Goal: Entertainment & Leisure: Consume media (video, audio)

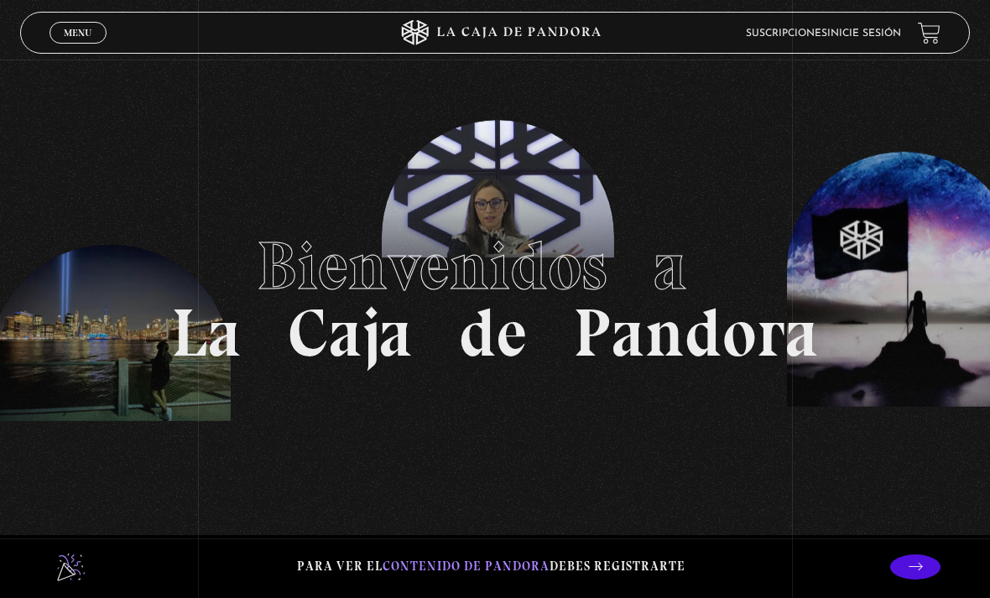
click at [79, 36] on span "Menu" at bounding box center [78, 33] width 28 height 10
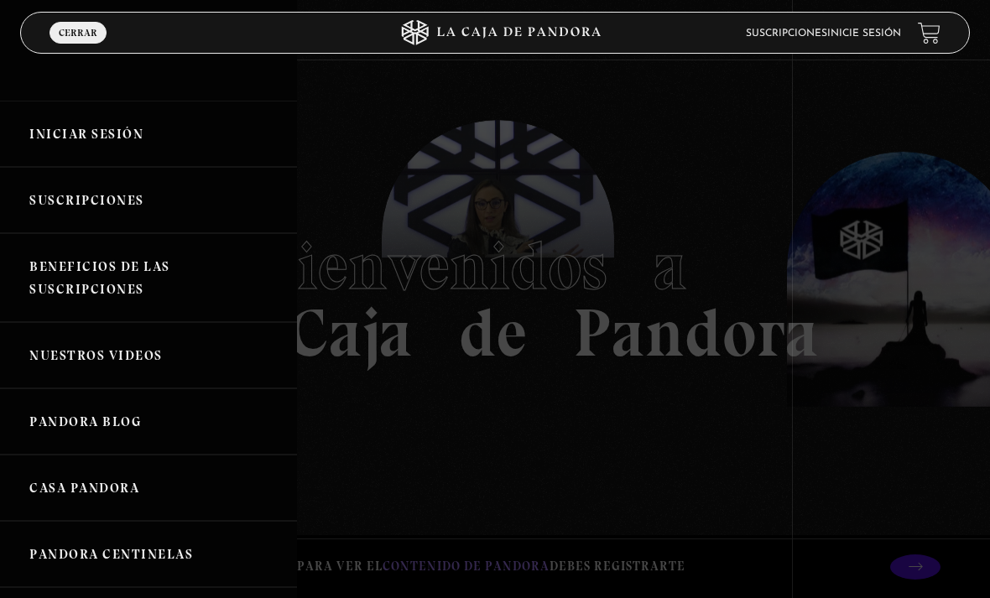
click at [149, 136] on link "Iniciar Sesión" at bounding box center [148, 134] width 297 height 66
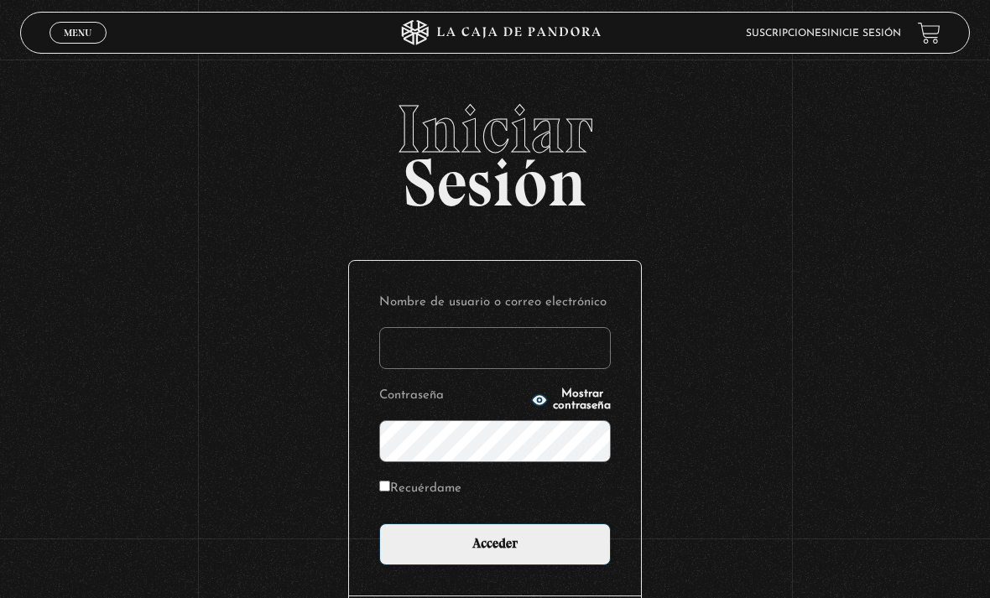
type input "yaryma26@gmail.com"
click at [495, 553] on input "Acceder" at bounding box center [495, 544] width 232 height 42
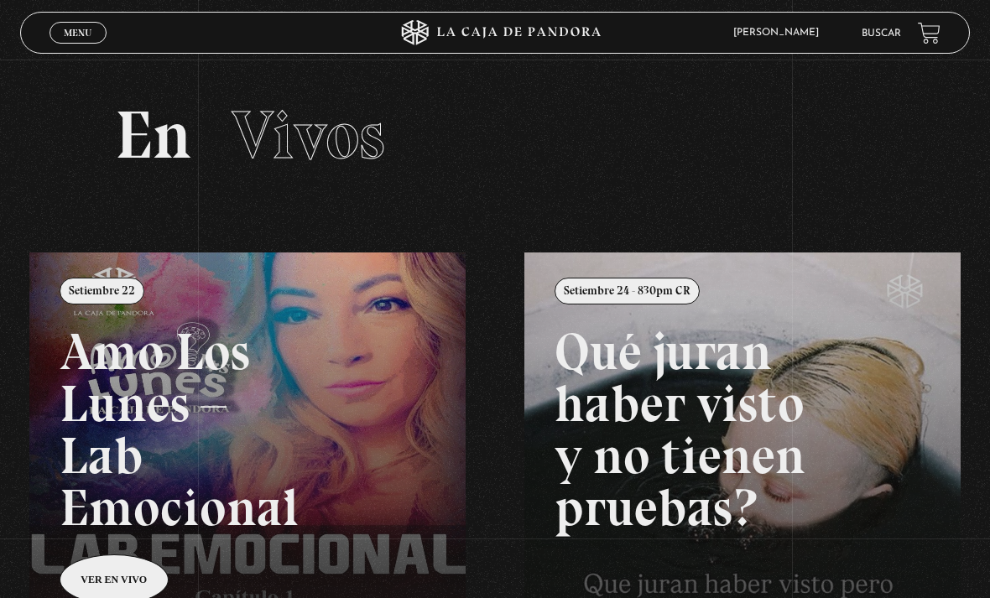
click at [81, 37] on span "Menu" at bounding box center [78, 33] width 28 height 10
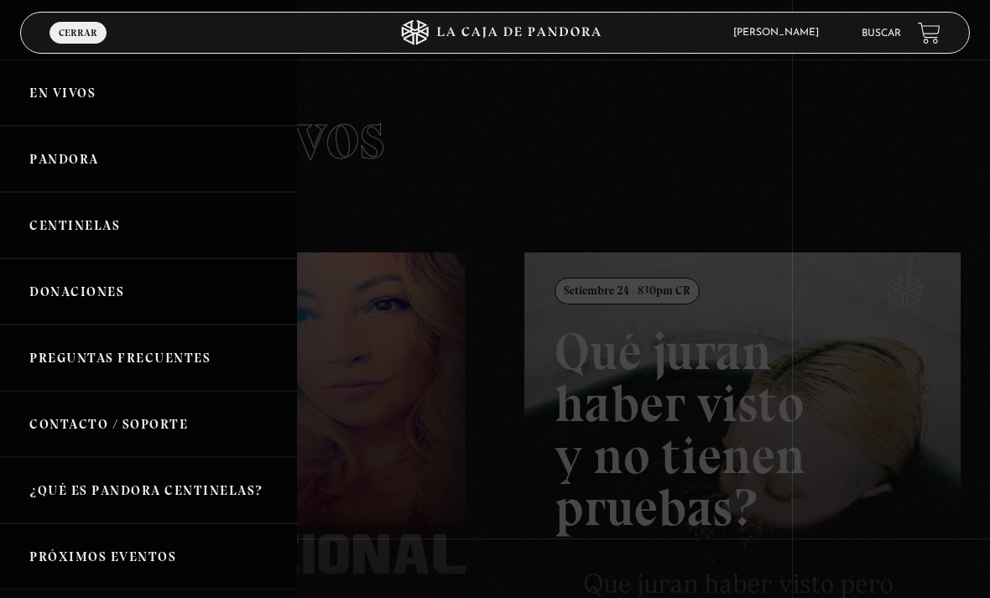
click at [158, 164] on link "Pandora" at bounding box center [148, 159] width 297 height 66
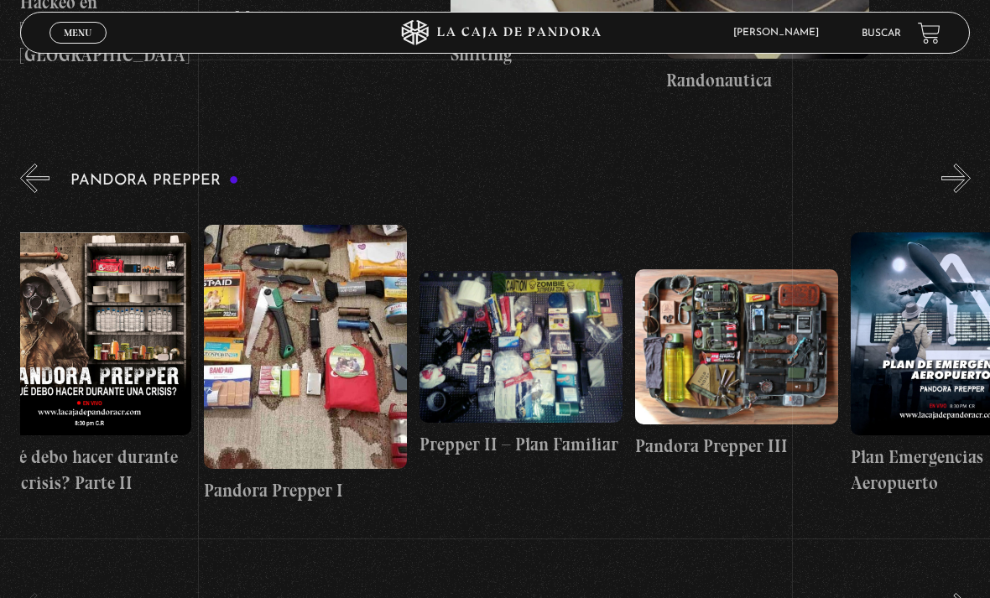
scroll to position [0, 677]
click at [555, 324] on figure at bounding box center [521, 347] width 203 height 152
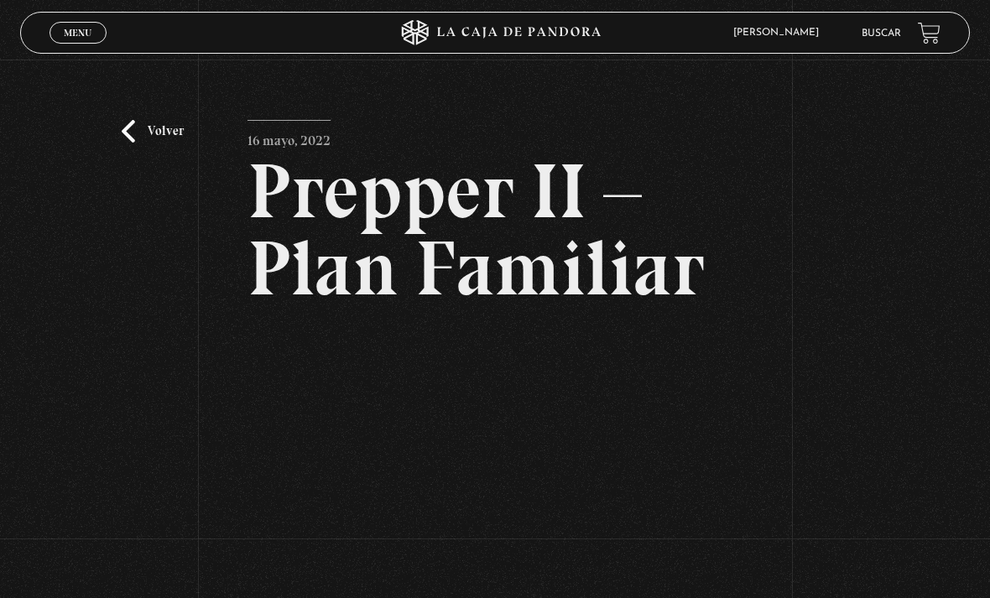
click at [79, 29] on span "Menu" at bounding box center [78, 33] width 28 height 10
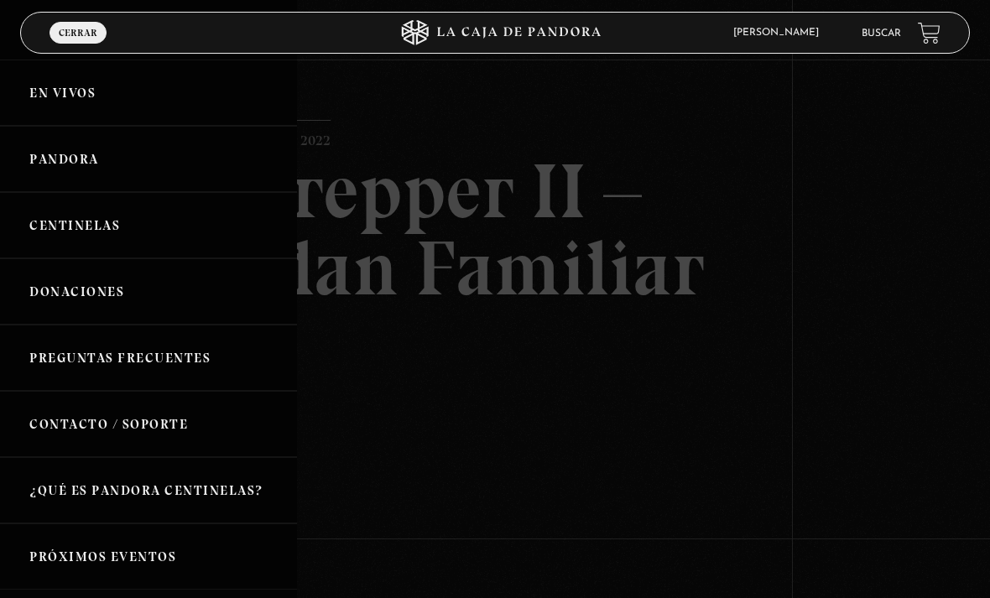
click at [164, 235] on link "Centinelas" at bounding box center [148, 225] width 297 height 66
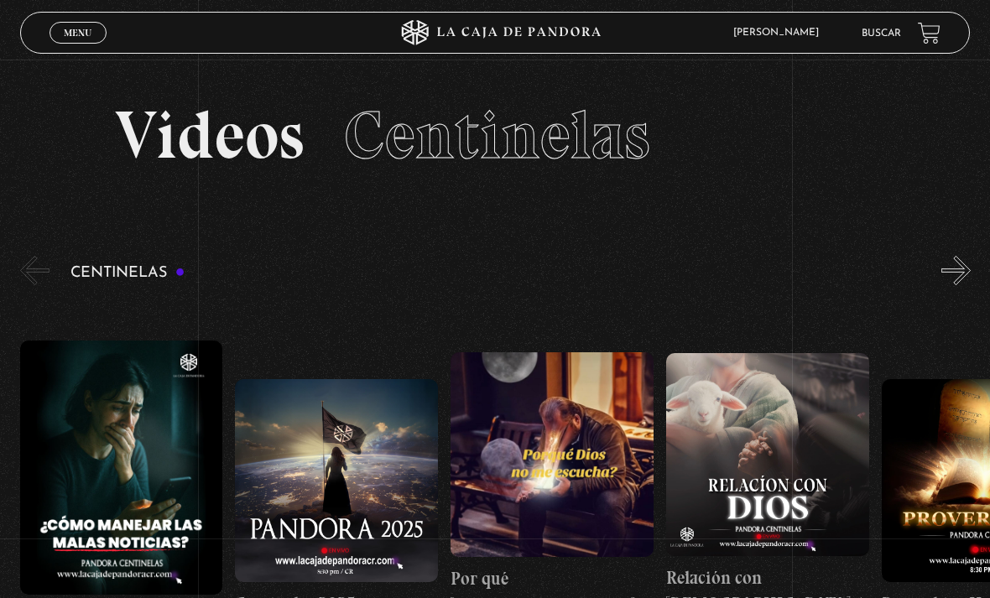
click at [982, 260] on div "Centinelas" at bounding box center [505, 475] width 970 height 445
click at [958, 263] on button "»" at bounding box center [955, 270] width 29 height 29
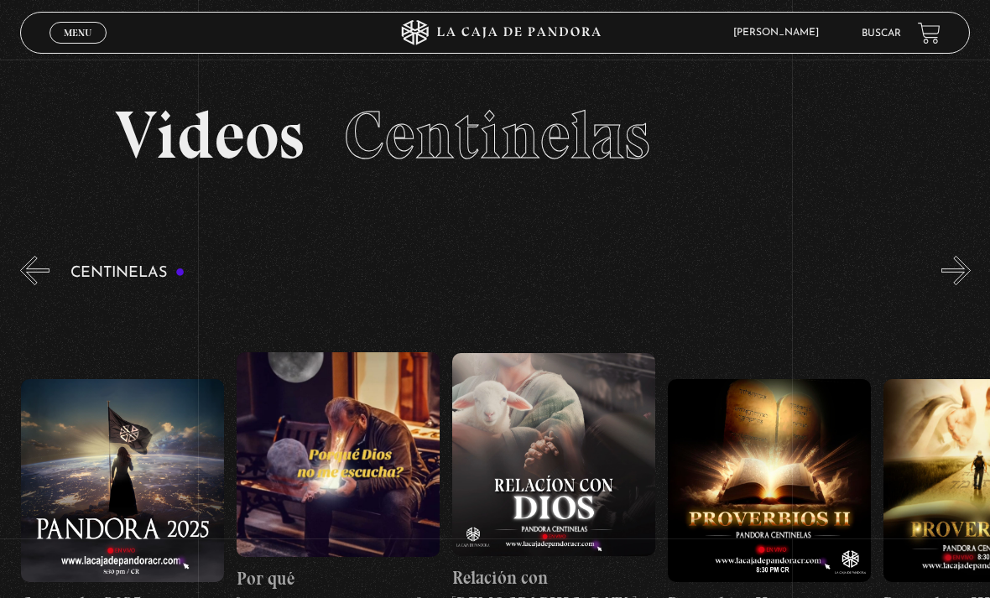
click at [954, 276] on button "»" at bounding box center [955, 270] width 29 height 29
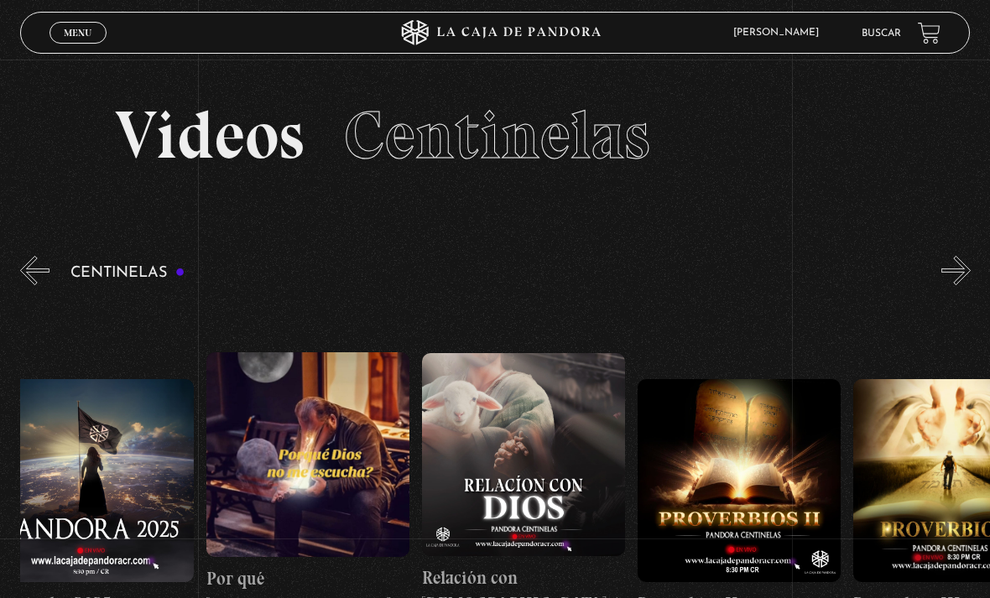
click at [968, 273] on button "»" at bounding box center [955, 270] width 29 height 29
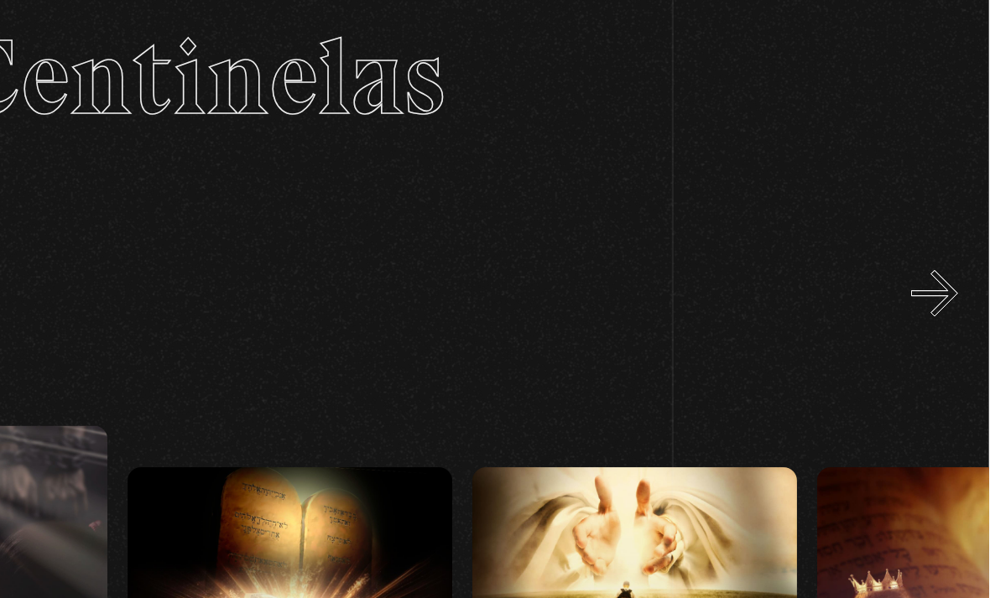
click at [941, 256] on button "»" at bounding box center [955, 270] width 29 height 29
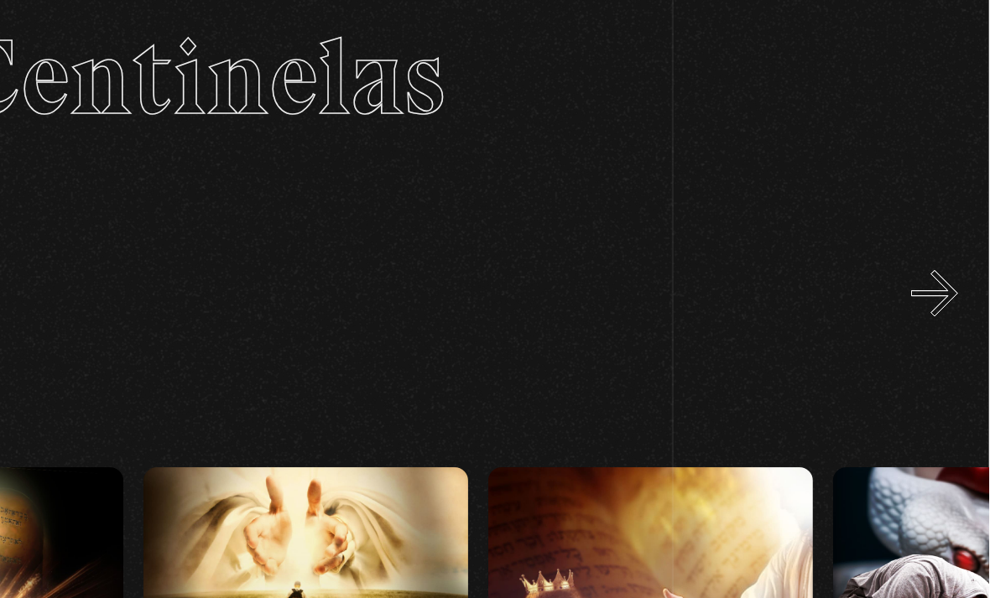
click at [941, 256] on button "»" at bounding box center [955, 270] width 29 height 29
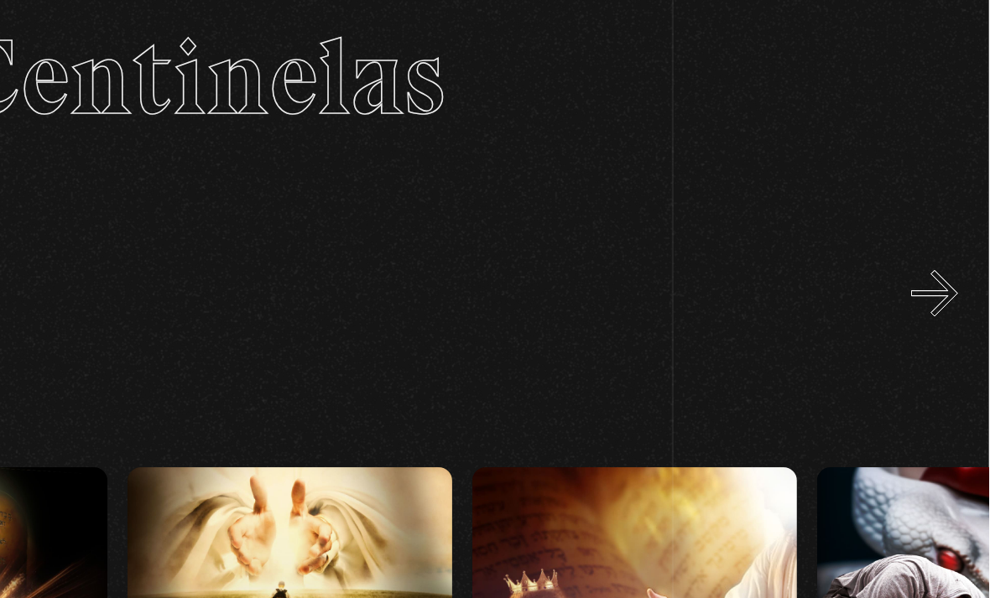
click at [941, 256] on button "»" at bounding box center [955, 270] width 29 height 29
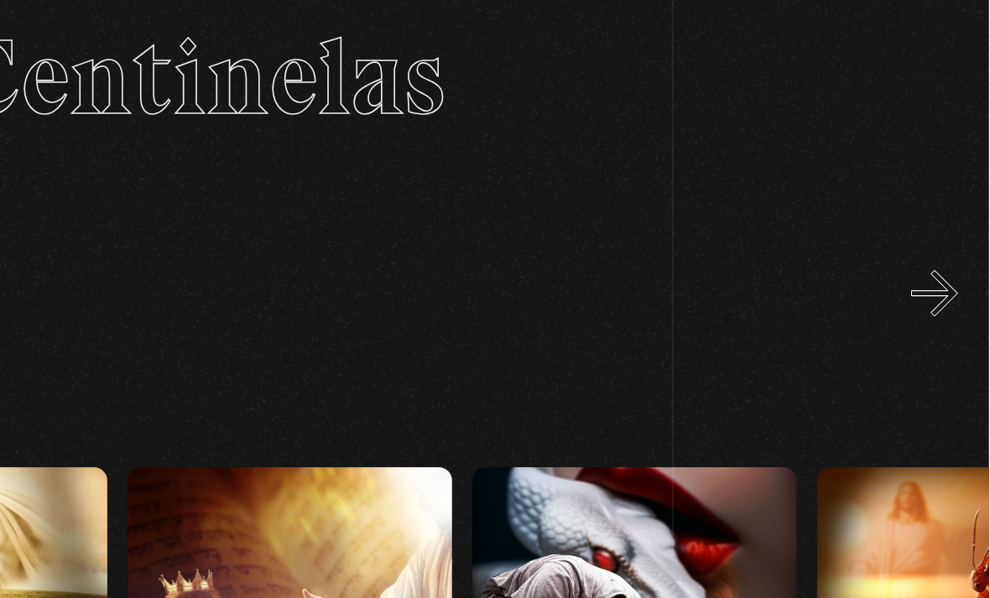
click at [941, 256] on button "»" at bounding box center [955, 270] width 29 height 29
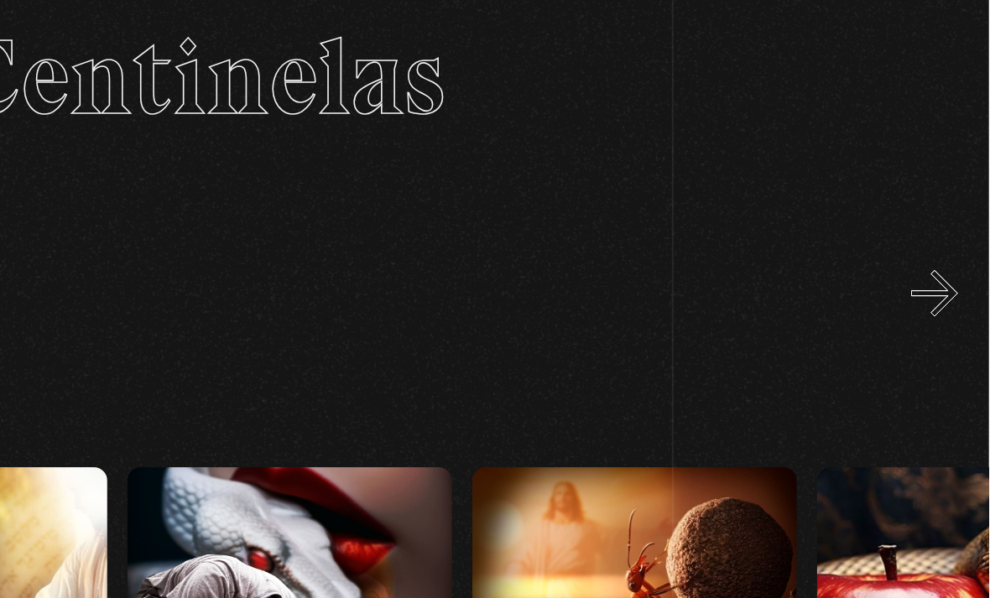
click at [941, 256] on button "»" at bounding box center [955, 270] width 29 height 29
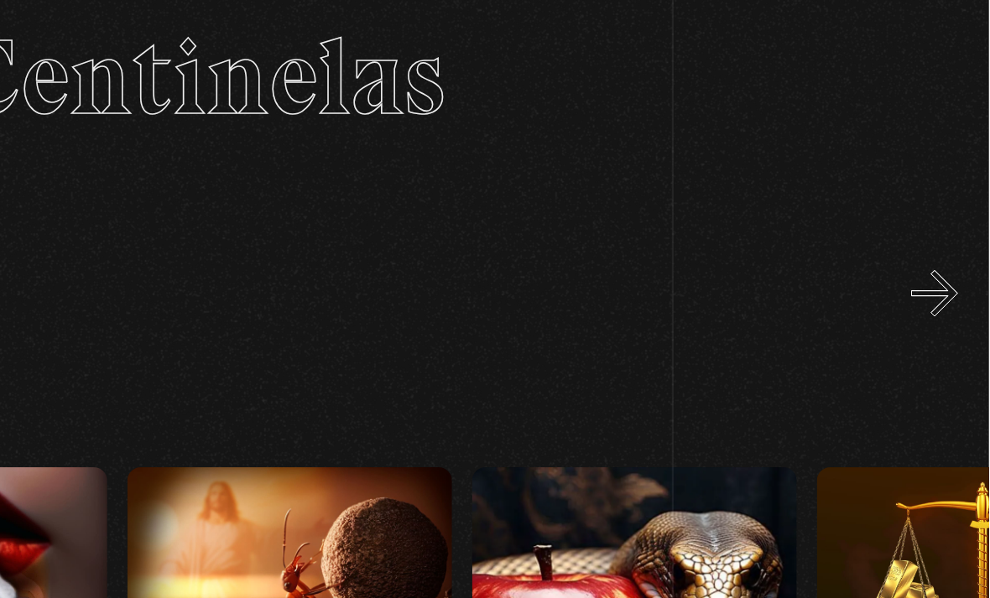
click at [941, 256] on button "»" at bounding box center [955, 270] width 29 height 29
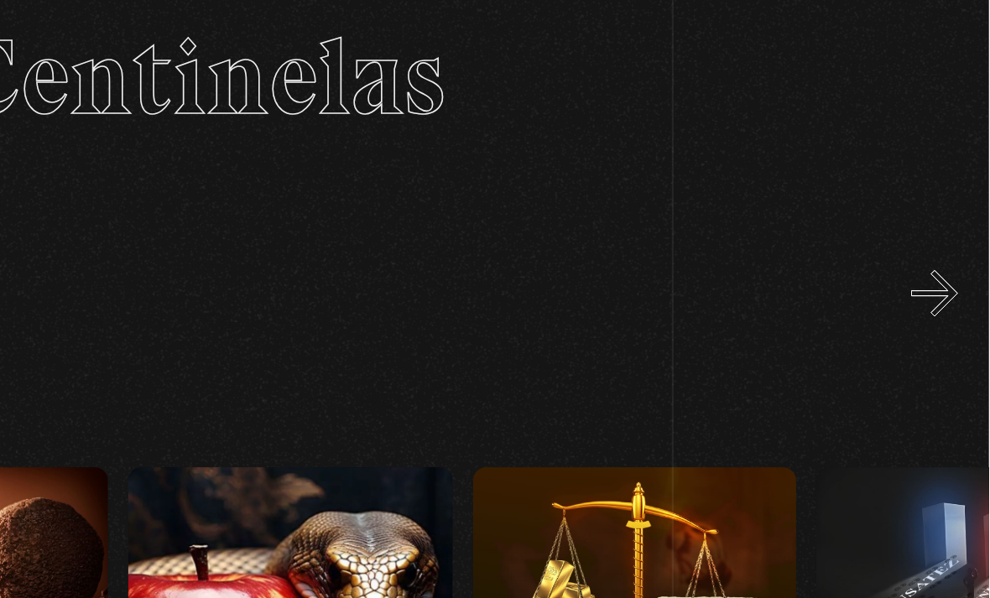
click at [941, 256] on button "»" at bounding box center [955, 270] width 29 height 29
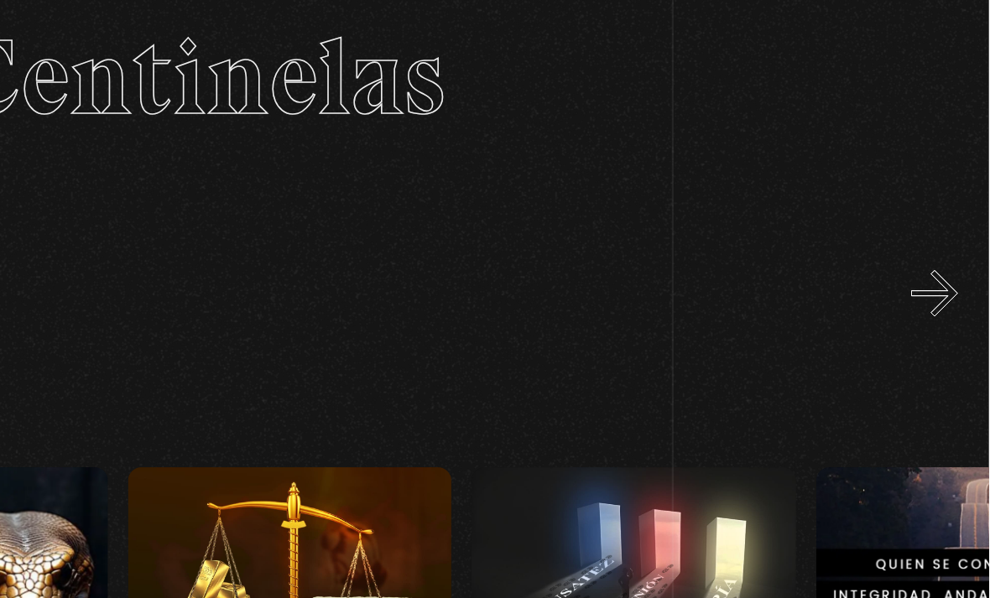
click at [941, 256] on button "»" at bounding box center [955, 270] width 29 height 29
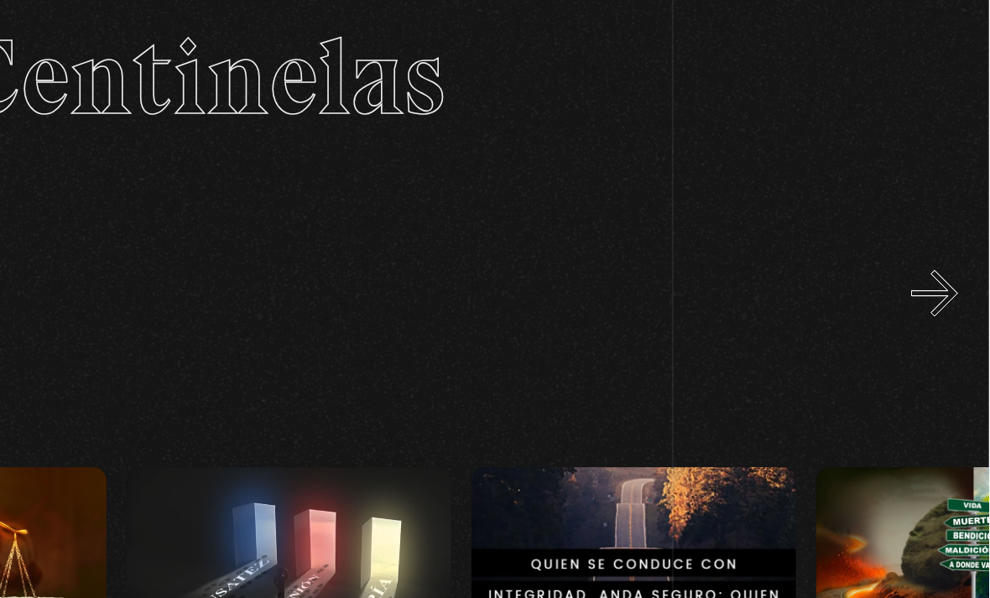
click at [941, 256] on button "»" at bounding box center [955, 270] width 29 height 29
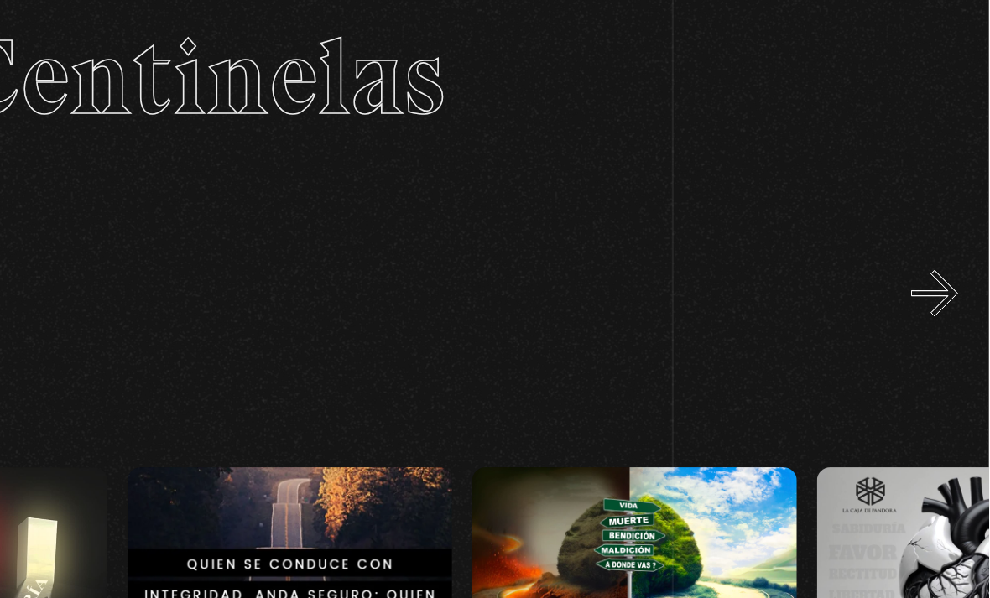
click at [941, 256] on button "»" at bounding box center [955, 270] width 29 height 29
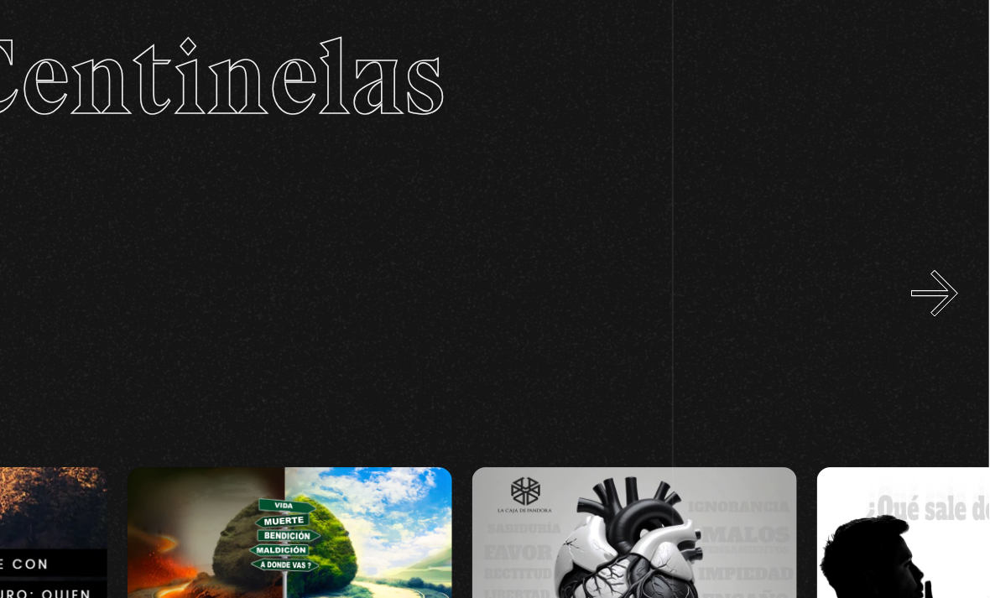
click at [941, 256] on button "»" at bounding box center [955, 270] width 29 height 29
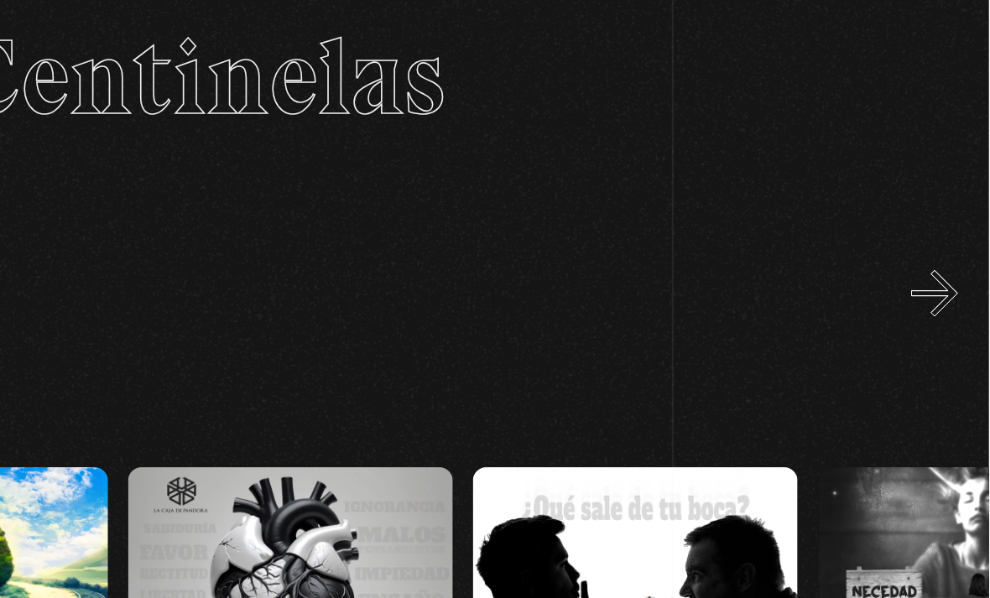
click at [941, 256] on button "»" at bounding box center [955, 270] width 29 height 29
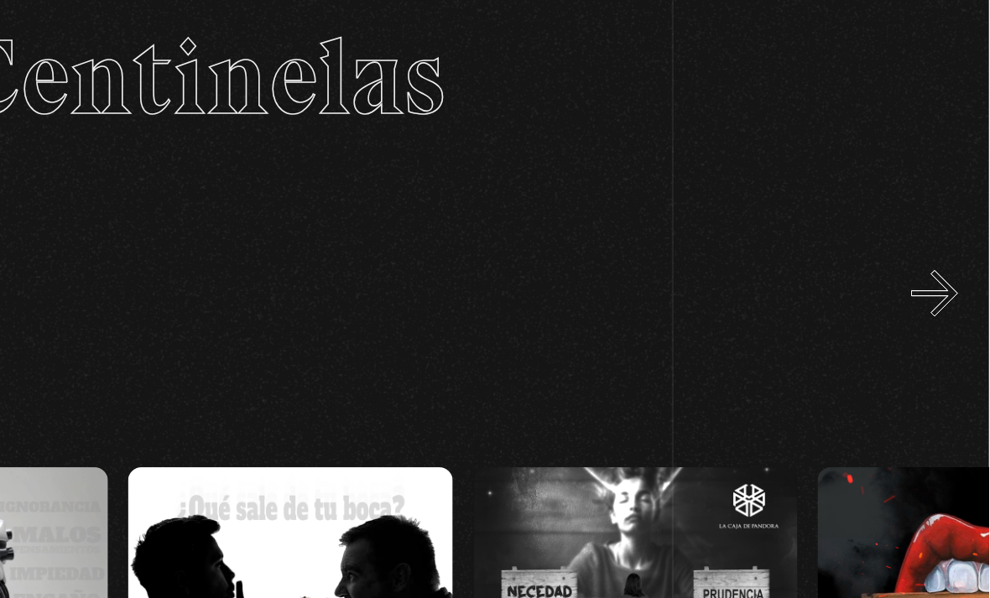
click at [941, 256] on button "»" at bounding box center [955, 270] width 29 height 29
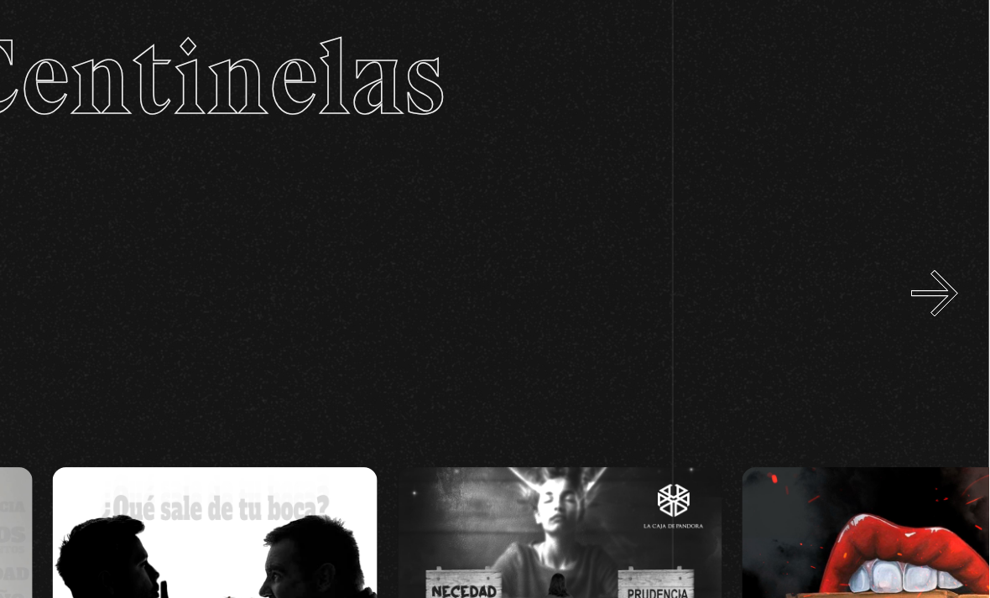
click at [941, 256] on button "»" at bounding box center [955, 270] width 29 height 29
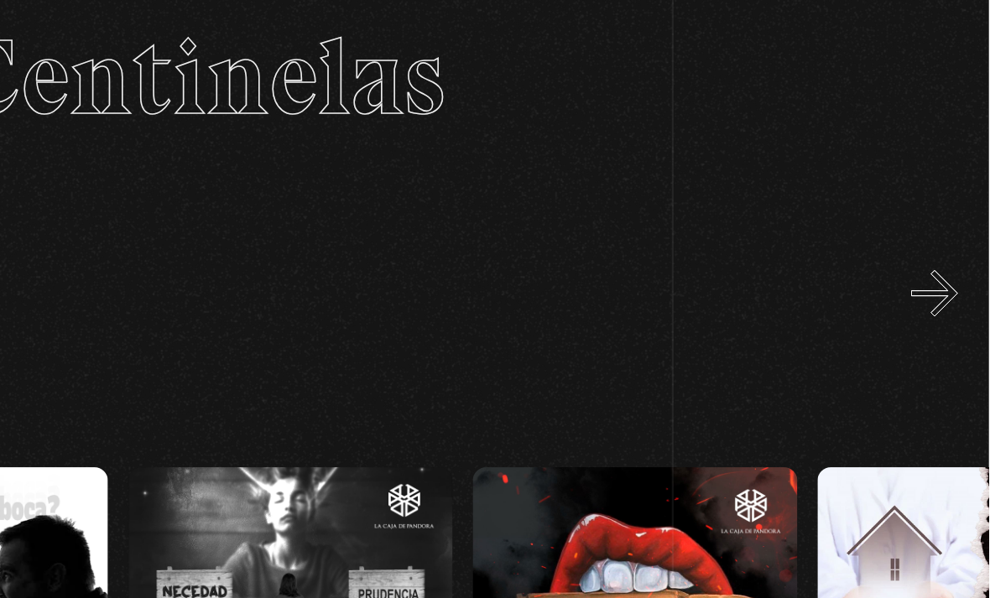
click at [941, 256] on button "»" at bounding box center [955, 270] width 29 height 29
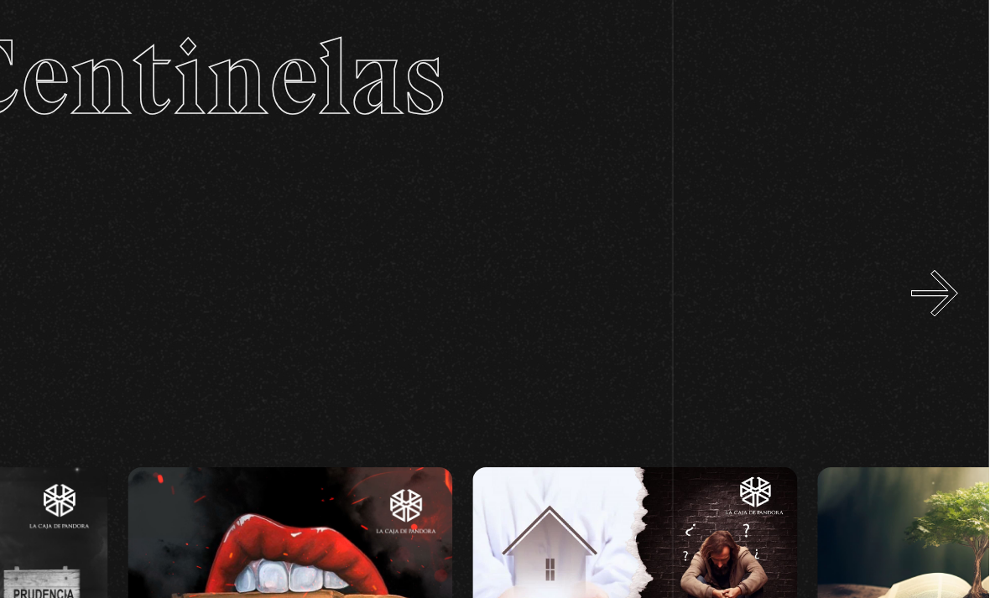
click at [941, 256] on button "»" at bounding box center [955, 270] width 29 height 29
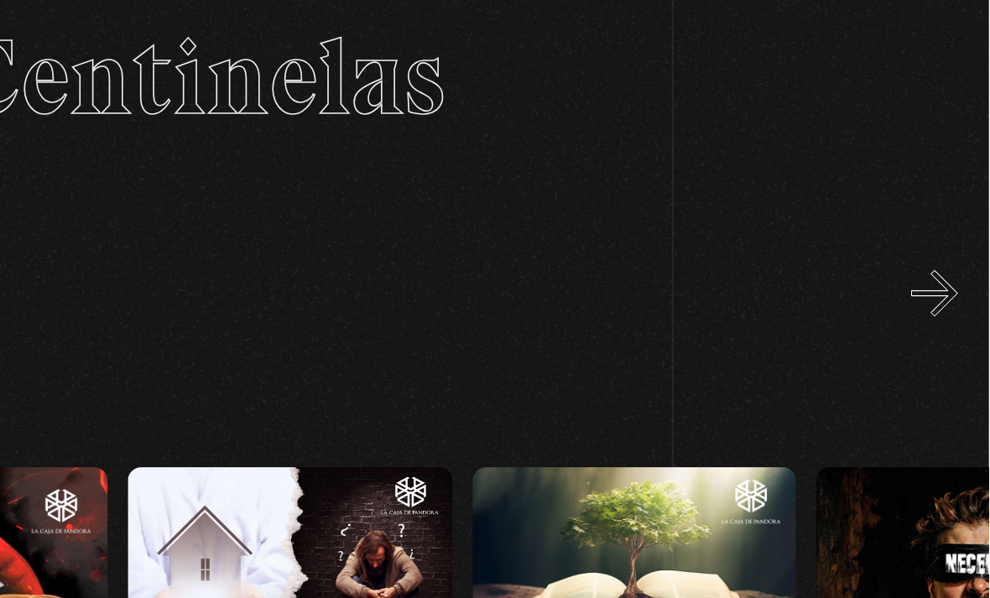
click at [941, 256] on button "»" at bounding box center [955, 270] width 29 height 29
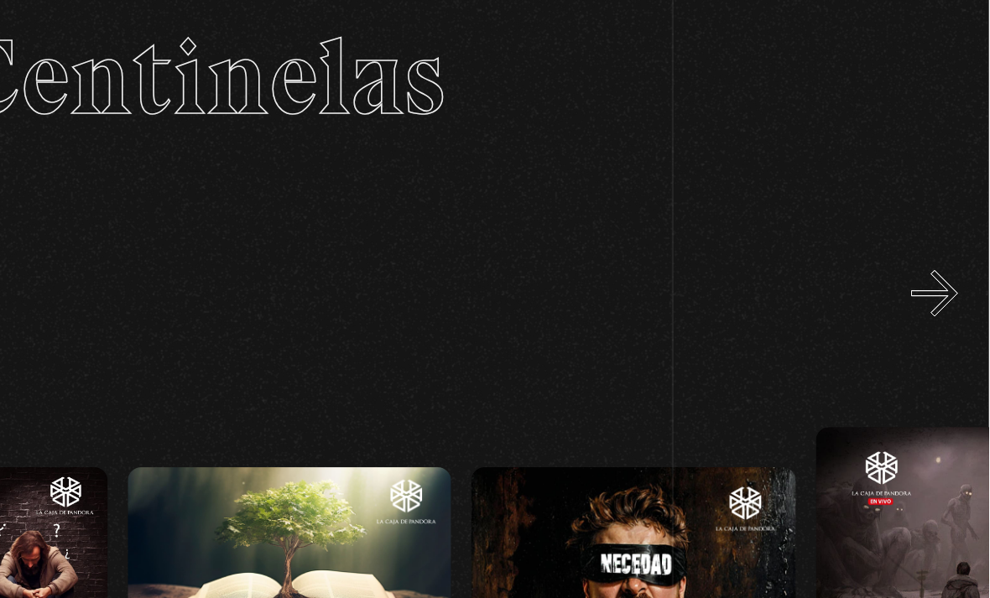
click at [941, 256] on button "»" at bounding box center [955, 270] width 29 height 29
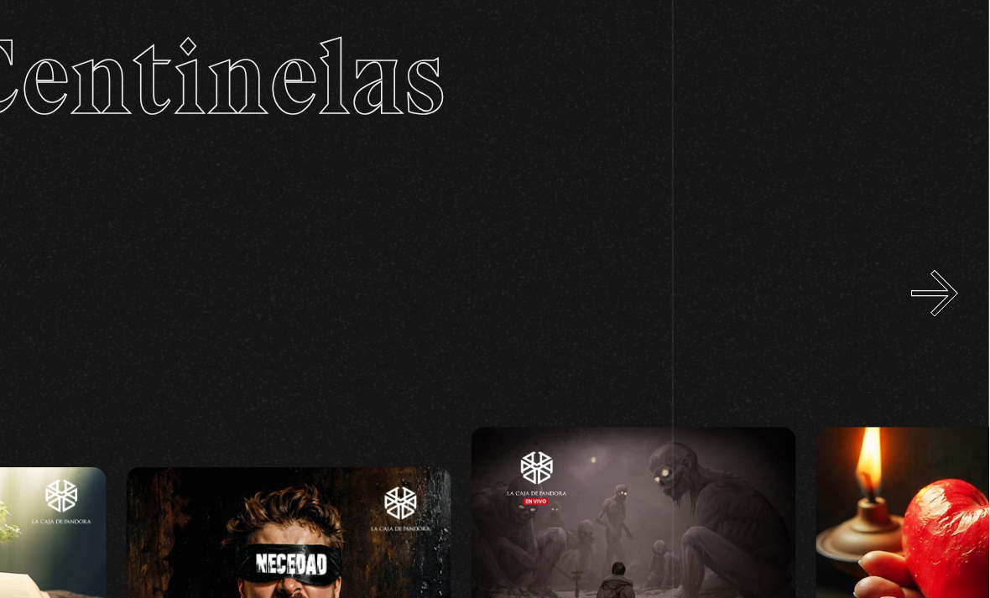
click at [941, 256] on button "»" at bounding box center [955, 270] width 29 height 29
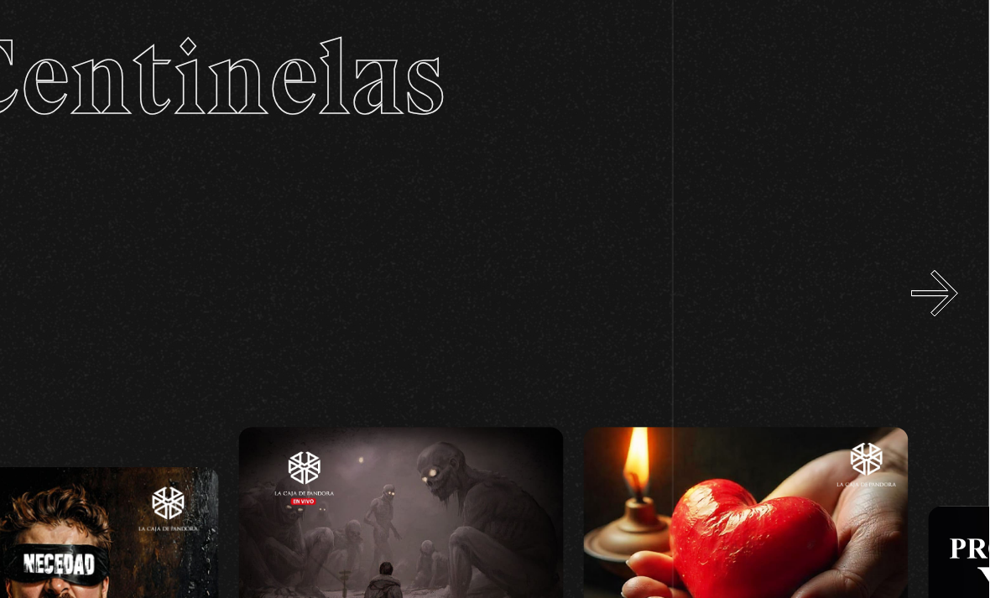
click at [941, 256] on button "»" at bounding box center [955, 270] width 29 height 29
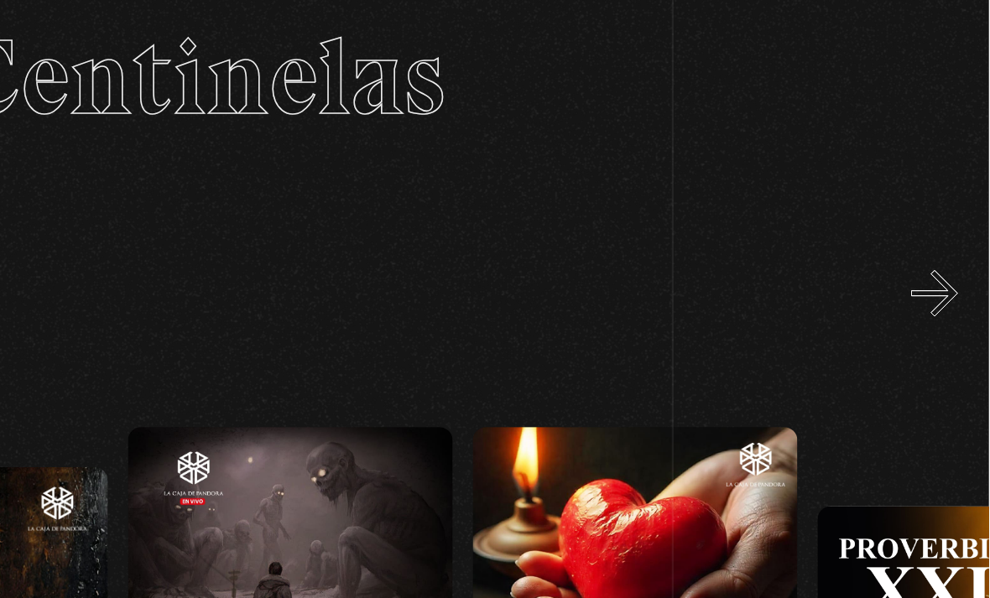
click at [941, 256] on button "»" at bounding box center [955, 270] width 29 height 29
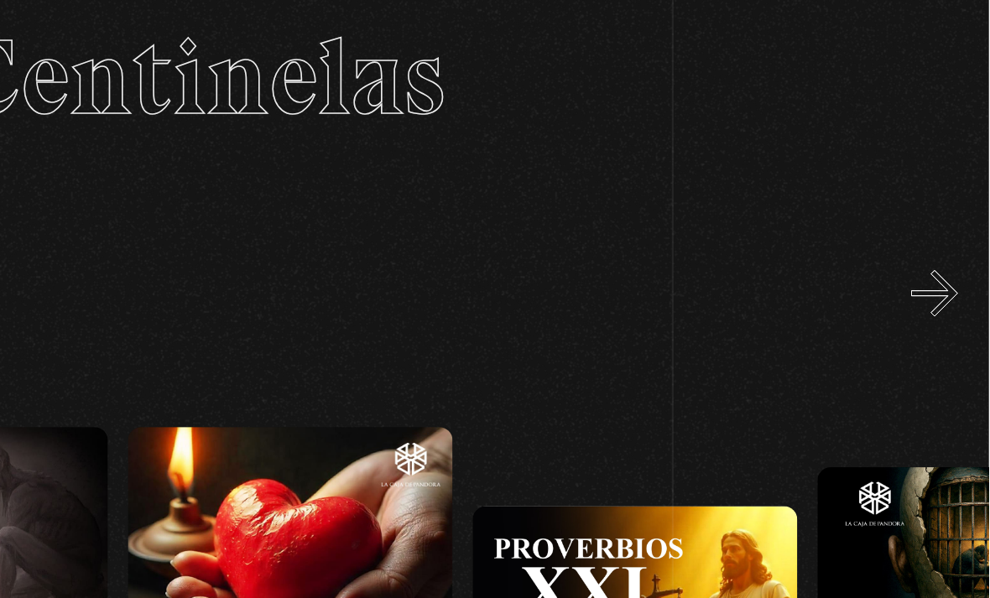
click at [941, 256] on button "»" at bounding box center [955, 270] width 29 height 29
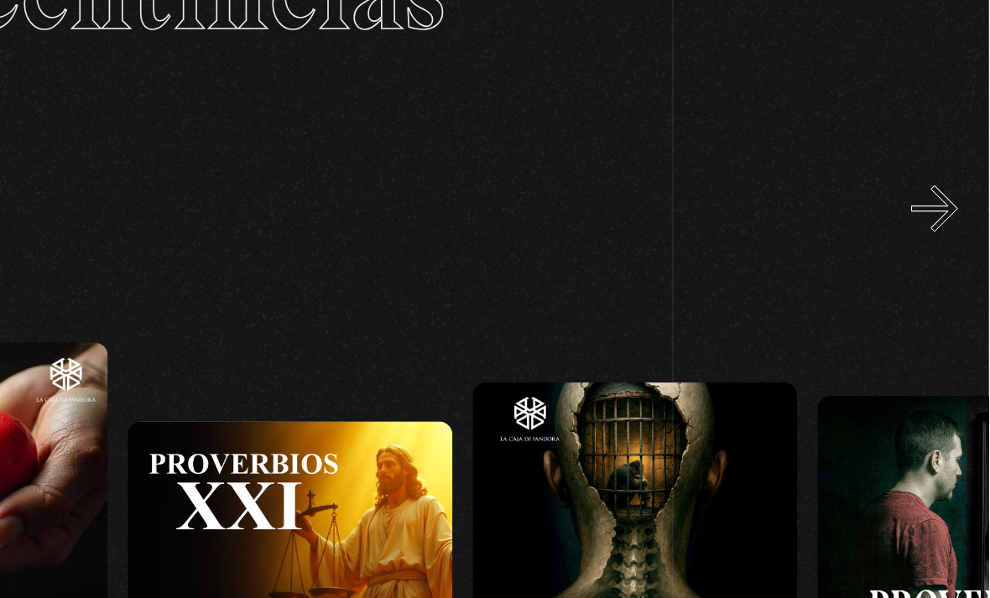
scroll to position [0, 4525]
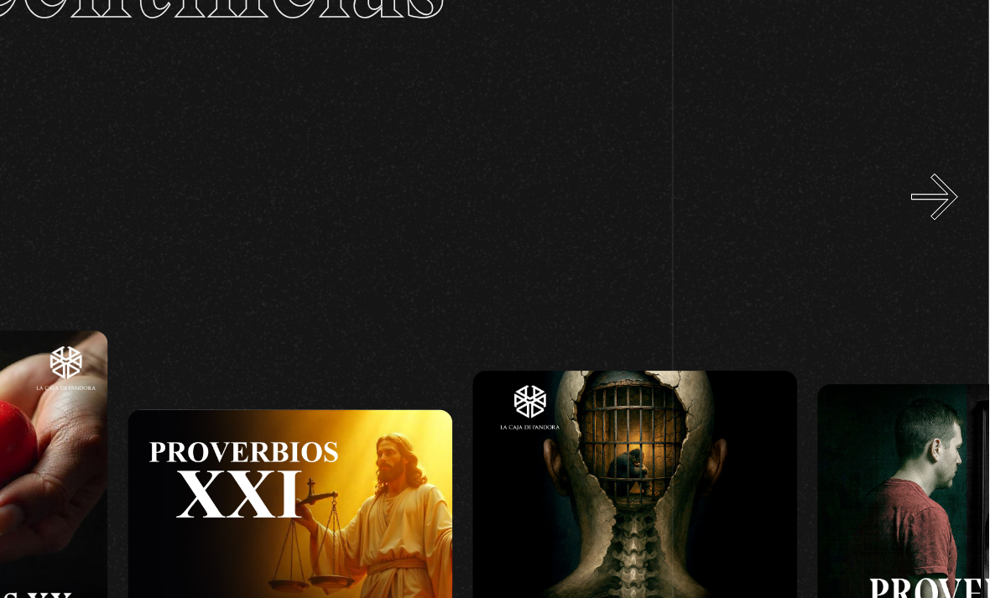
click at [941, 256] on button "»" at bounding box center [955, 270] width 29 height 29
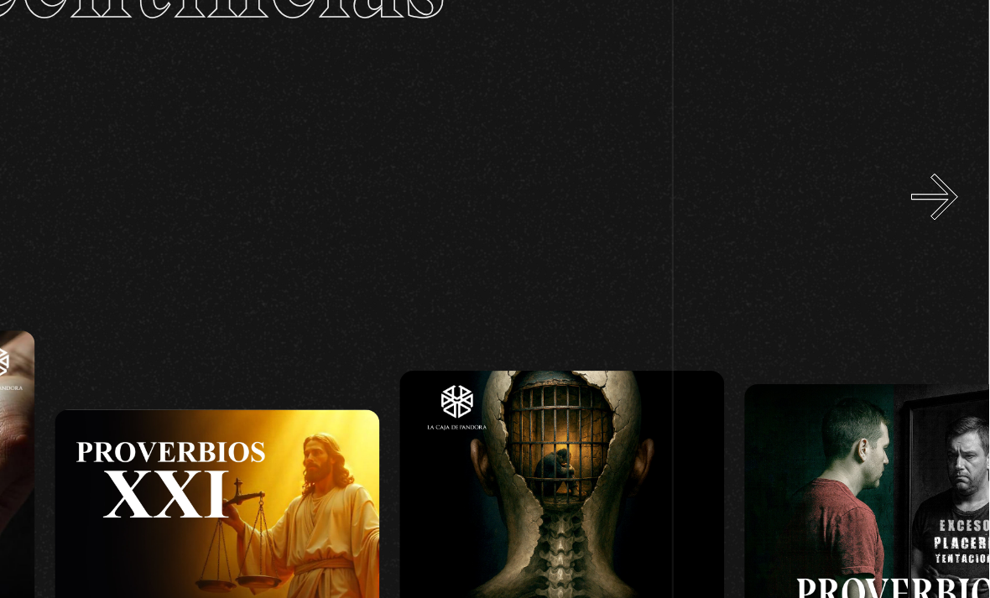
click at [941, 256] on button "»" at bounding box center [955, 270] width 29 height 29
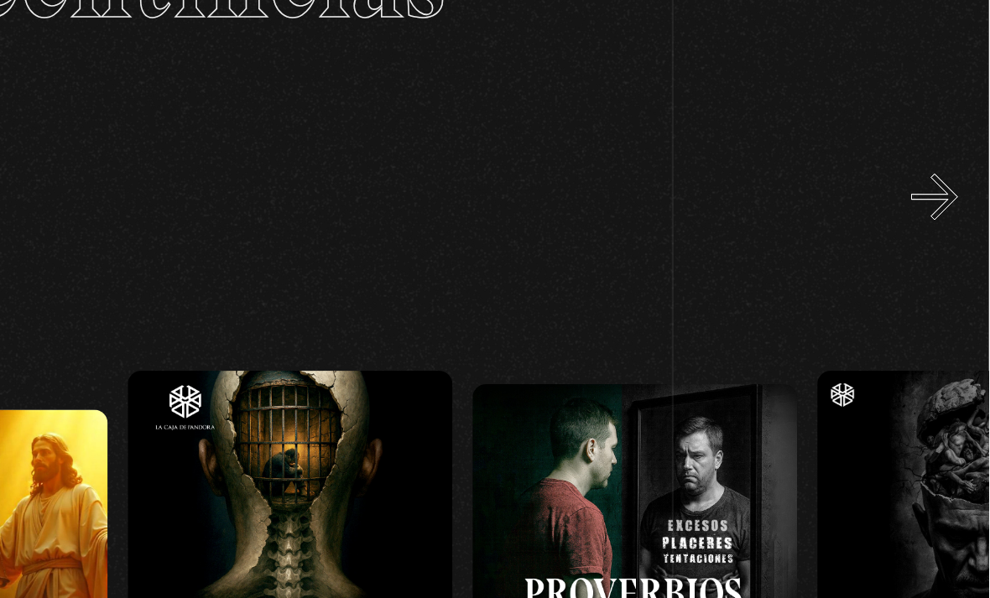
click at [941, 256] on button "»" at bounding box center [955, 270] width 29 height 29
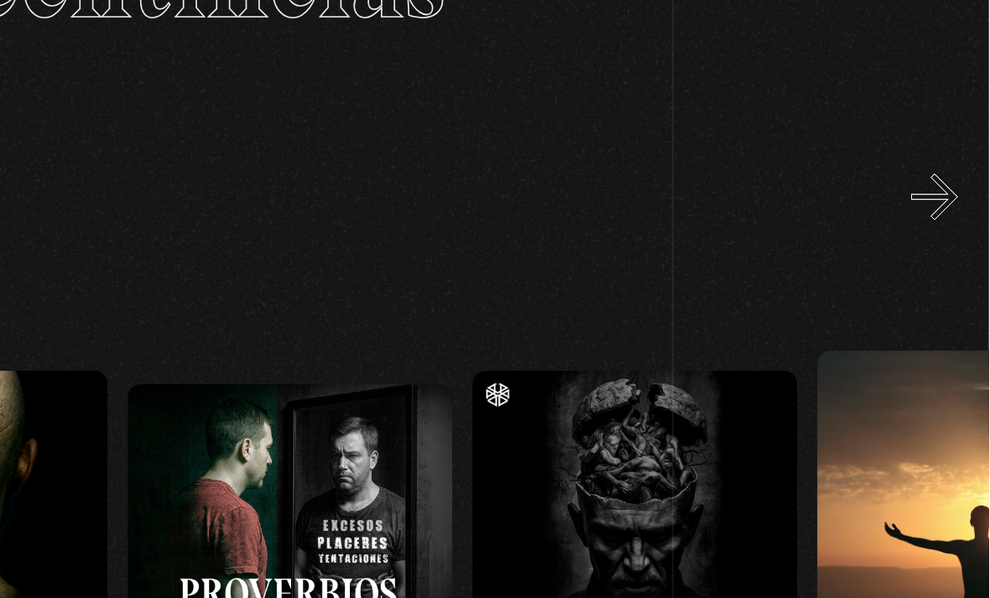
click at [941, 256] on button "»" at bounding box center [955, 270] width 29 height 29
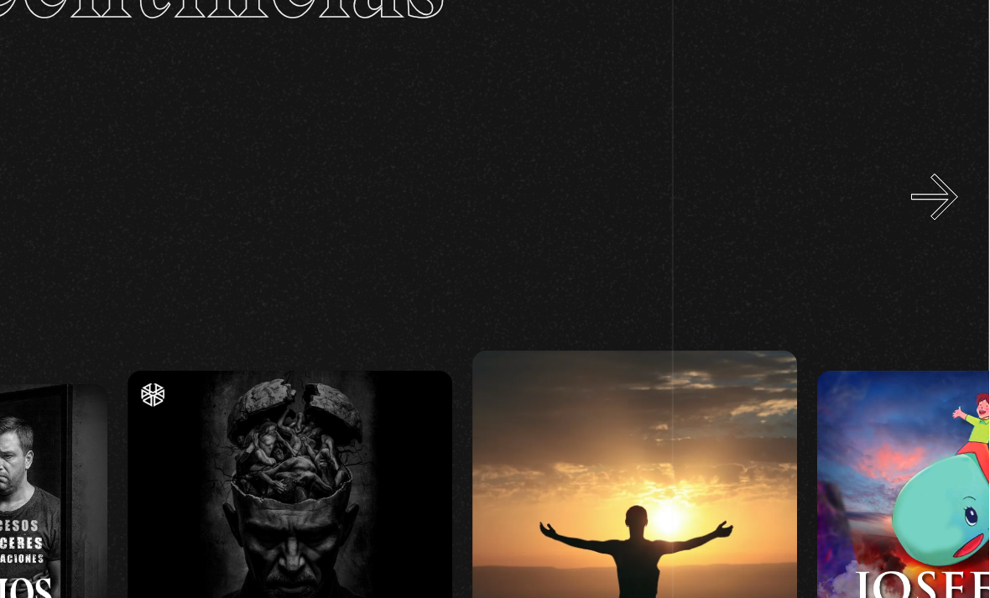
click at [941, 256] on button "»" at bounding box center [955, 270] width 29 height 29
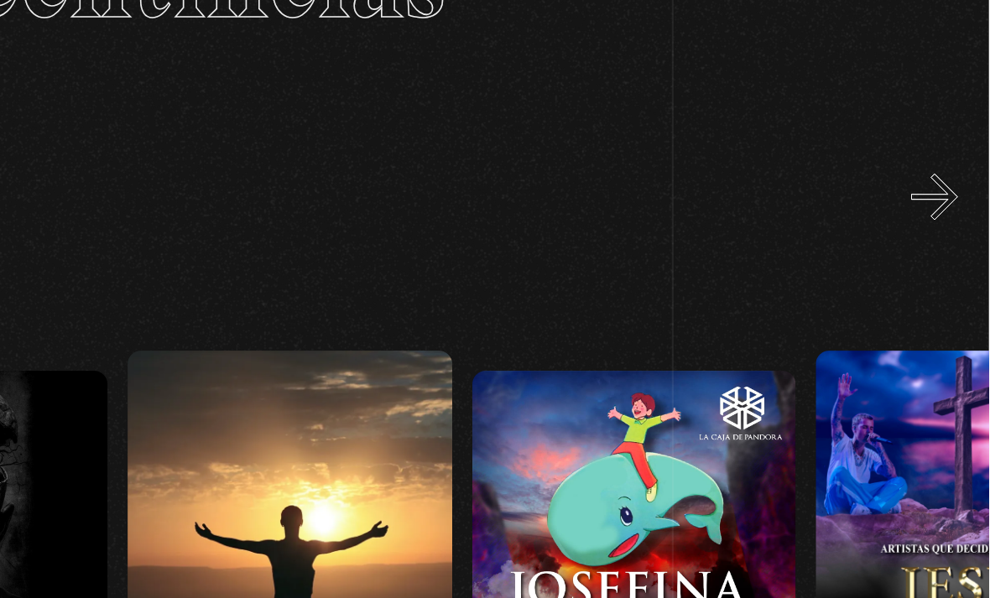
click at [941, 256] on button "»" at bounding box center [955, 270] width 29 height 29
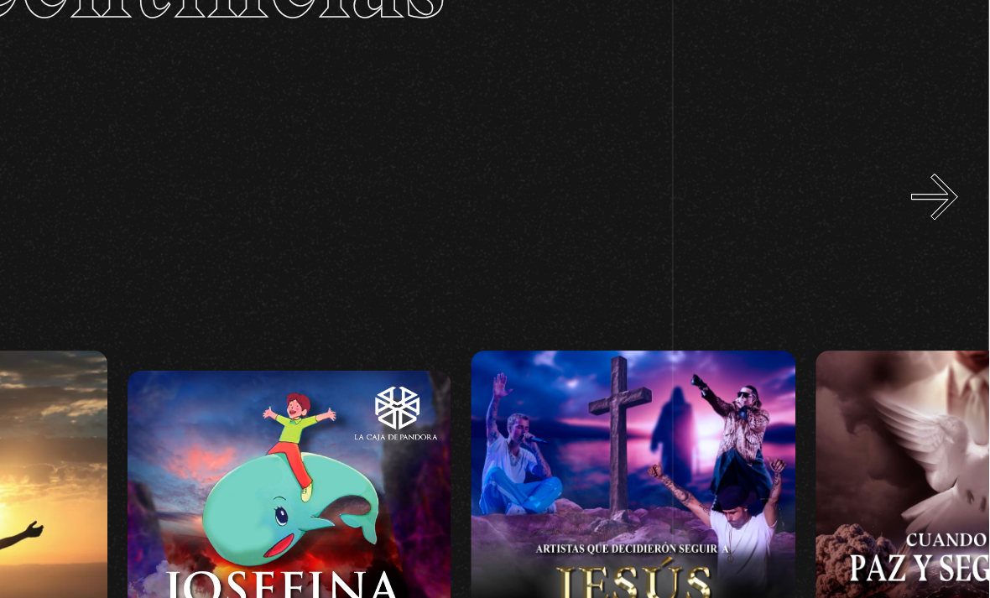
click at [941, 256] on button "»" at bounding box center [955, 270] width 29 height 29
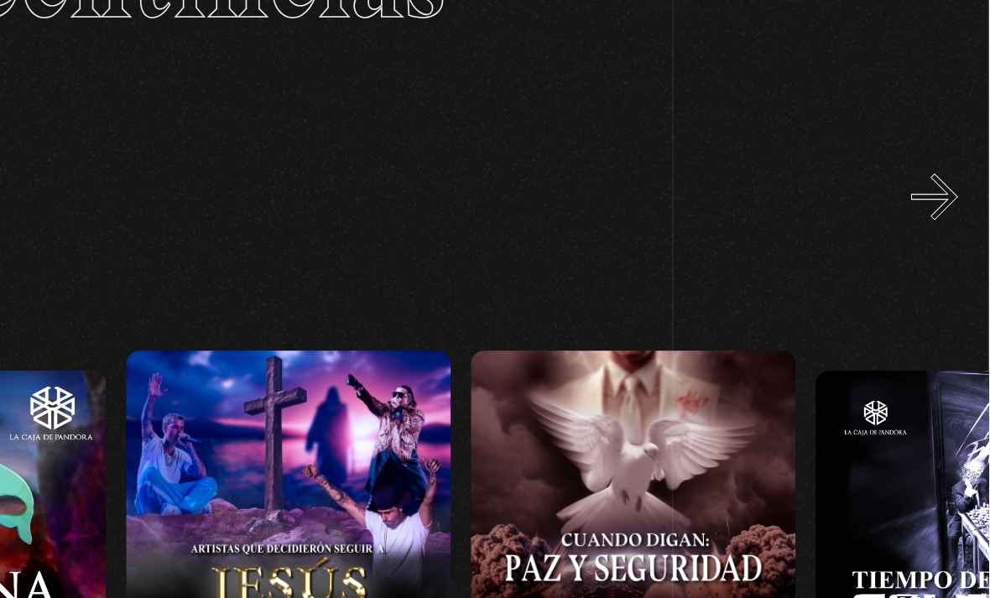
click at [941, 256] on button "»" at bounding box center [955, 270] width 29 height 29
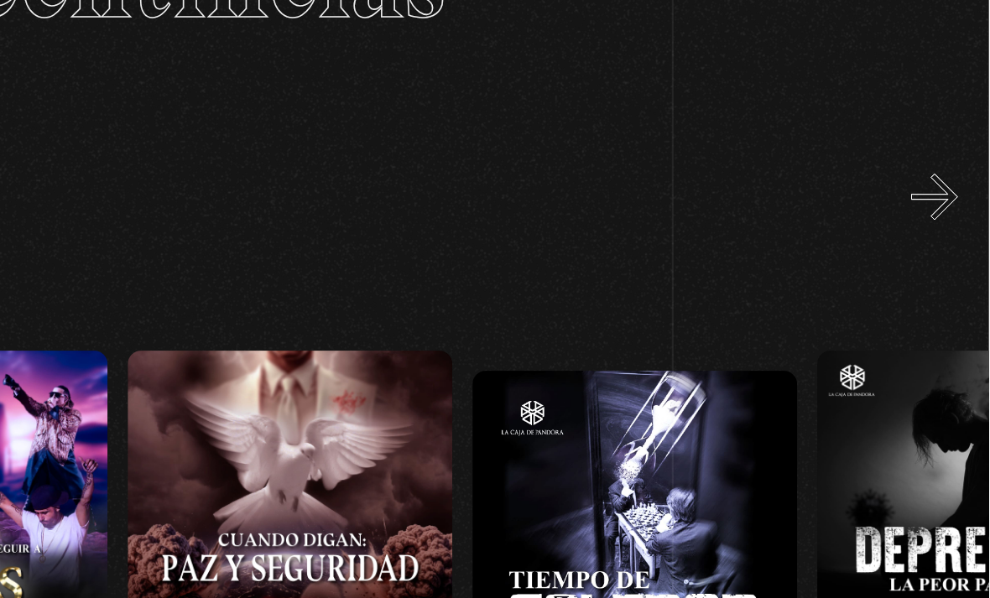
click at [941, 256] on button "»" at bounding box center [955, 270] width 29 height 29
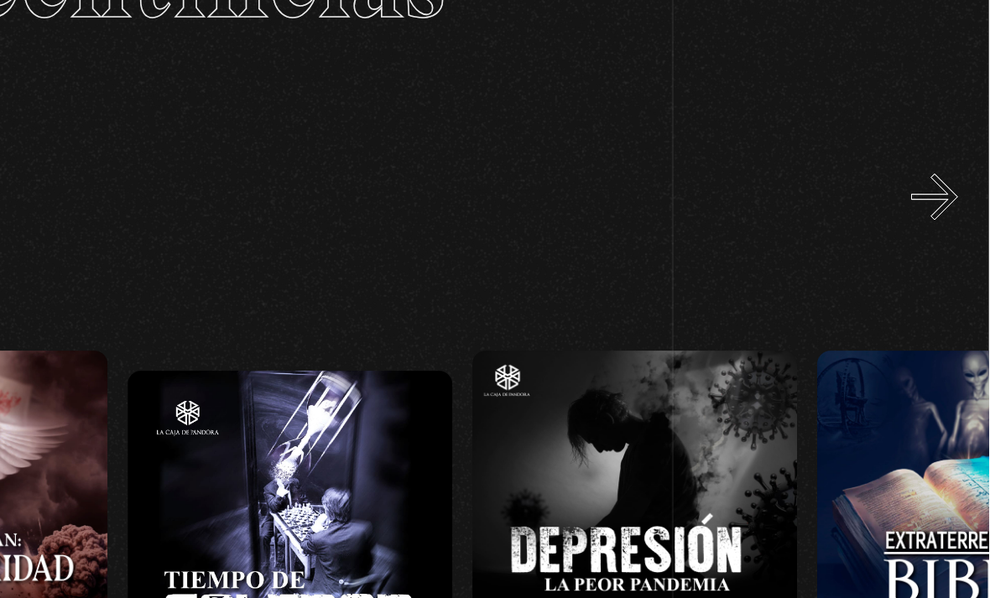
click at [941, 256] on button "»" at bounding box center [955, 270] width 29 height 29
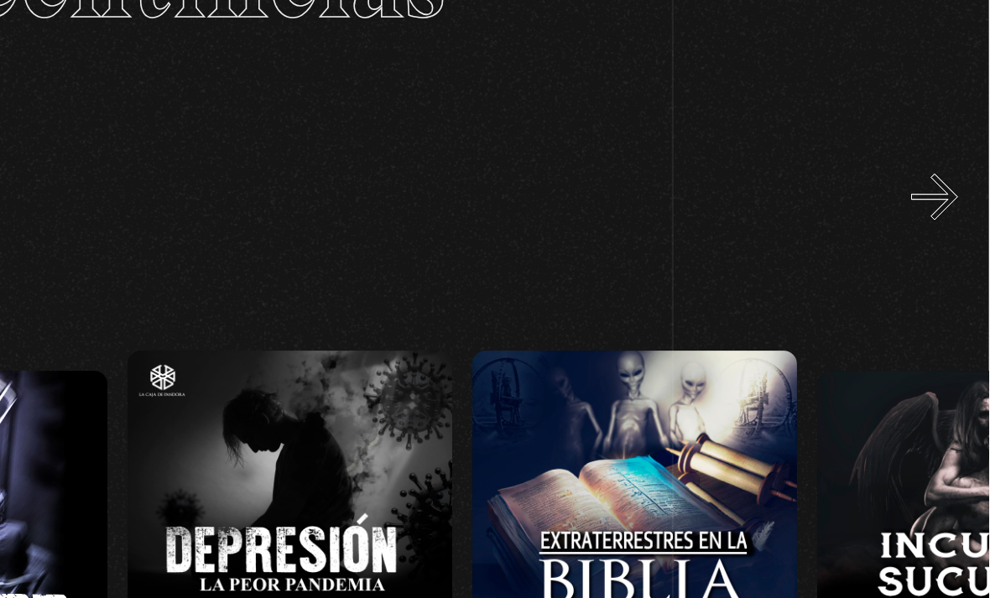
click at [941, 256] on button "»" at bounding box center [955, 270] width 29 height 29
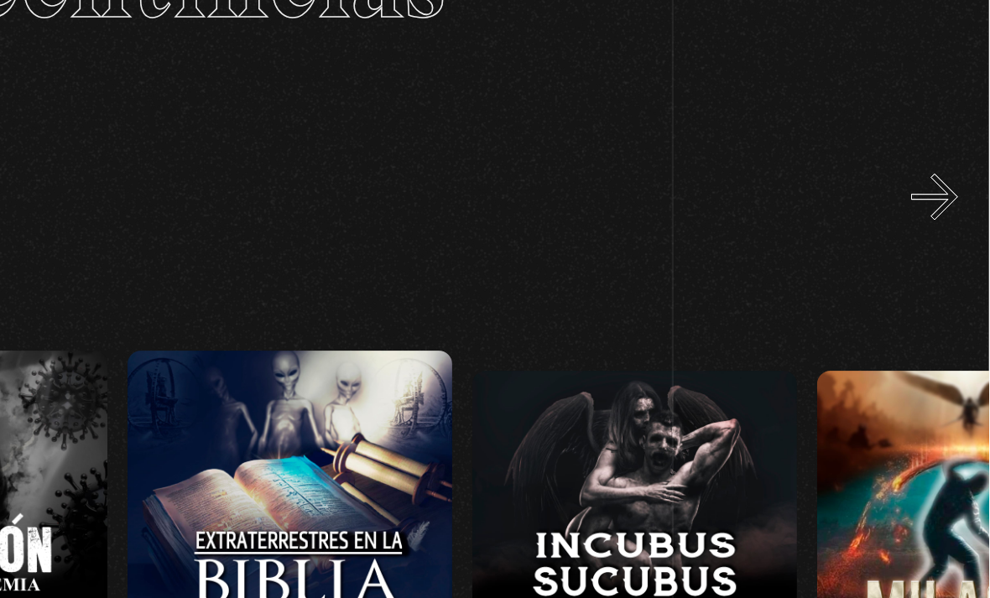
click at [941, 256] on button "»" at bounding box center [955, 270] width 29 height 29
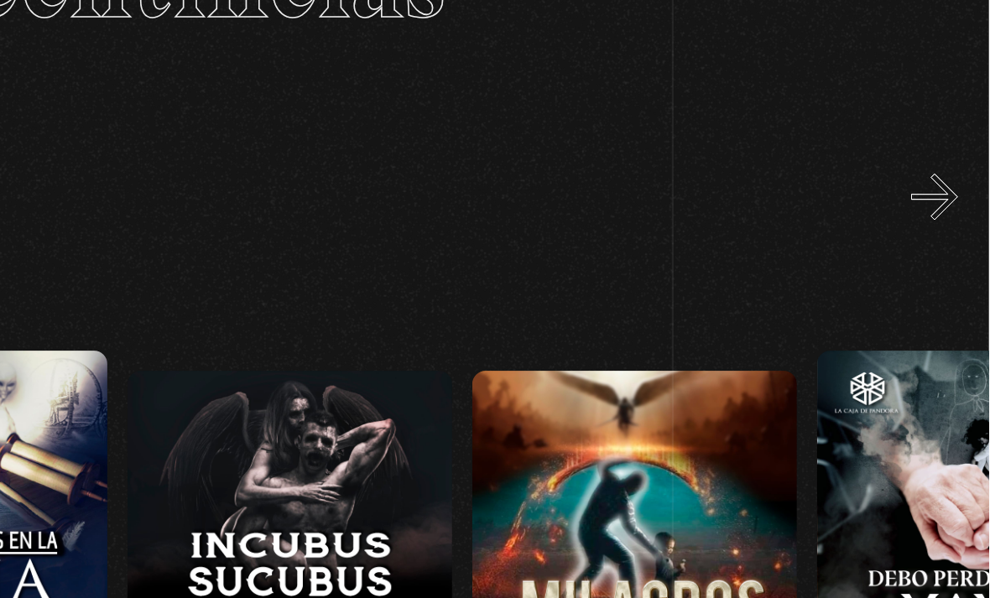
click at [941, 256] on button "»" at bounding box center [955, 270] width 29 height 29
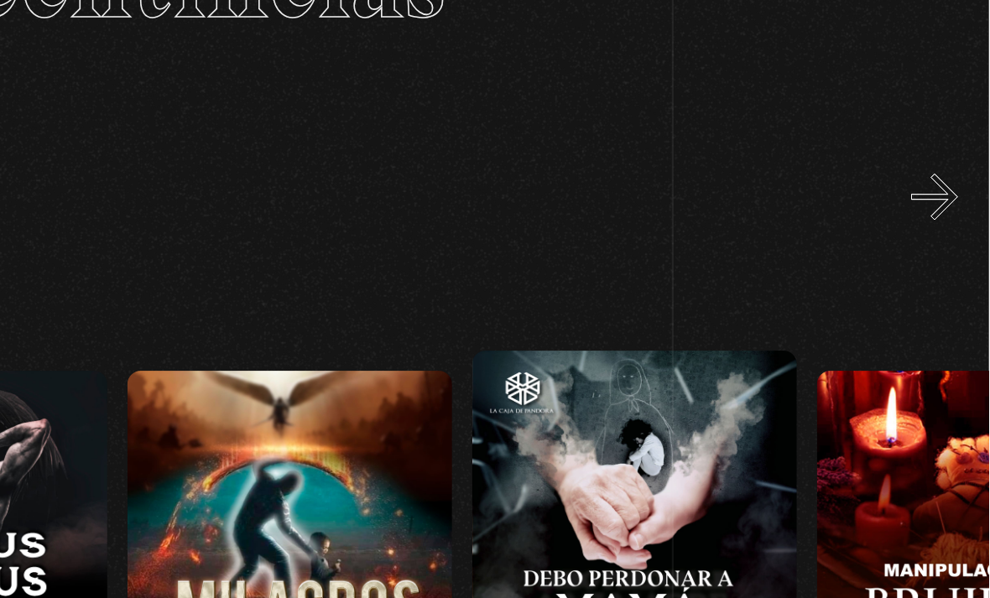
click at [941, 256] on button "»" at bounding box center [955, 270] width 29 height 29
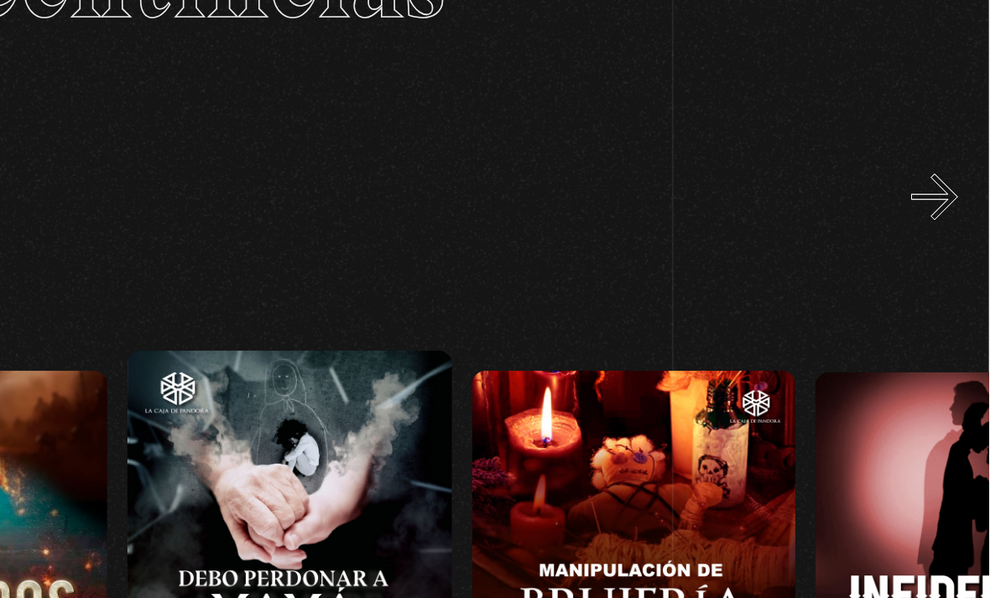
click at [941, 256] on button "»" at bounding box center [955, 270] width 29 height 29
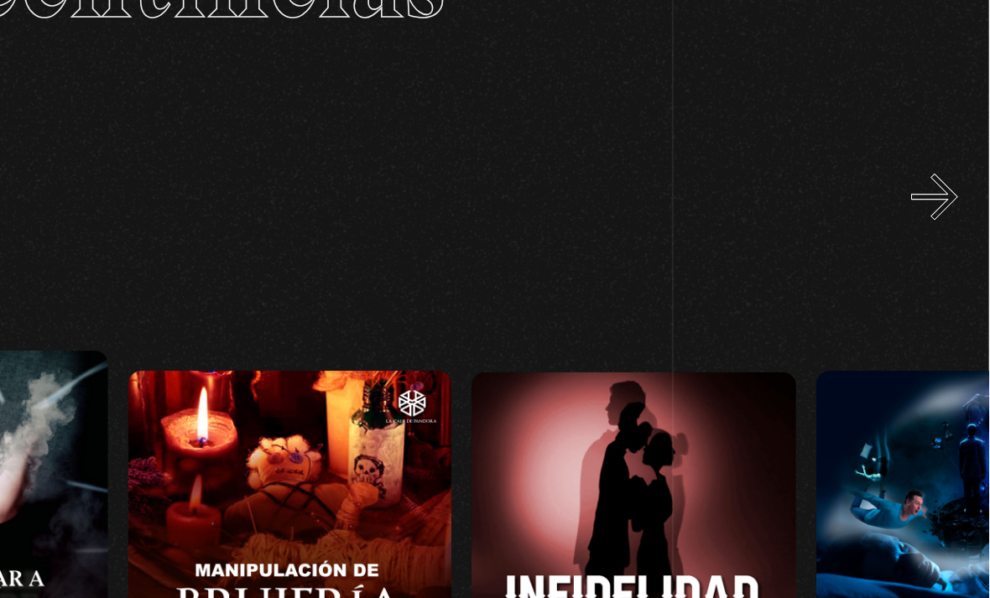
click at [941, 256] on button "»" at bounding box center [955, 270] width 29 height 29
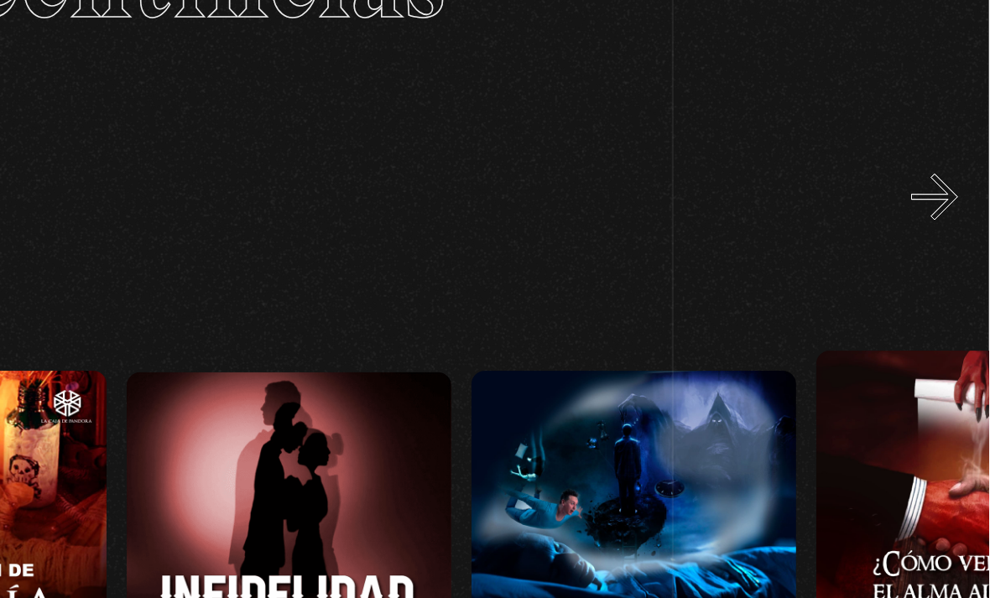
click at [941, 256] on button "»" at bounding box center [955, 270] width 29 height 29
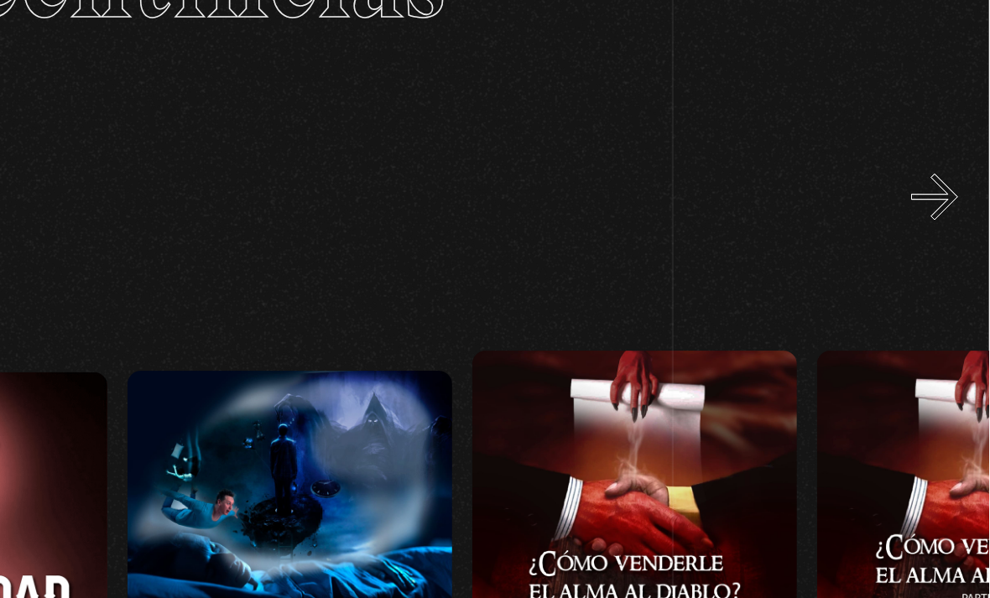
click at [941, 256] on button "»" at bounding box center [955, 270] width 29 height 29
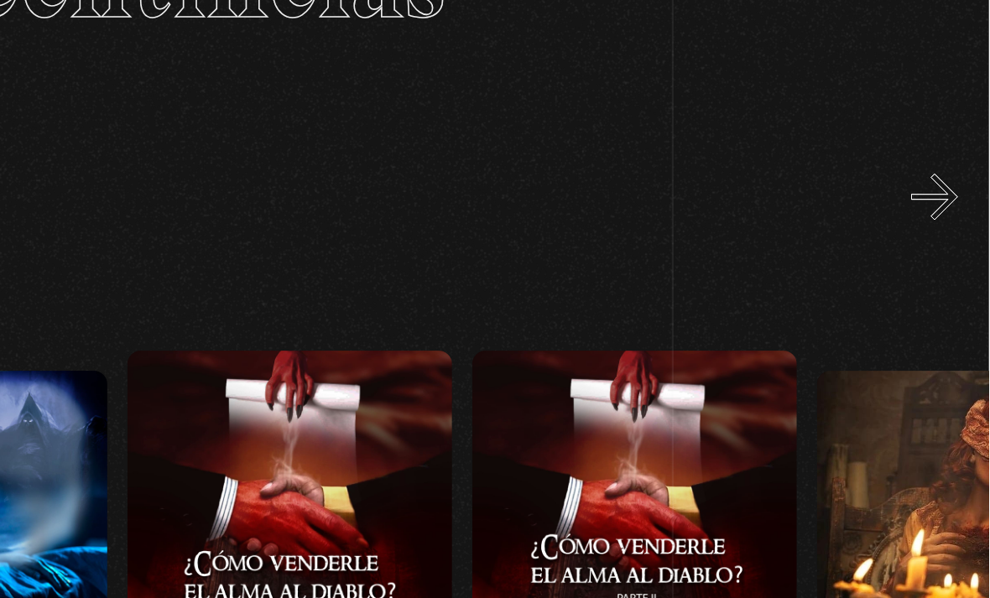
click at [941, 256] on button "»" at bounding box center [955, 270] width 29 height 29
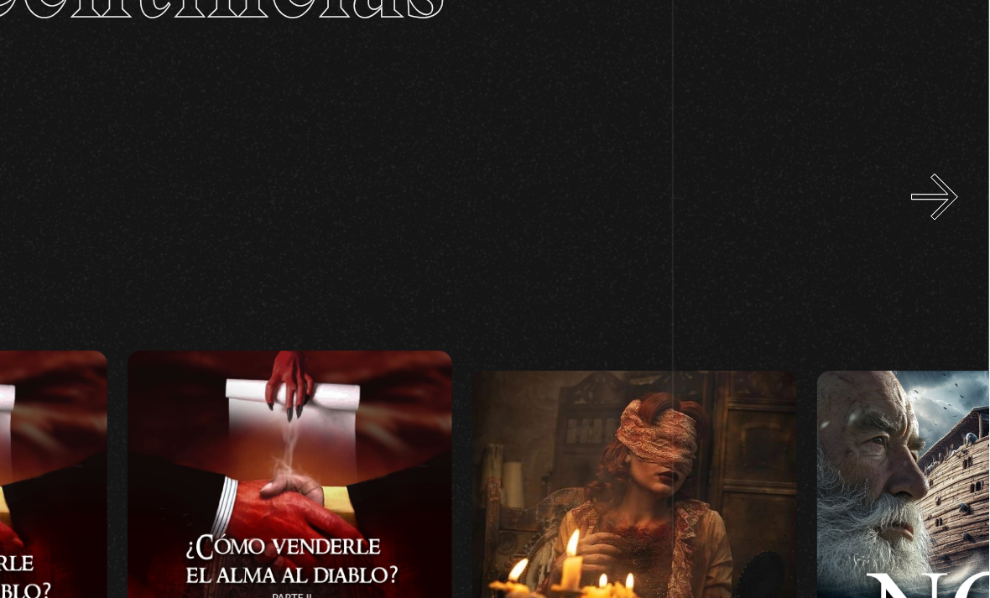
click at [667, 298] on link "La Iluminada" at bounding box center [768, 498] width 203 height 400
click at [941, 256] on button "»" at bounding box center [955, 270] width 29 height 29
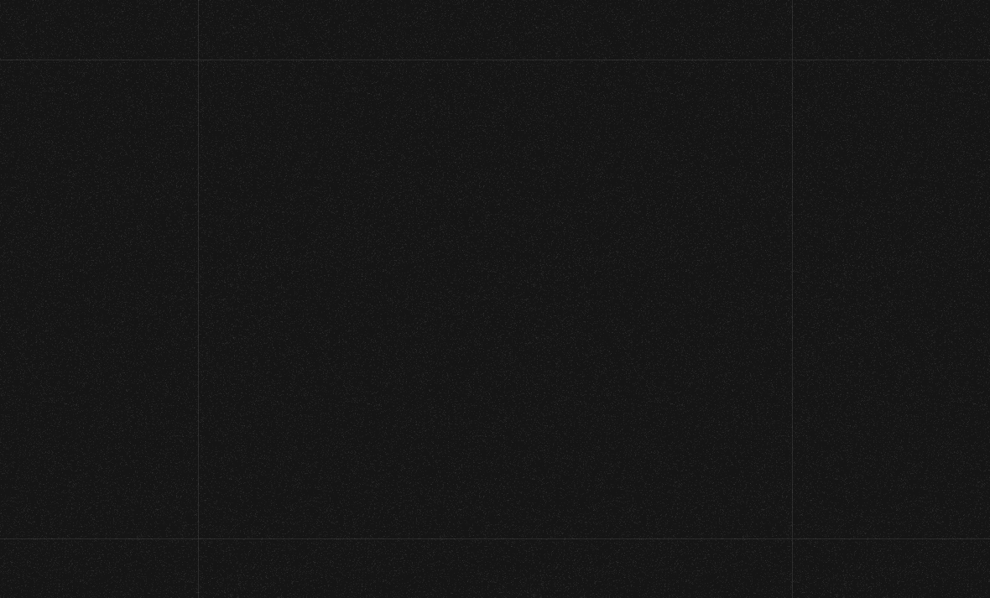
scroll to position [181, 372]
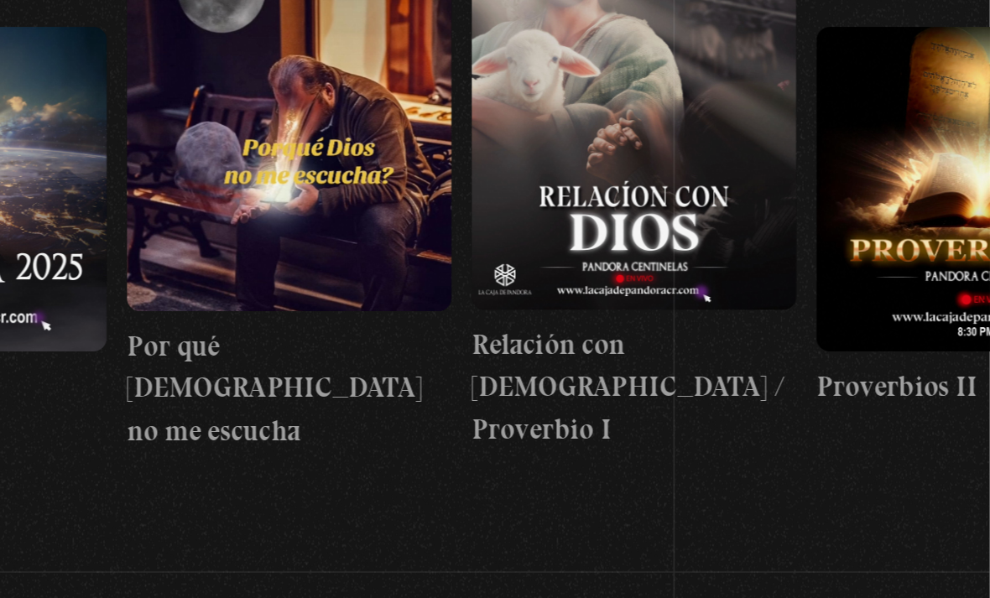
click at [941, 96] on button "»" at bounding box center [955, 89] width 29 height 29
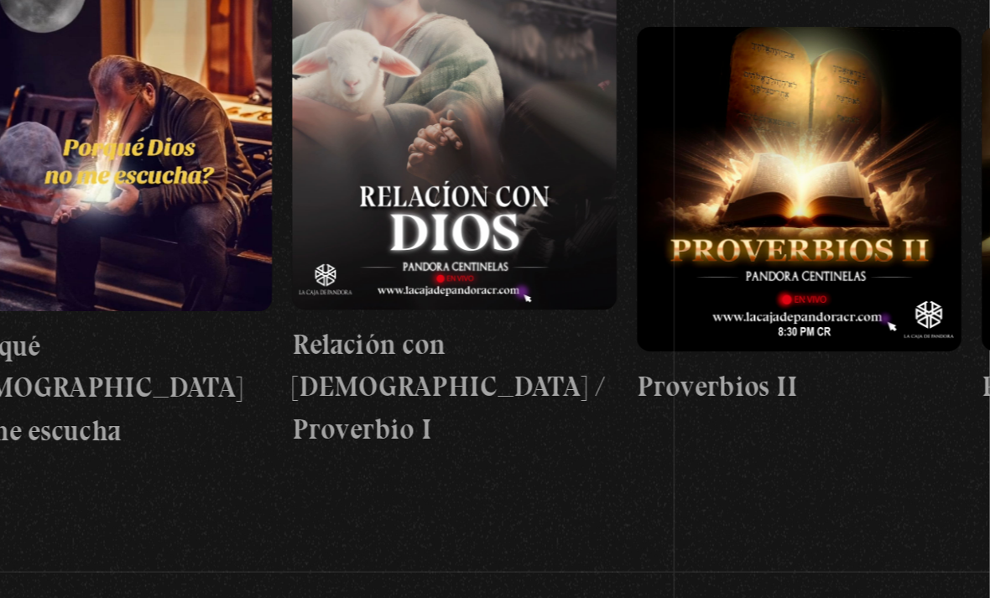
click at [941, 91] on button "»" at bounding box center [955, 89] width 29 height 29
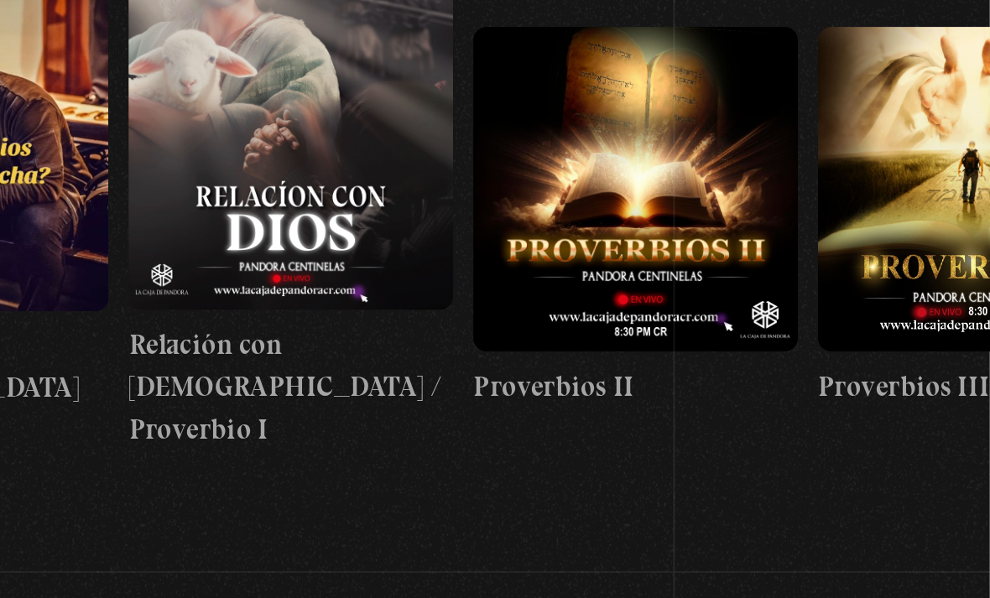
click at [941, 90] on button "»" at bounding box center [955, 89] width 29 height 29
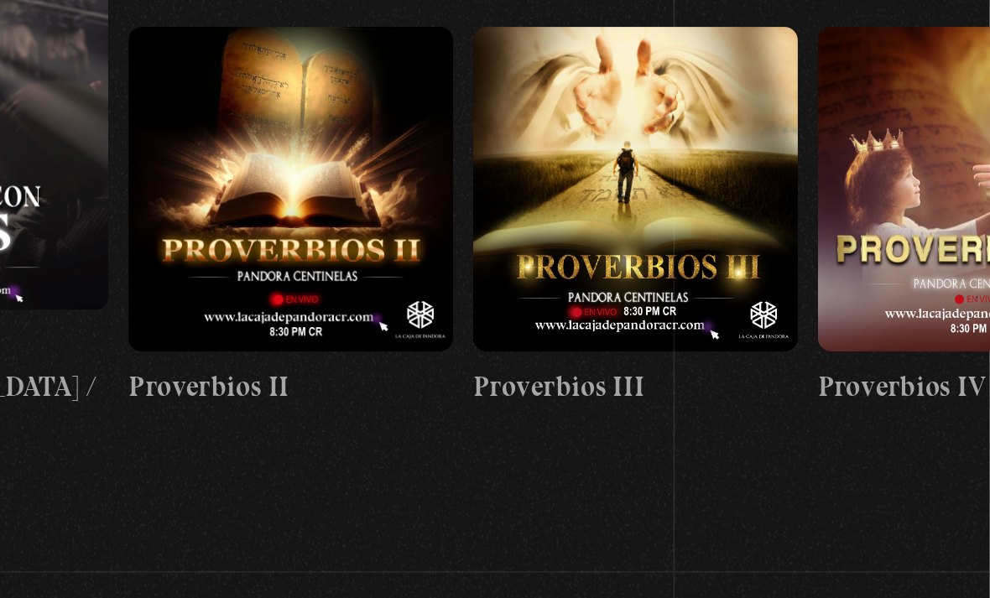
click at [941, 91] on button "»" at bounding box center [955, 89] width 29 height 29
click at [941, 92] on button "»" at bounding box center [955, 89] width 29 height 29
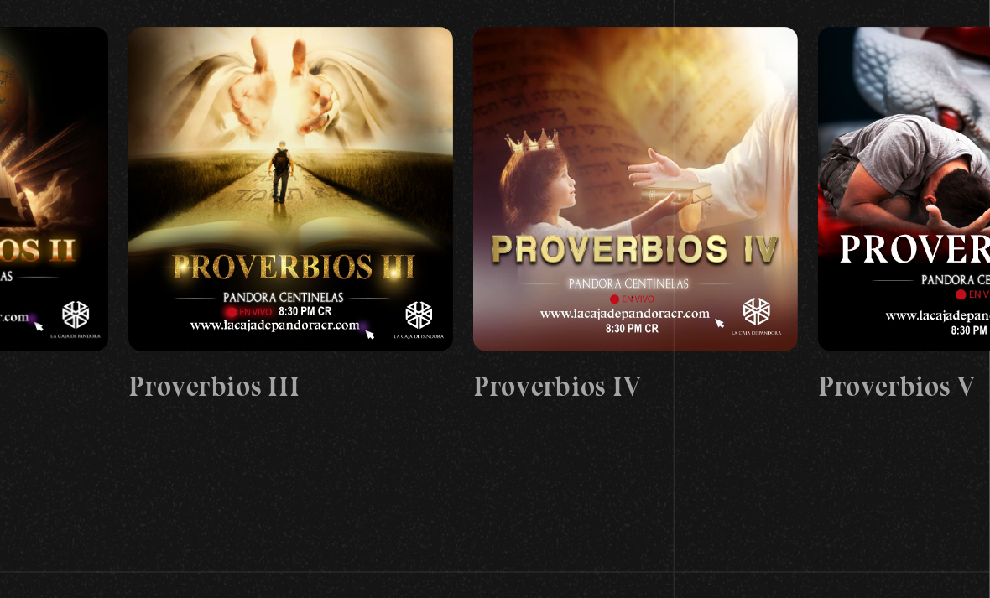
click at [941, 93] on button "»" at bounding box center [955, 89] width 29 height 29
click at [941, 94] on button "»" at bounding box center [955, 89] width 29 height 29
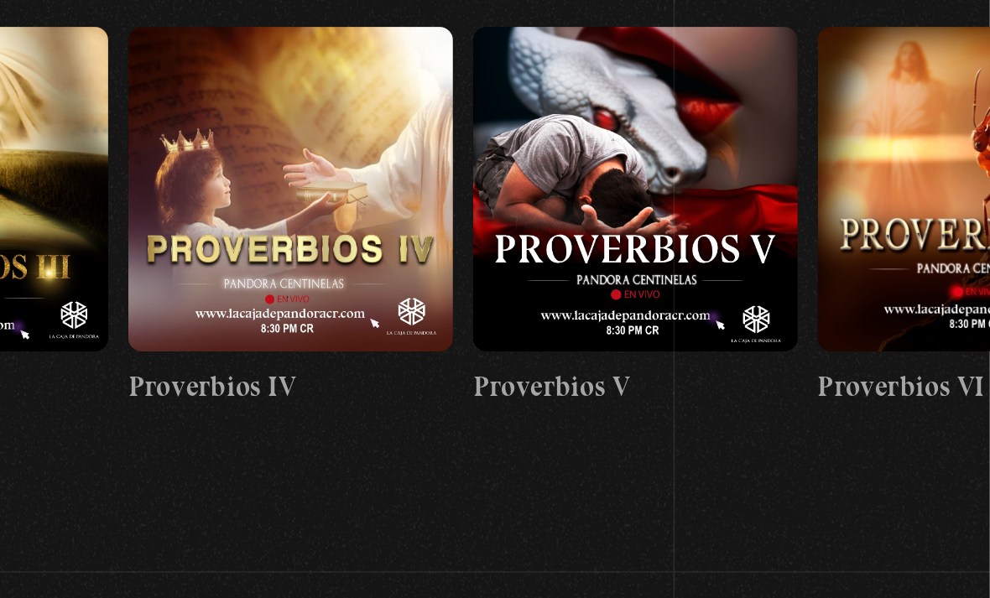
click at [941, 95] on button "»" at bounding box center [955, 89] width 29 height 29
click at [941, 96] on button "»" at bounding box center [955, 89] width 29 height 29
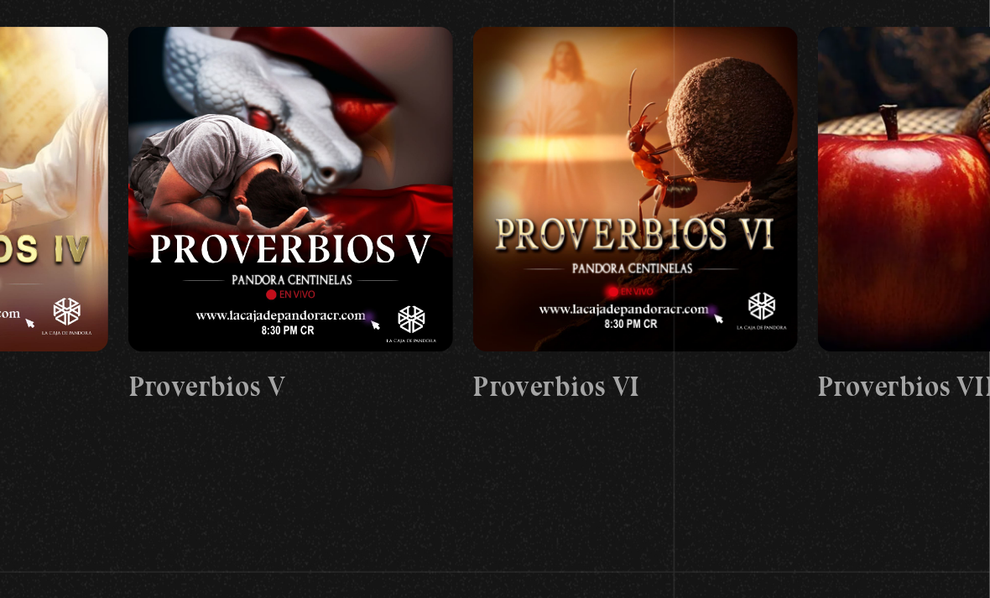
click at [941, 95] on button "»" at bounding box center [955, 89] width 29 height 29
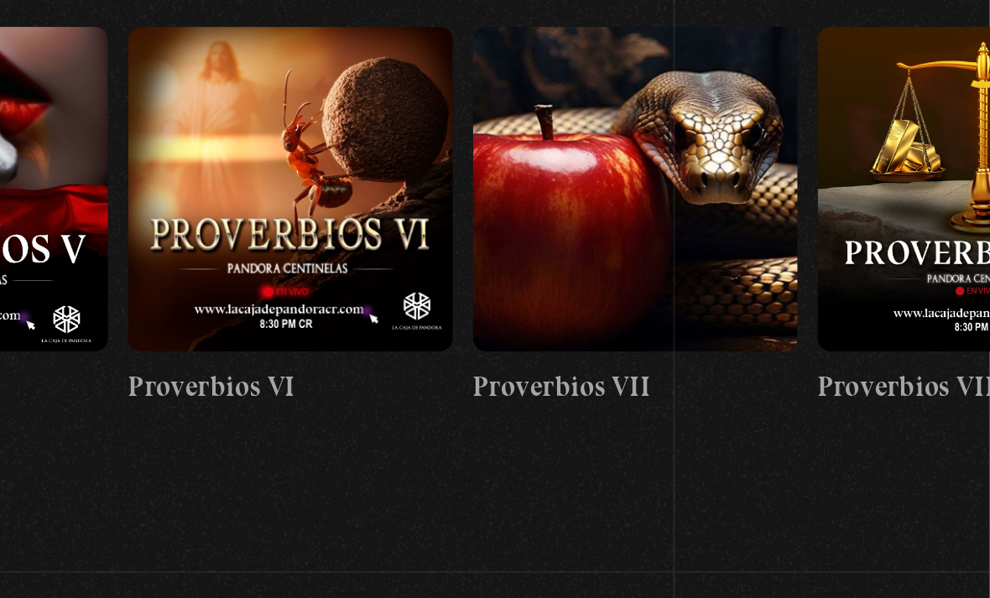
click at [941, 92] on button "»" at bounding box center [955, 89] width 29 height 29
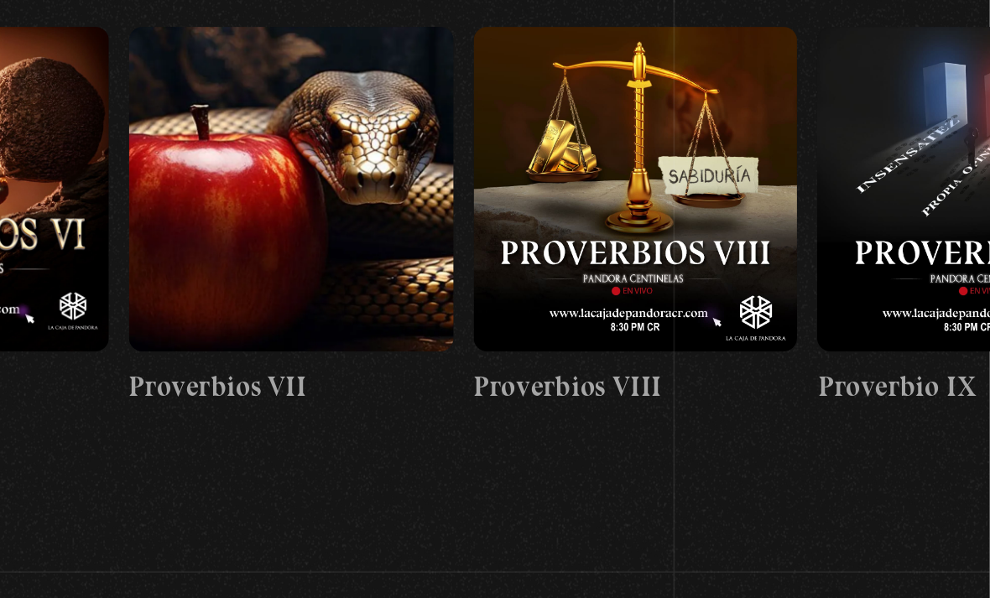
click at [941, 92] on button "»" at bounding box center [955, 89] width 29 height 29
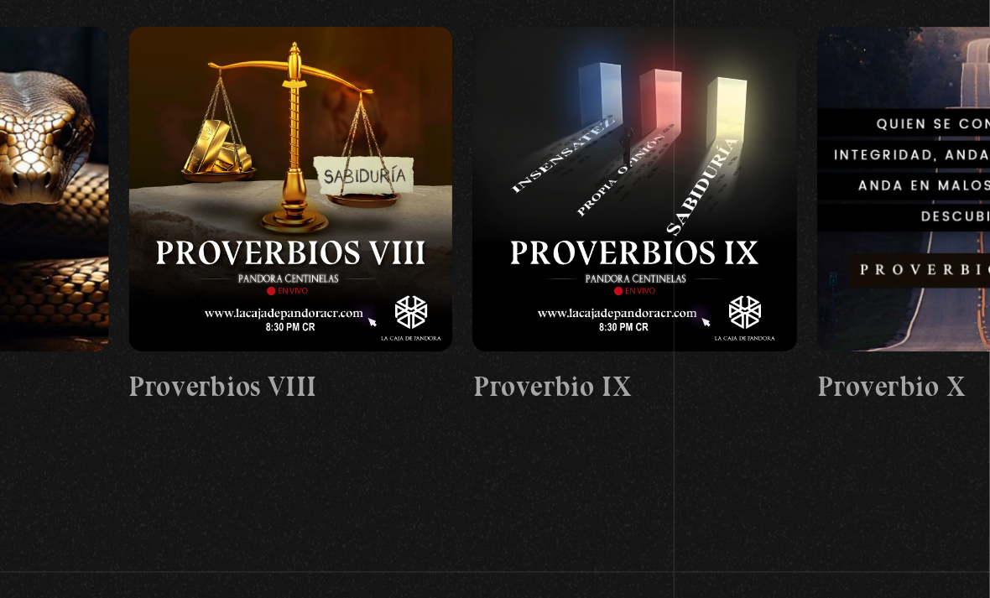
click at [941, 92] on button "»" at bounding box center [955, 89] width 29 height 29
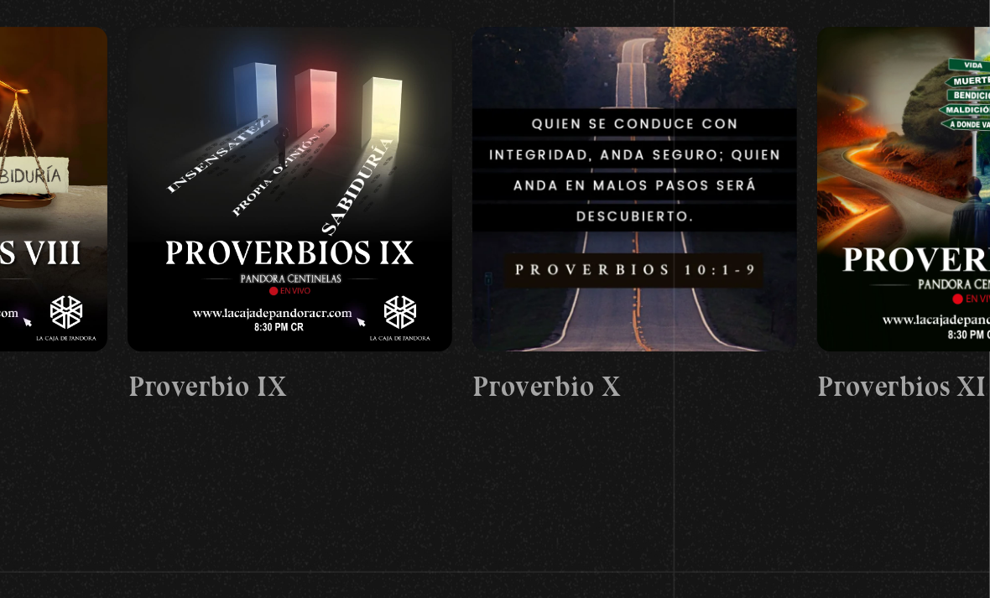
click at [941, 91] on button "»" at bounding box center [955, 89] width 29 height 29
click at [941, 90] on button "»" at bounding box center [955, 89] width 29 height 29
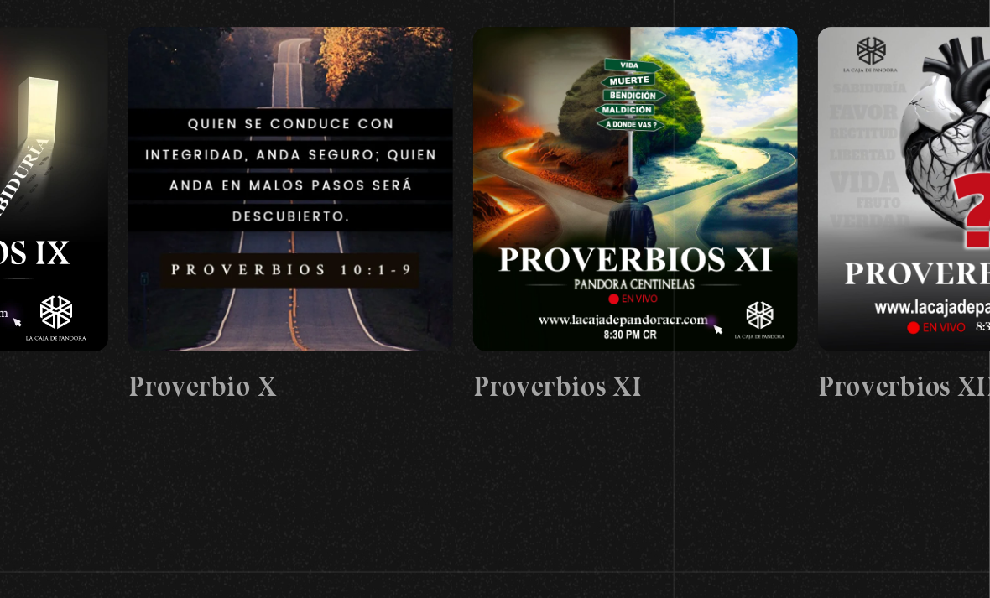
click at [941, 90] on button "»" at bounding box center [955, 89] width 29 height 29
click at [941, 92] on button "»" at bounding box center [955, 89] width 29 height 29
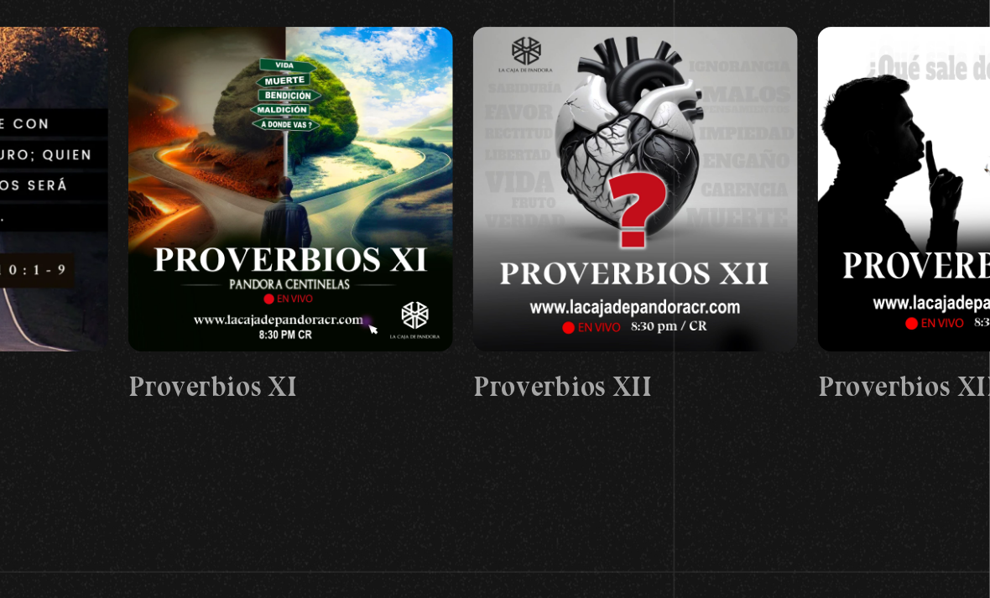
click at [941, 94] on button "»" at bounding box center [955, 89] width 29 height 29
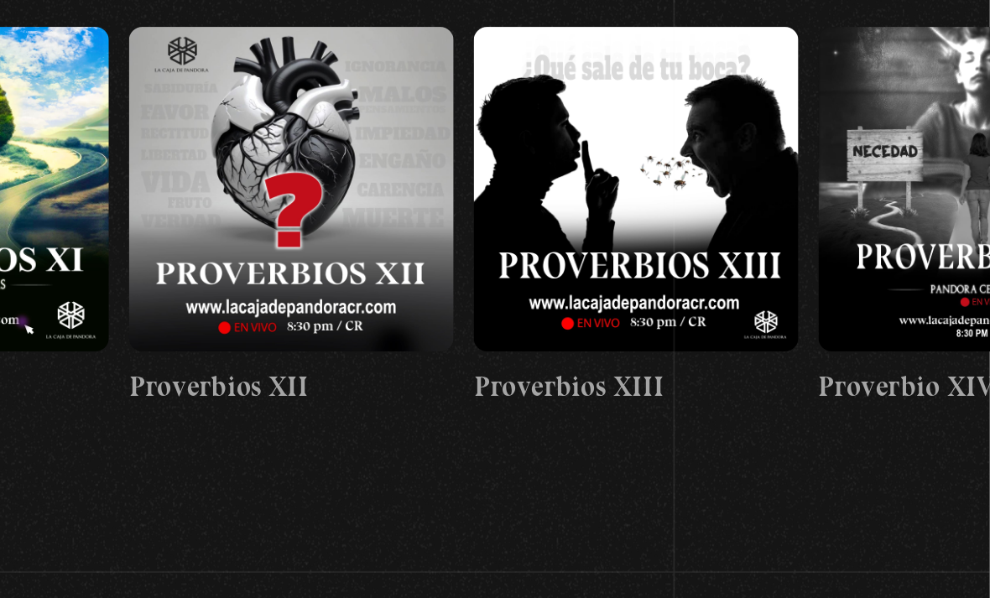
click at [941, 94] on button "»" at bounding box center [955, 89] width 29 height 29
click at [941, 95] on button "»" at bounding box center [955, 89] width 29 height 29
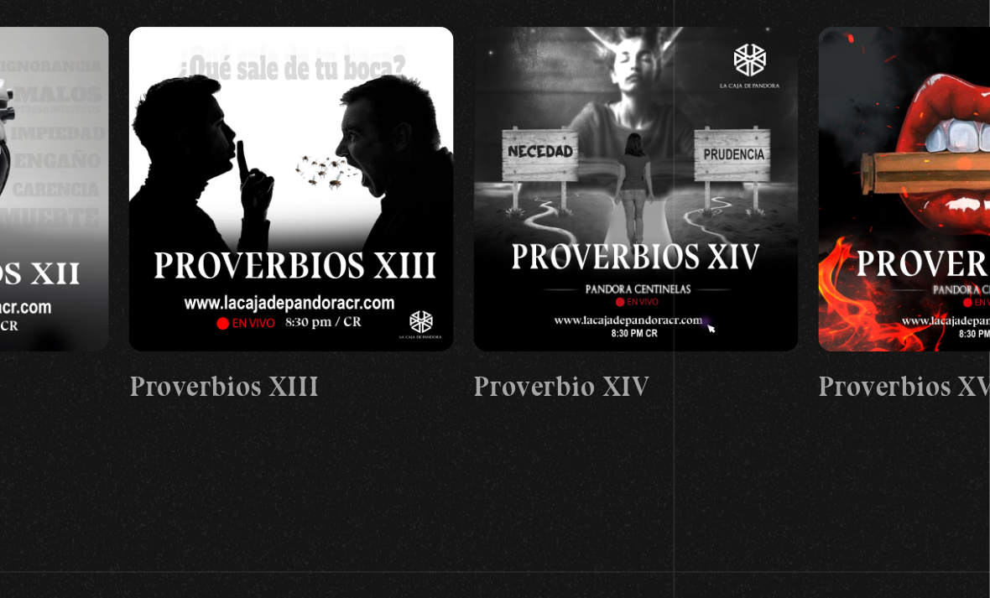
click at [941, 95] on button "»" at bounding box center [955, 89] width 29 height 29
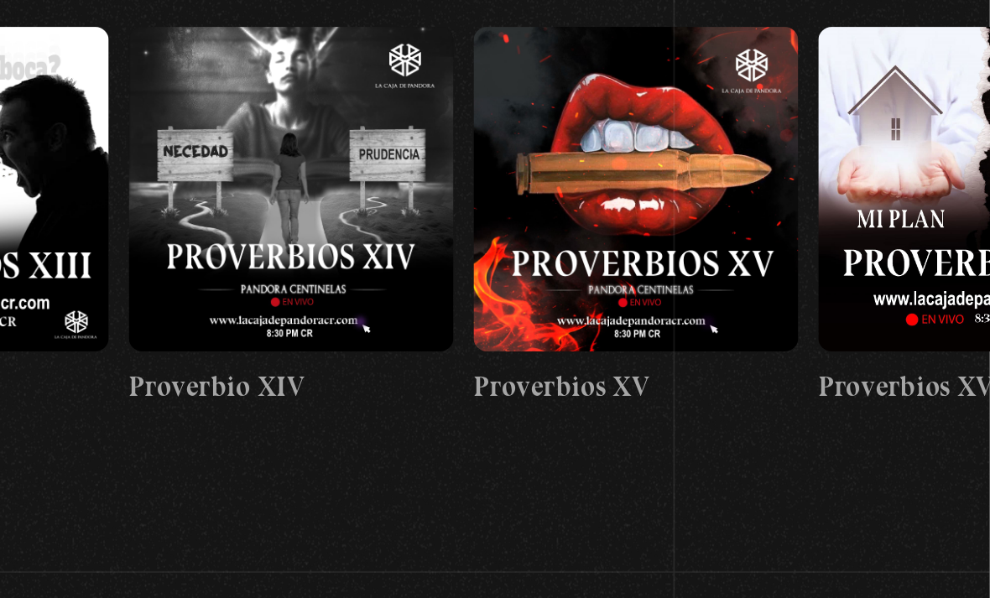
click at [941, 96] on button "»" at bounding box center [955, 89] width 29 height 29
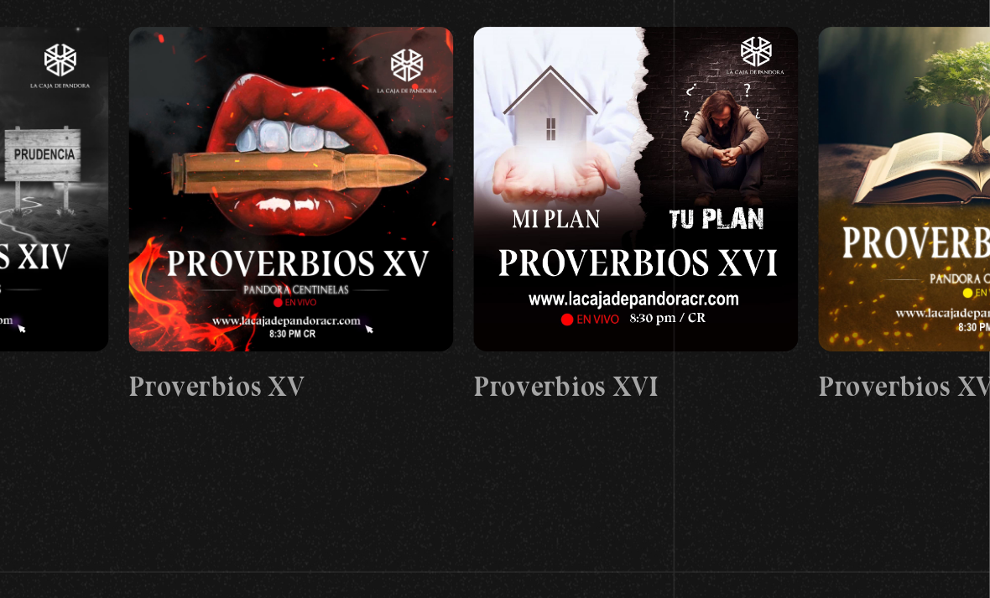
click at [941, 97] on button "»" at bounding box center [955, 89] width 29 height 29
click at [941, 96] on button "»" at bounding box center [955, 89] width 29 height 29
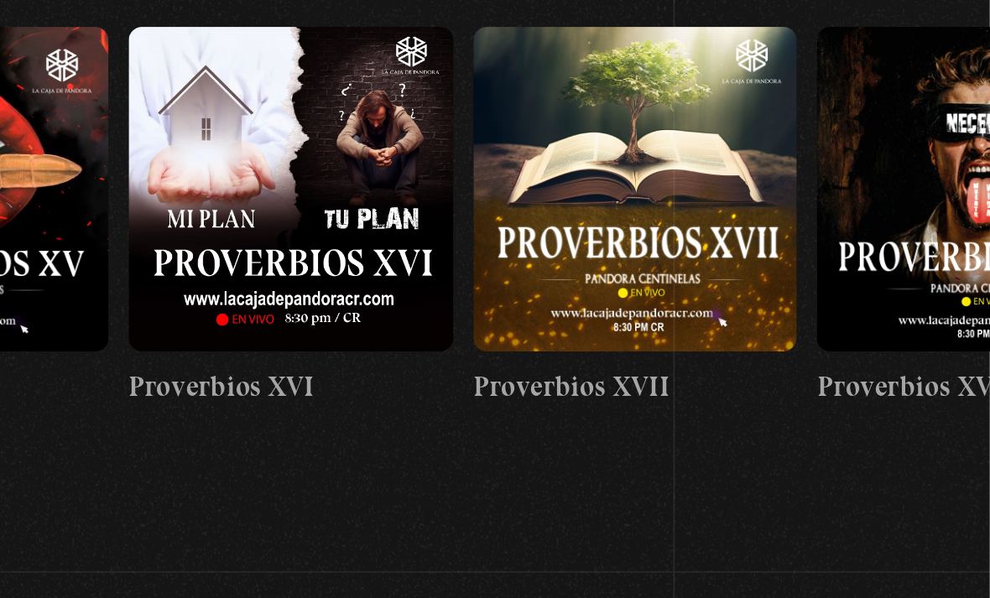
click at [941, 96] on button "»" at bounding box center [955, 89] width 29 height 29
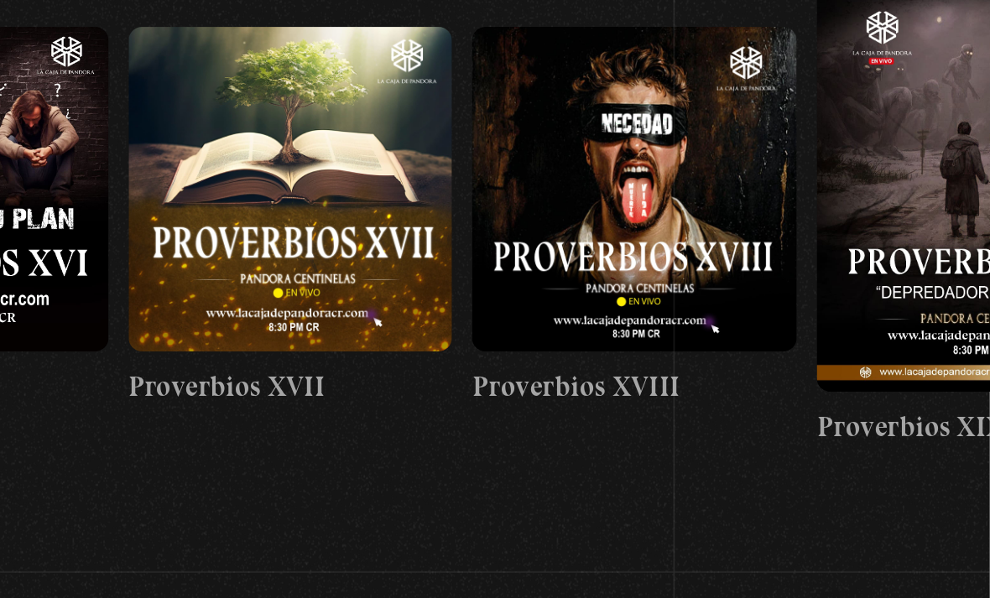
click at [941, 95] on button "»" at bounding box center [955, 89] width 29 height 29
click at [941, 96] on button "»" at bounding box center [955, 89] width 29 height 29
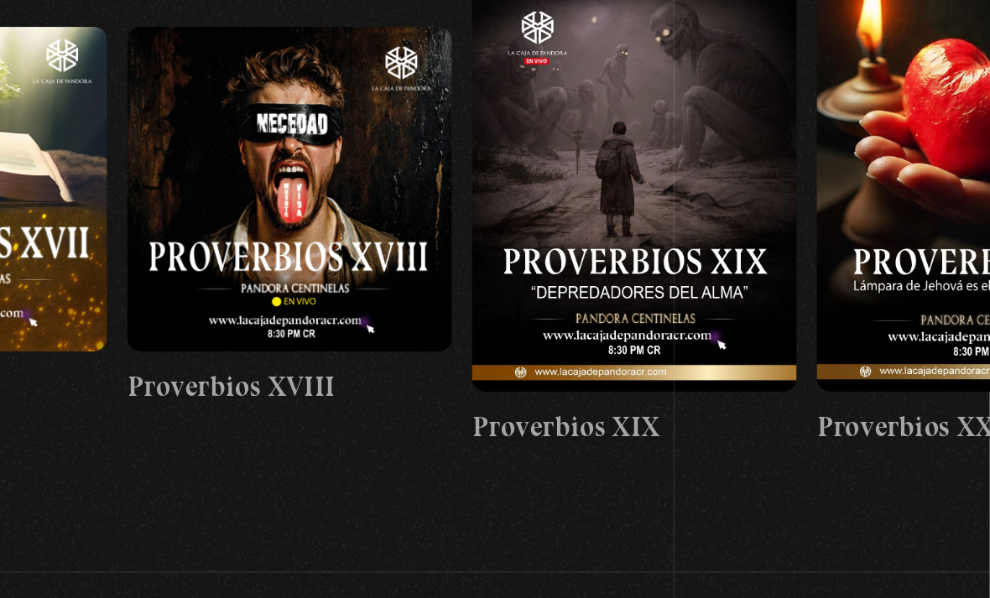
click at [941, 95] on button "»" at bounding box center [955, 89] width 29 height 29
click at [941, 94] on button "»" at bounding box center [955, 89] width 29 height 29
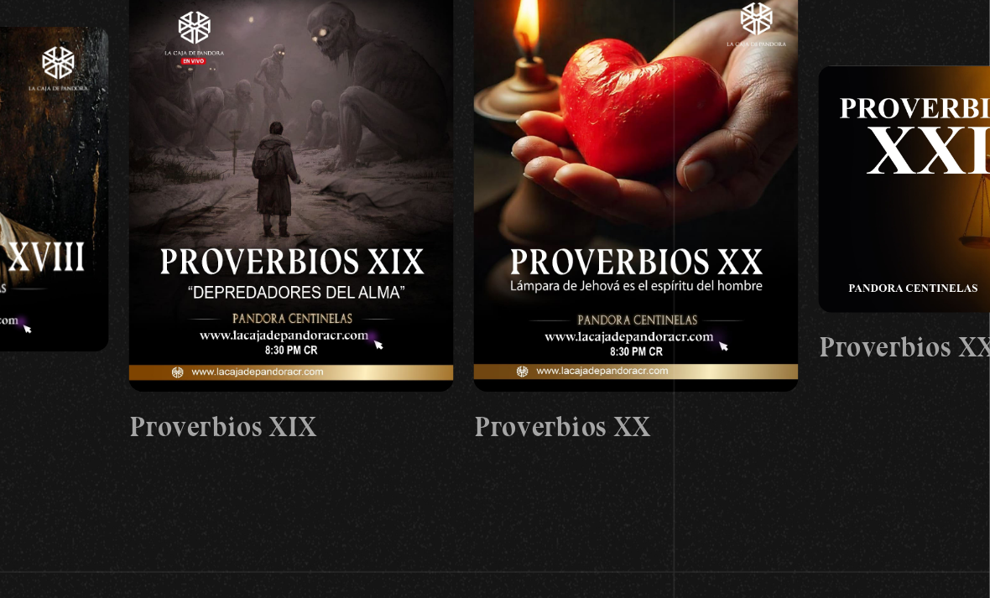
click at [941, 93] on button "»" at bounding box center [955, 89] width 29 height 29
click at [941, 92] on button "»" at bounding box center [955, 89] width 29 height 29
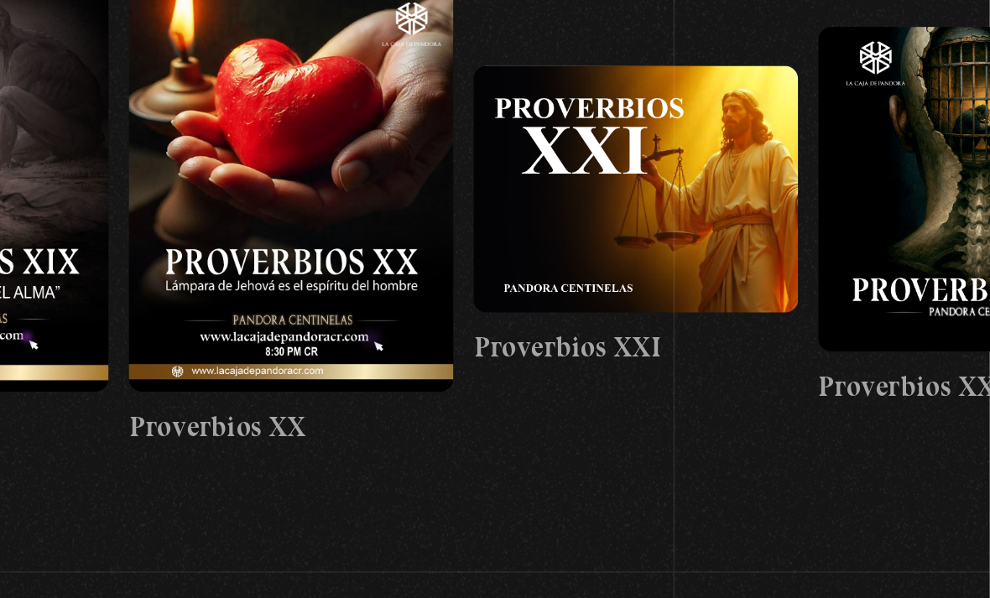
click at [941, 93] on button "»" at bounding box center [955, 89] width 29 height 29
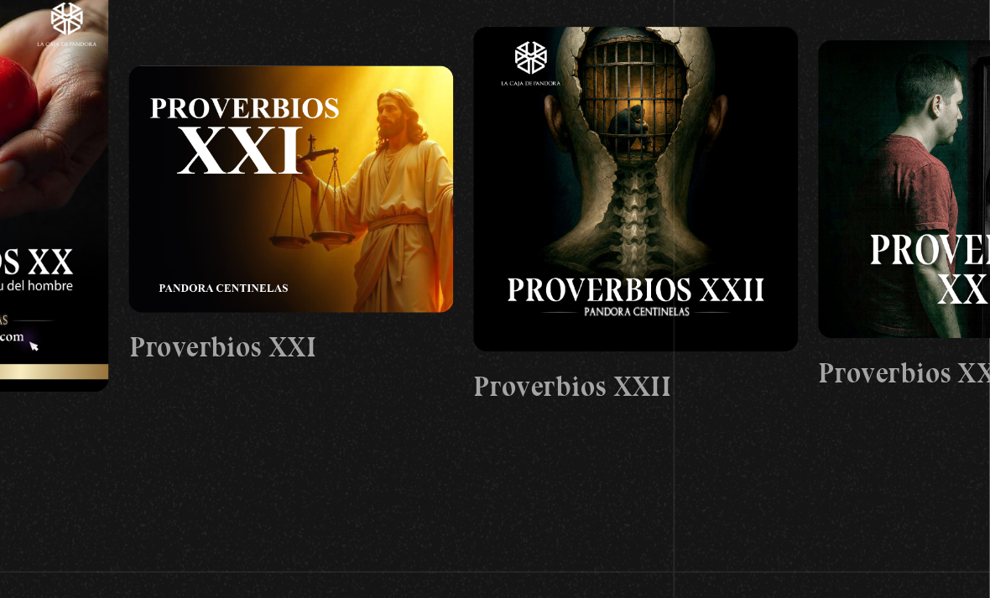
click at [941, 94] on button "»" at bounding box center [955, 89] width 29 height 29
click at [941, 92] on button "»" at bounding box center [955, 89] width 29 height 29
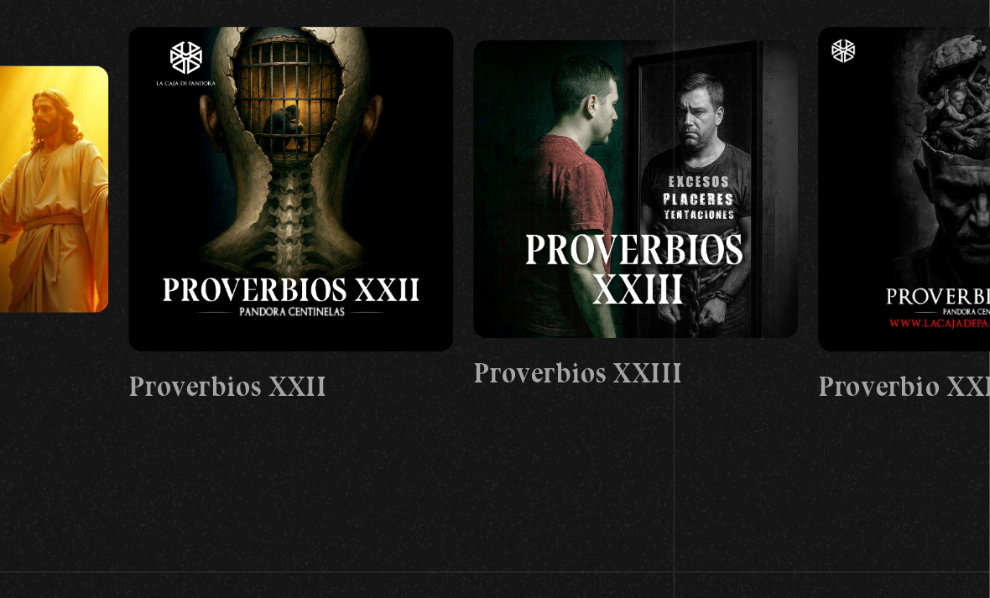
click at [941, 92] on button "»" at bounding box center [955, 89] width 29 height 29
click at [941, 91] on button "»" at bounding box center [955, 89] width 29 height 29
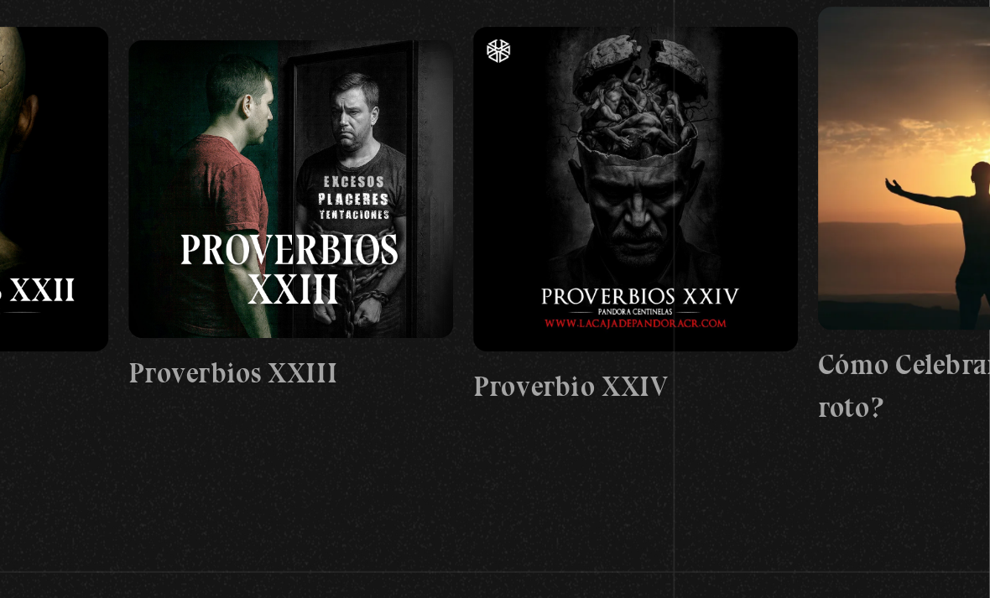
click at [941, 91] on button "»" at bounding box center [955, 89] width 29 height 29
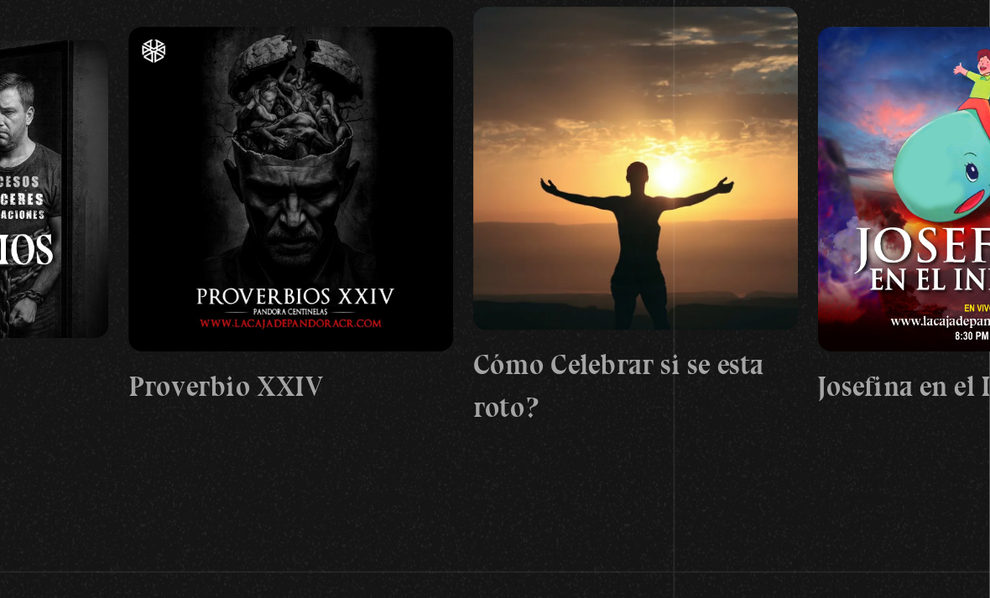
click at [941, 91] on button "»" at bounding box center [955, 89] width 29 height 29
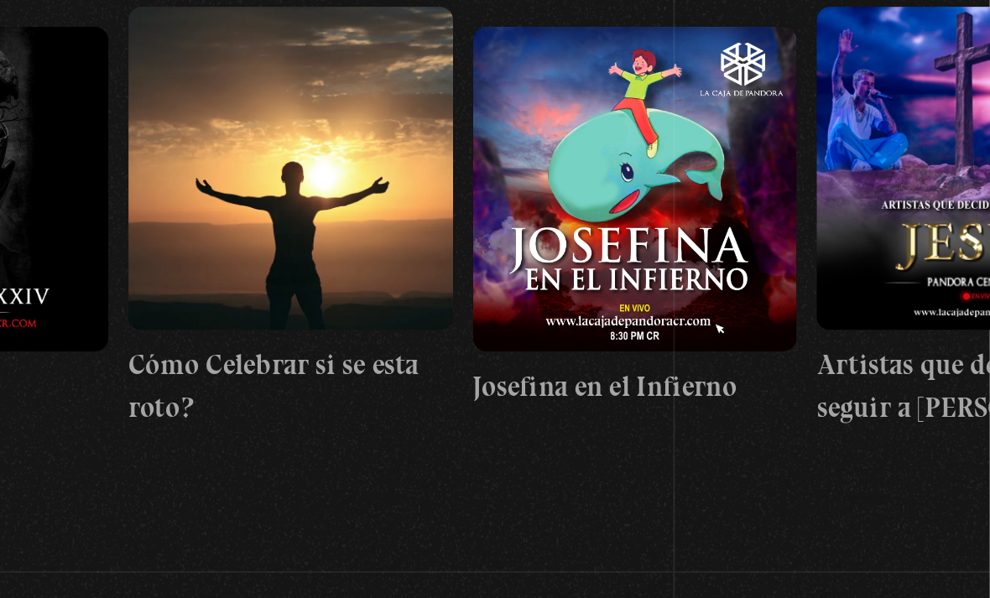
click at [941, 92] on button "»" at bounding box center [955, 89] width 29 height 29
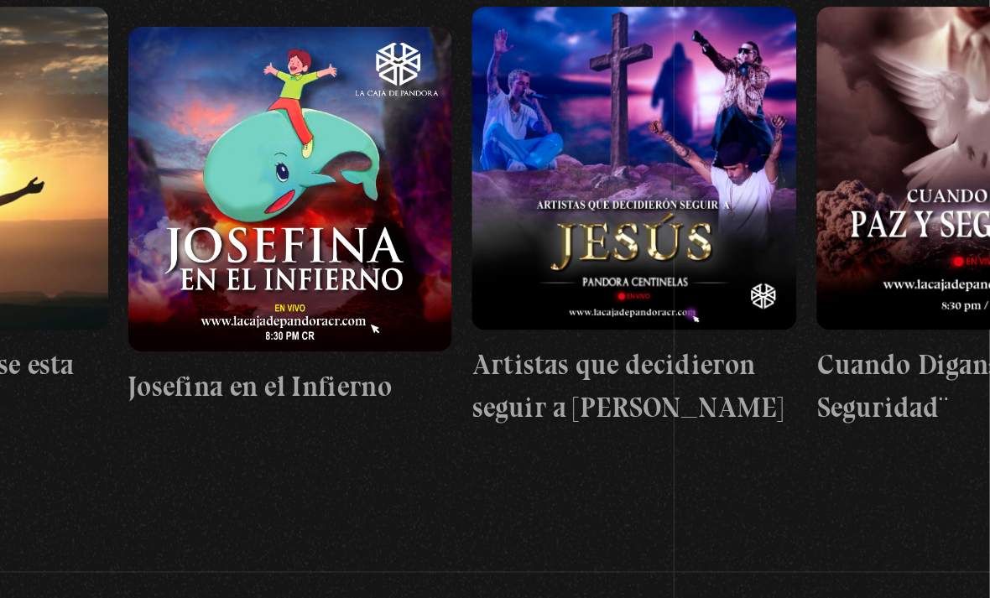
click at [941, 93] on button "»" at bounding box center [955, 89] width 29 height 29
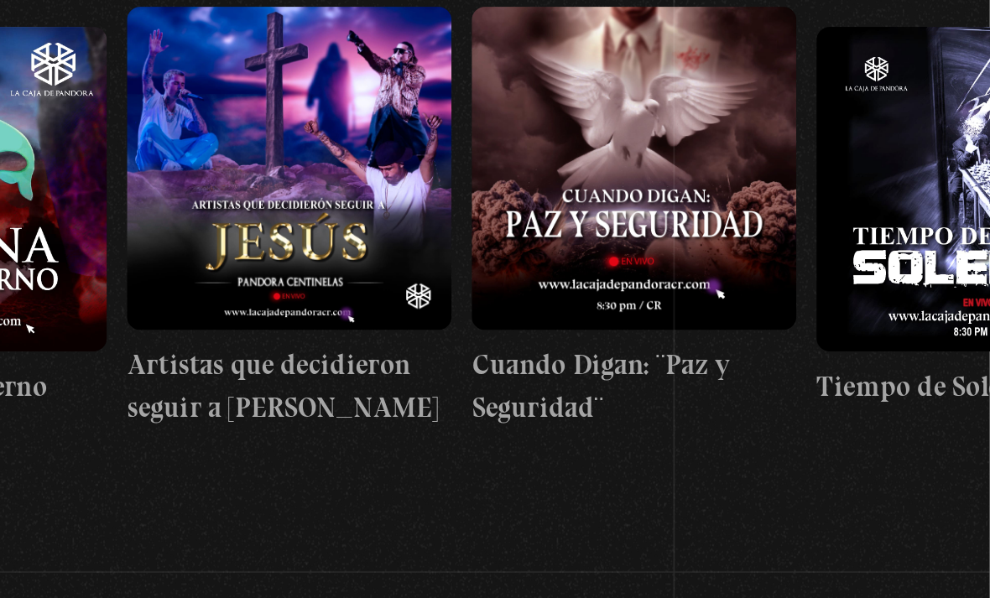
click at [941, 93] on button "»" at bounding box center [955, 89] width 29 height 29
click at [941, 92] on button "»" at bounding box center [955, 89] width 29 height 29
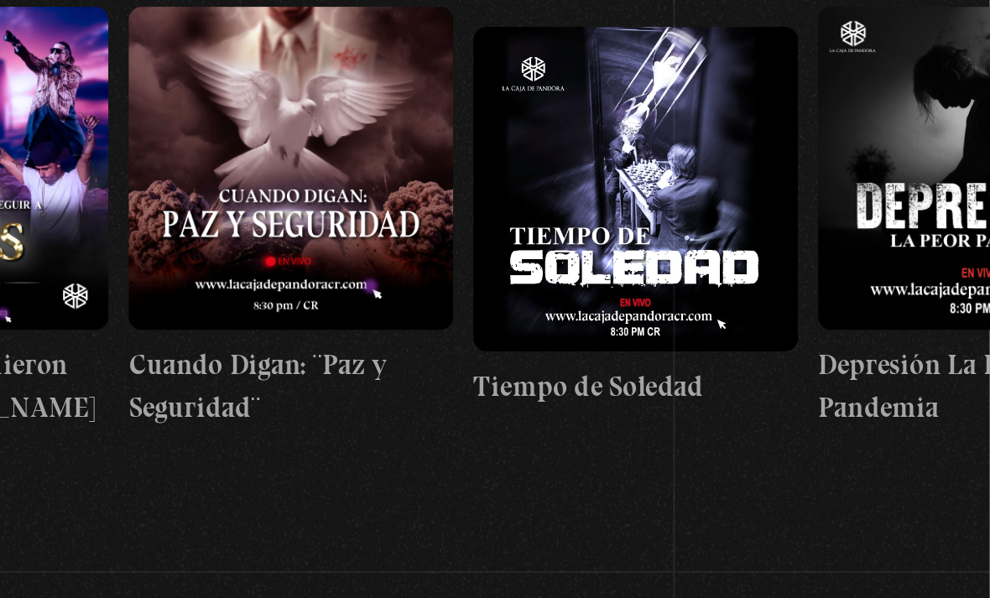
click at [941, 94] on button "»" at bounding box center [955, 89] width 29 height 29
click at [941, 93] on button "»" at bounding box center [955, 89] width 29 height 29
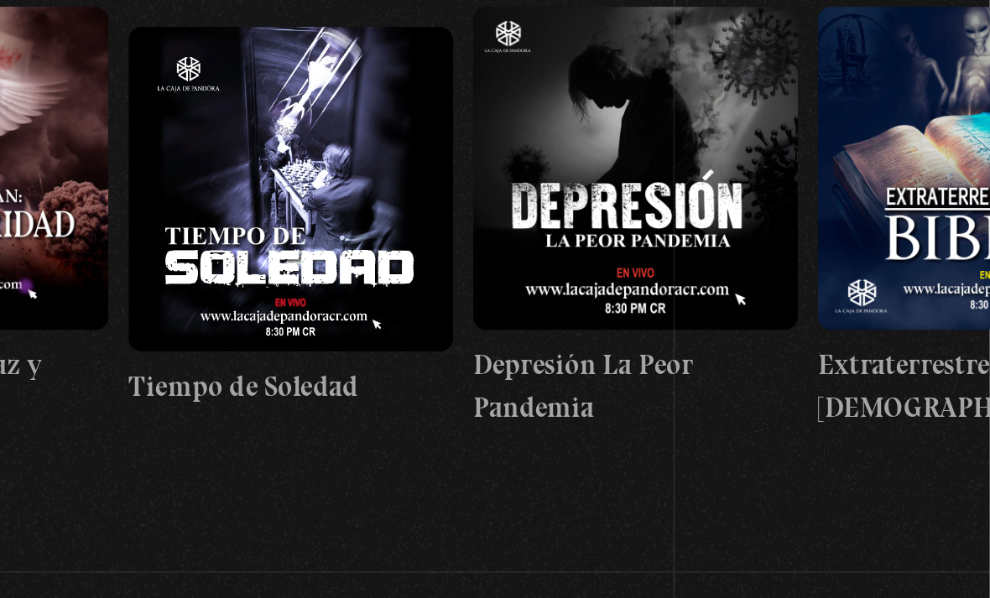
click at [941, 93] on button "»" at bounding box center [955, 89] width 29 height 29
click at [941, 94] on button "»" at bounding box center [955, 89] width 29 height 29
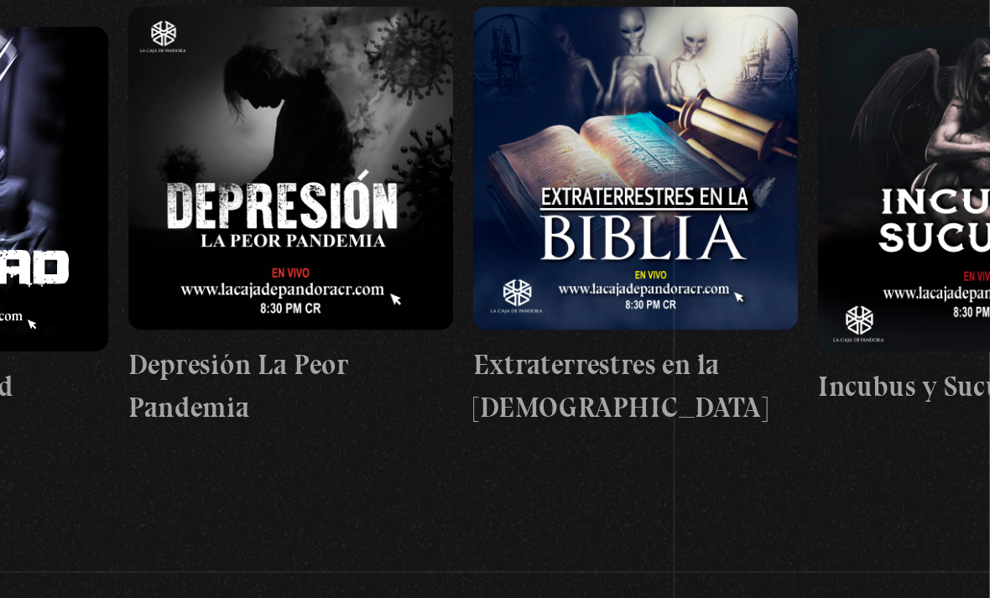
click at [941, 92] on button "»" at bounding box center [955, 89] width 29 height 29
click at [941, 91] on button "»" at bounding box center [955, 89] width 29 height 29
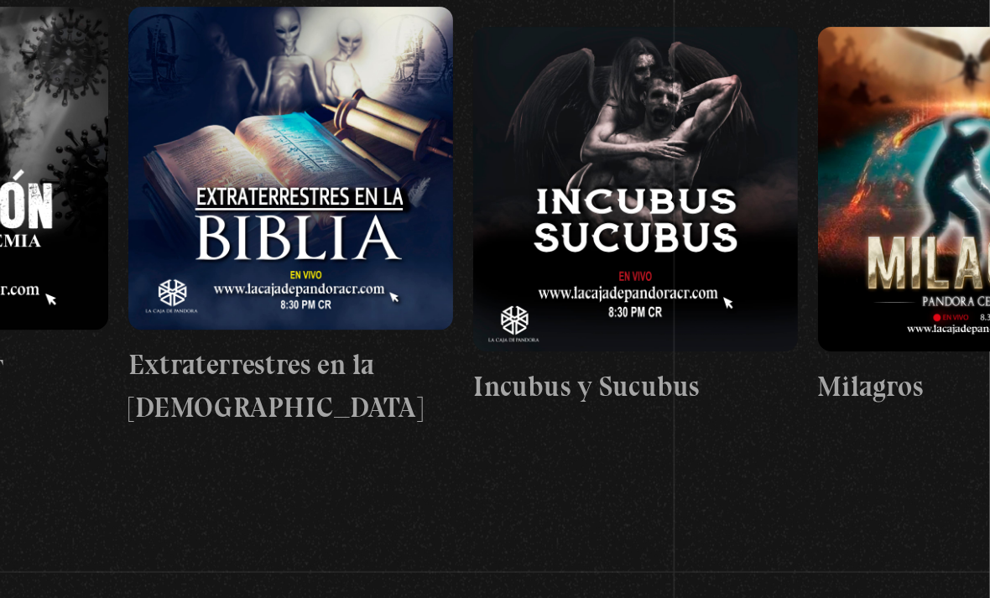
click at [941, 91] on button "»" at bounding box center [955, 89] width 29 height 29
click at [941, 92] on button "»" at bounding box center [955, 89] width 29 height 29
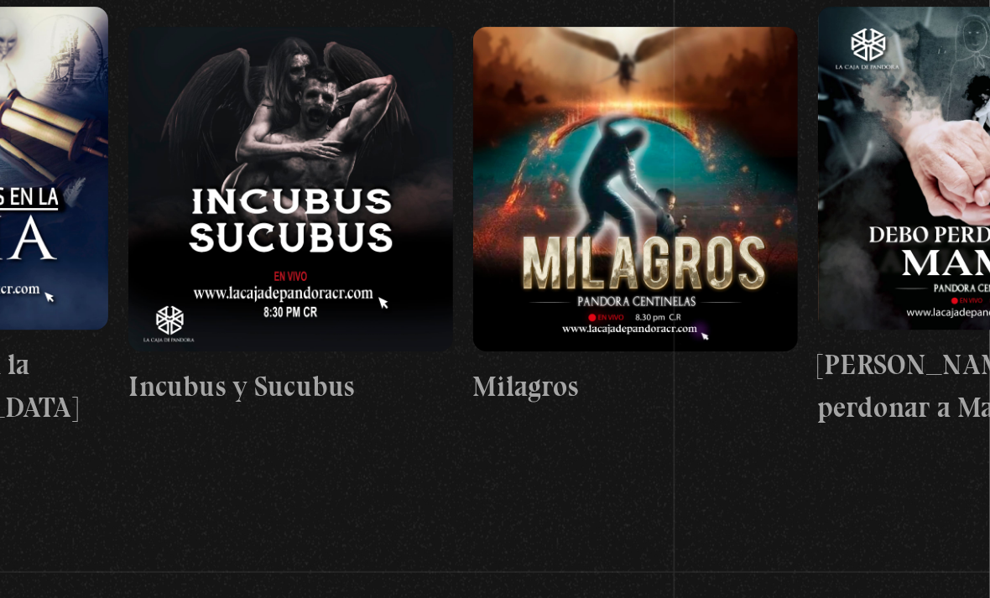
click at [941, 91] on button "»" at bounding box center [955, 89] width 29 height 29
click at [941, 93] on button "»" at bounding box center [955, 89] width 29 height 29
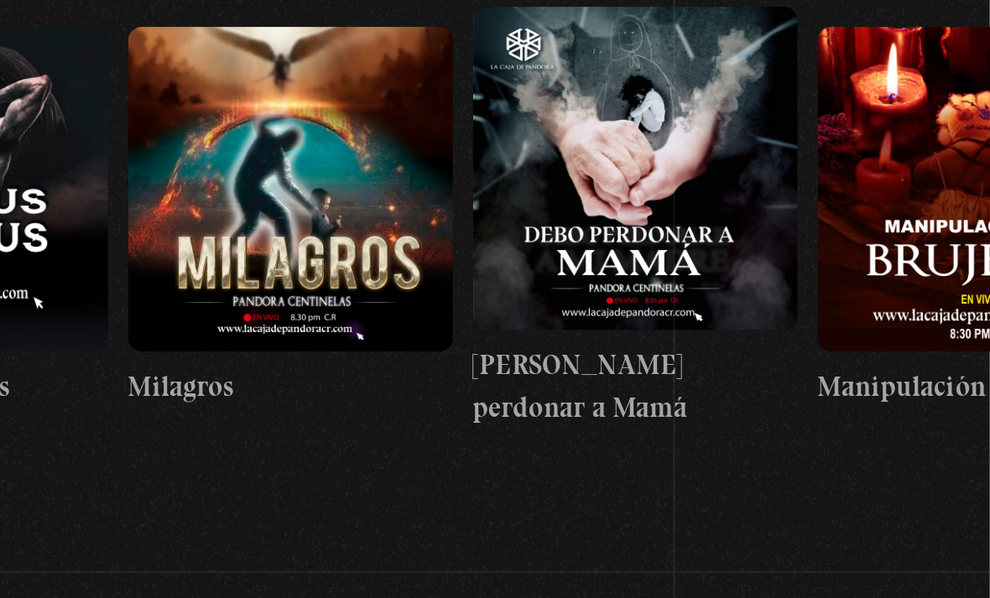
click at [941, 92] on button "»" at bounding box center [955, 89] width 29 height 29
click at [941, 91] on button "»" at bounding box center [955, 89] width 29 height 29
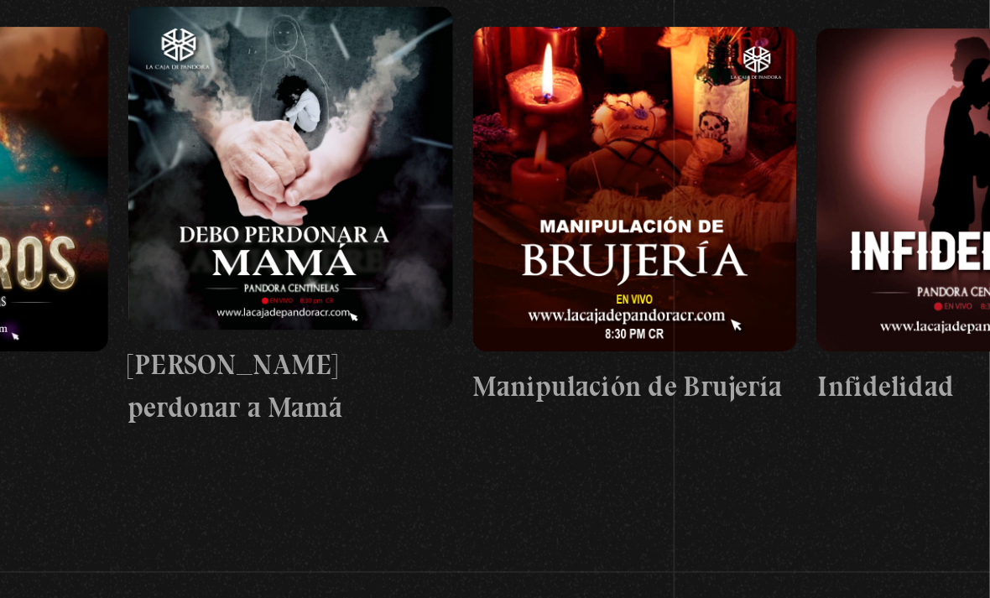
click at [941, 91] on button "»" at bounding box center [955, 89] width 29 height 29
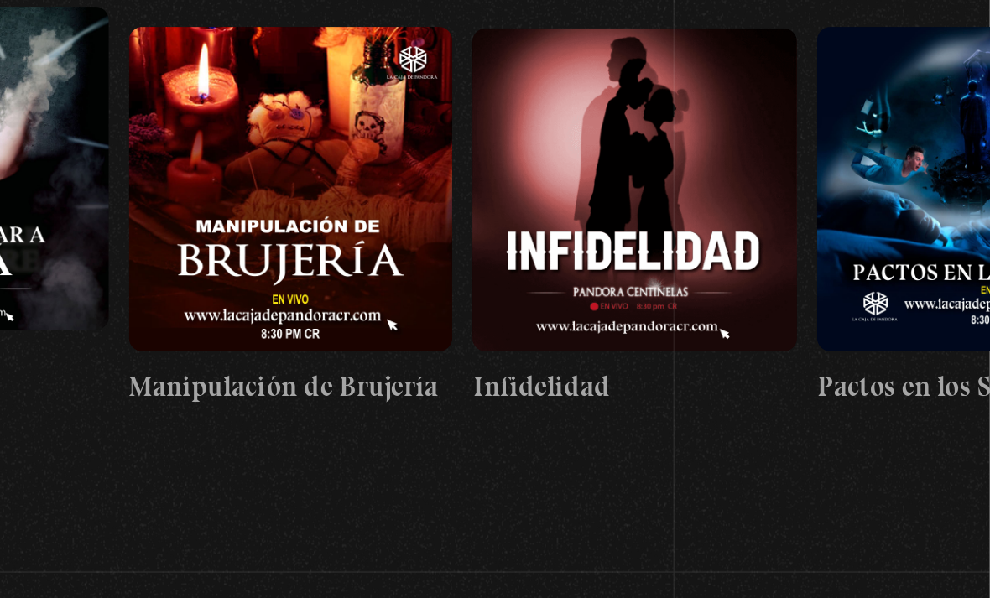
click at [941, 92] on button "»" at bounding box center [955, 89] width 29 height 29
click at [941, 94] on button "»" at bounding box center [955, 89] width 29 height 29
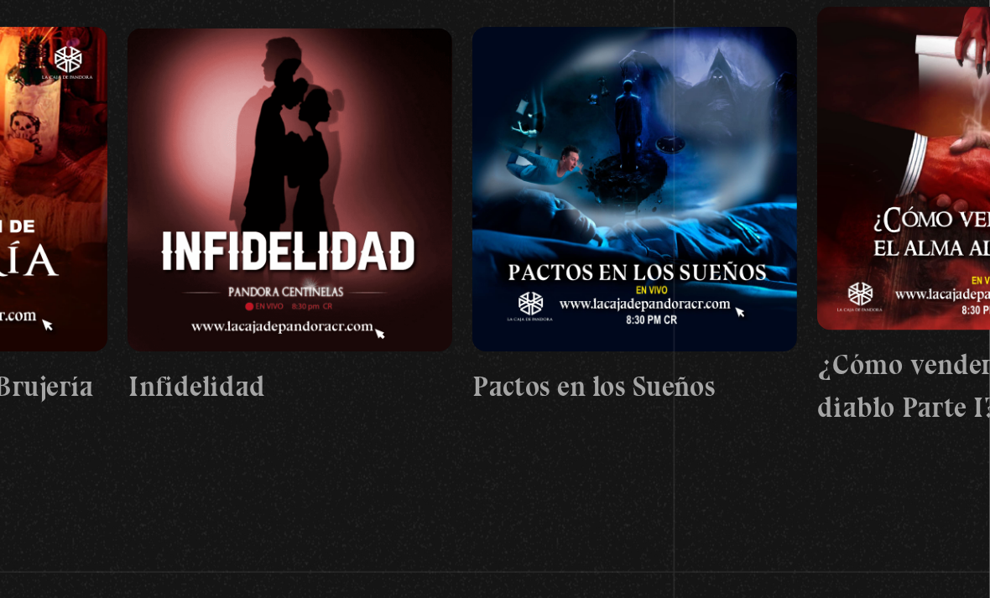
click at [941, 91] on button "»" at bounding box center [955, 89] width 29 height 29
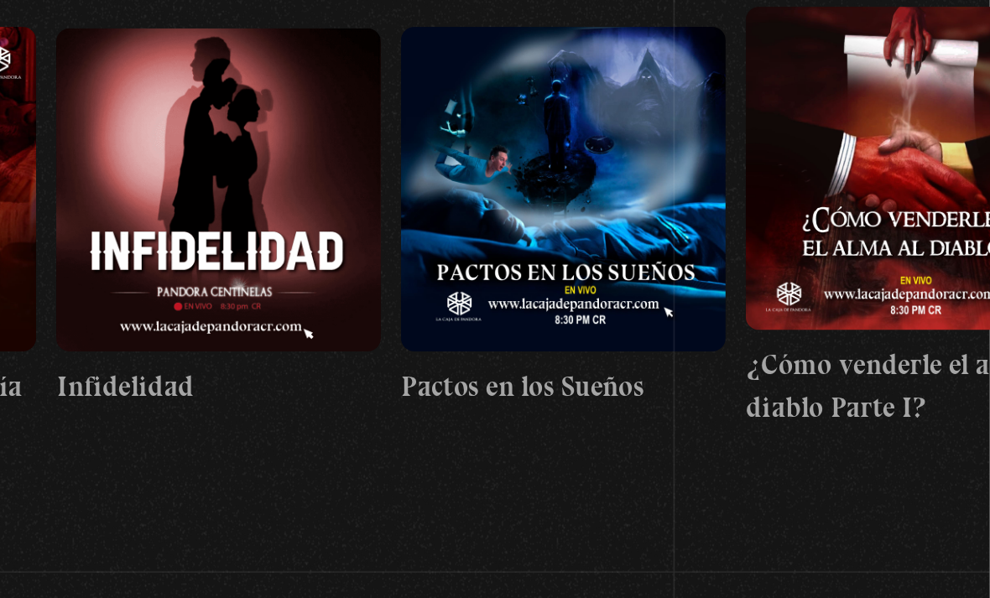
click at [941, 92] on button "»" at bounding box center [955, 89] width 29 height 29
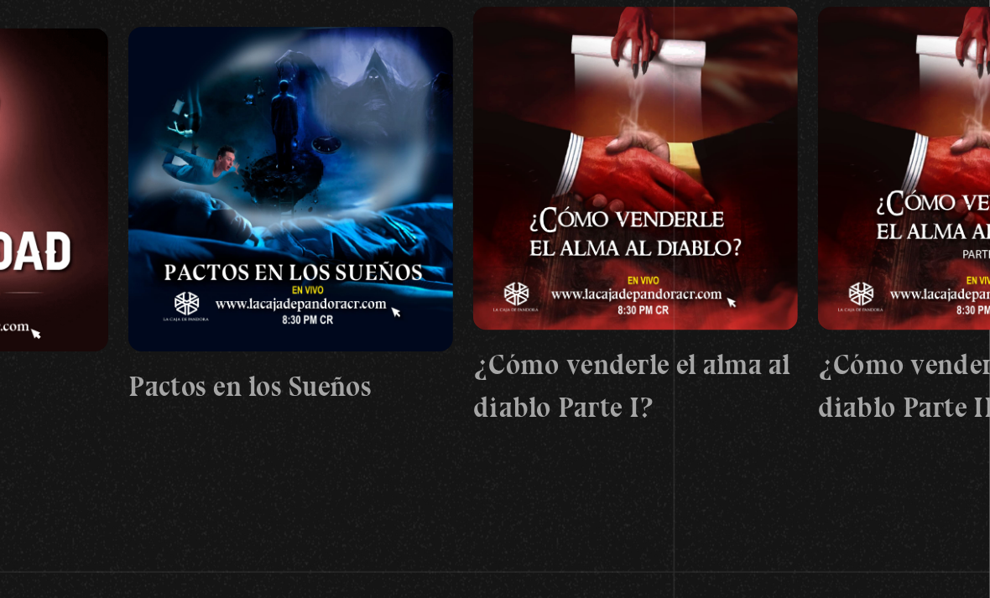
click at [941, 92] on button "»" at bounding box center [955, 89] width 29 height 29
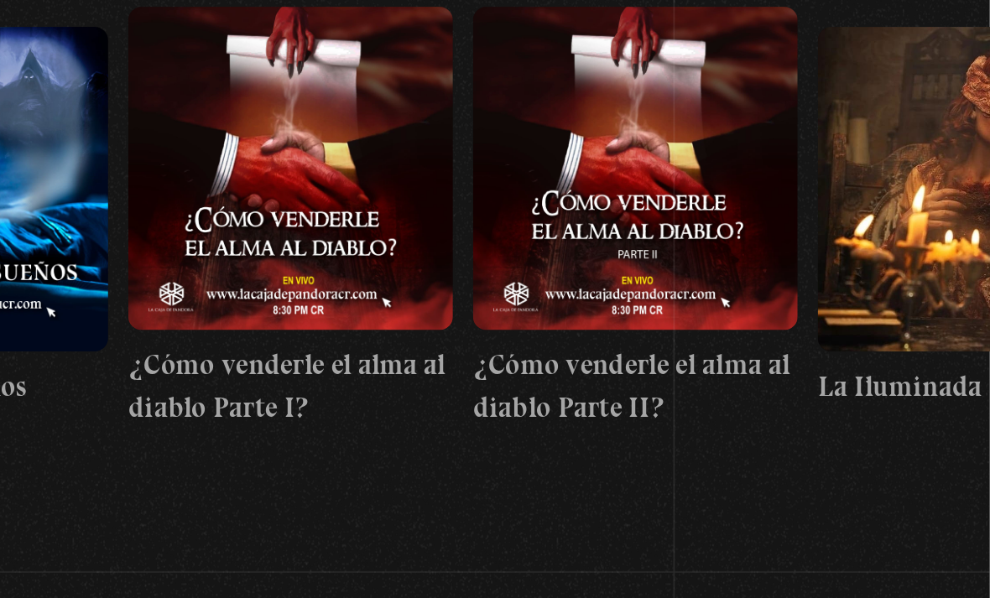
click at [941, 91] on button "»" at bounding box center [955, 89] width 29 height 29
click at [941, 93] on button "»" at bounding box center [955, 89] width 29 height 29
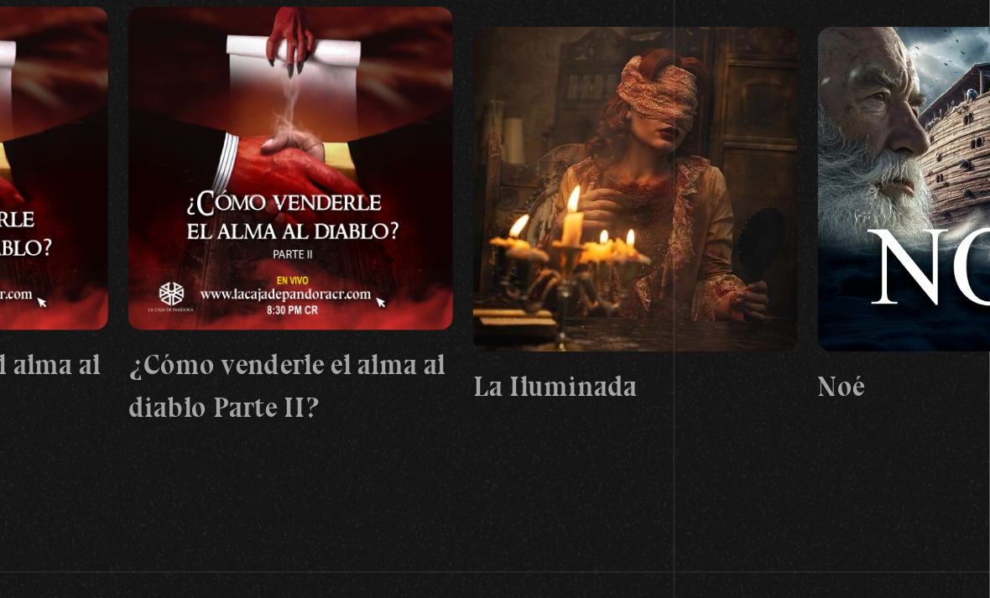
click at [941, 93] on button "»" at bounding box center [955, 89] width 29 height 29
click at [941, 95] on button "»" at bounding box center [955, 89] width 29 height 29
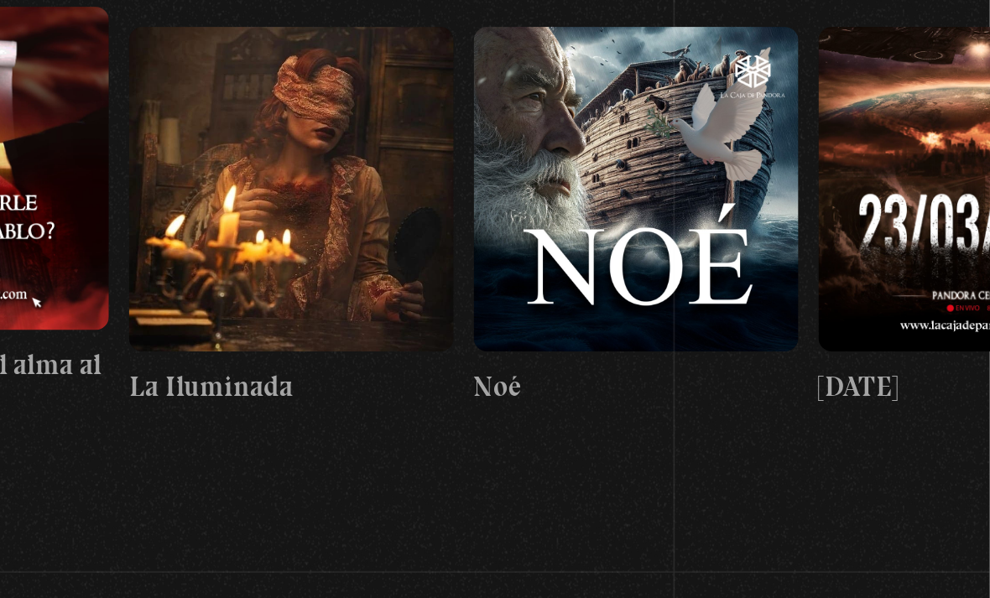
click at [941, 96] on button "»" at bounding box center [955, 89] width 29 height 29
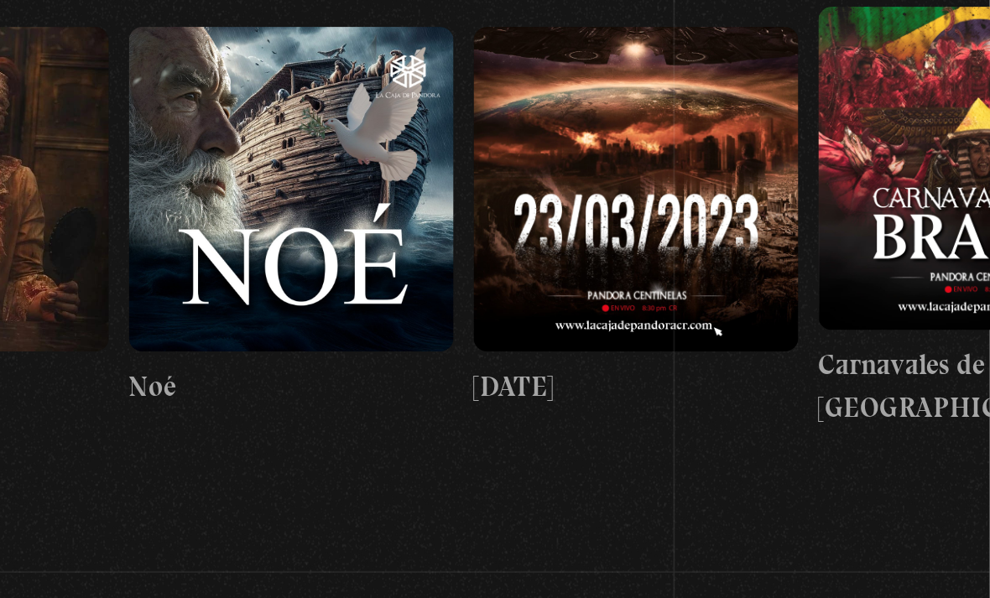
click at [941, 98] on button "»" at bounding box center [955, 89] width 29 height 29
click at [941, 100] on button "»" at bounding box center [955, 89] width 29 height 29
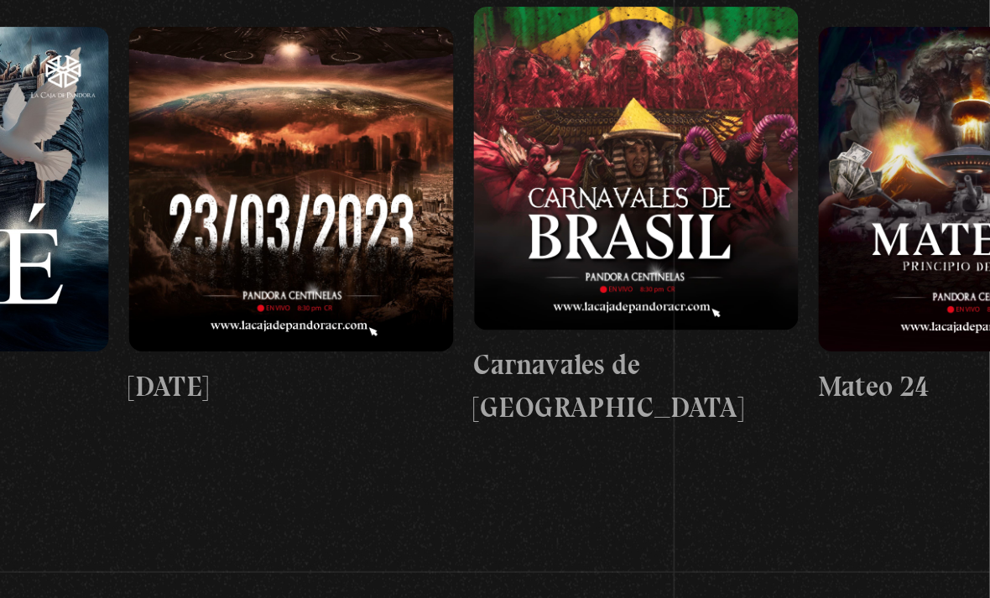
click at [941, 101] on button "»" at bounding box center [955, 89] width 29 height 29
click at [941, 102] on button "»" at bounding box center [955, 89] width 29 height 29
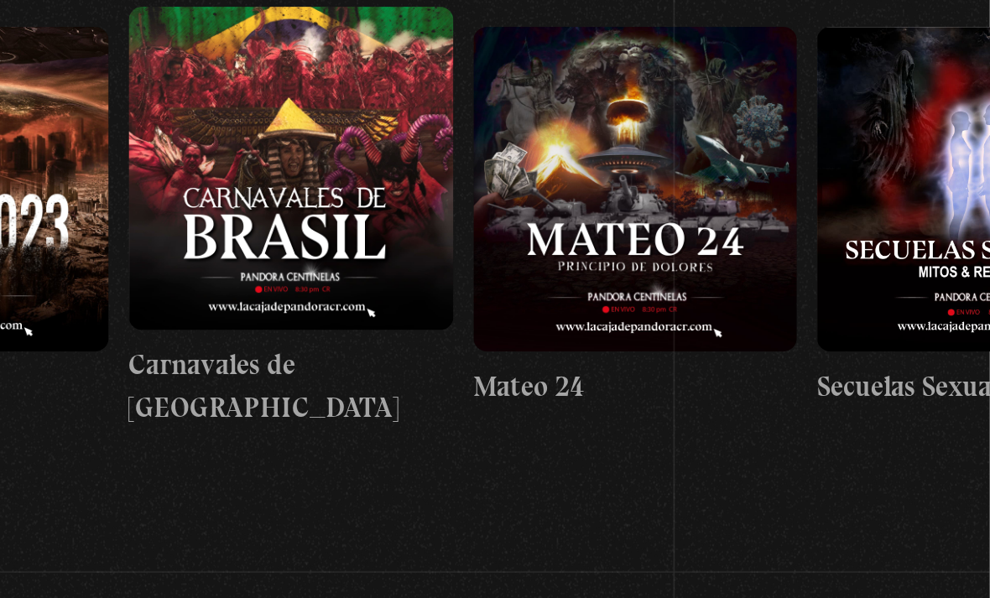
click at [941, 96] on button "»" at bounding box center [955, 89] width 29 height 29
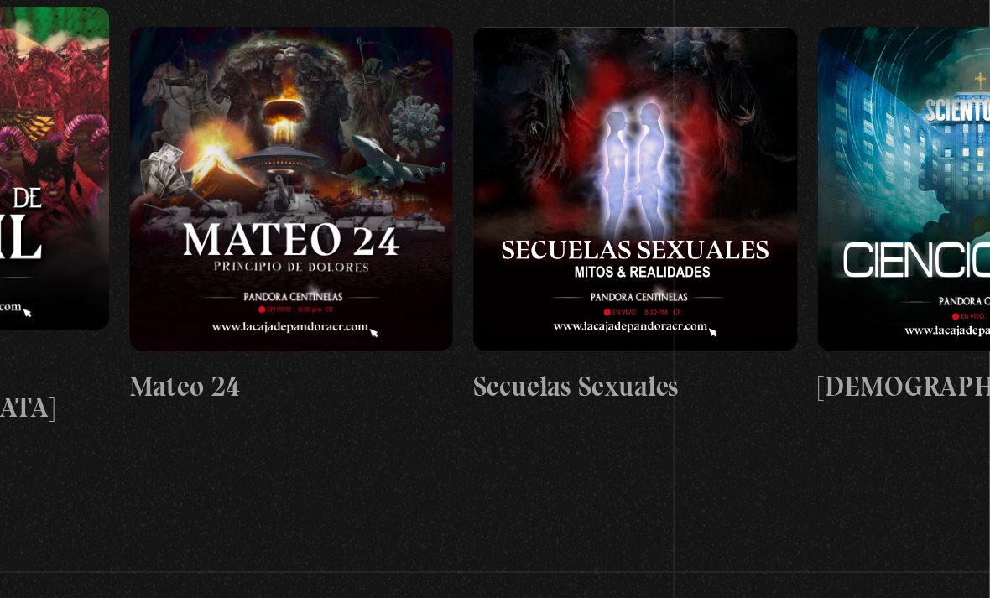
click at [941, 92] on button "»" at bounding box center [955, 89] width 29 height 29
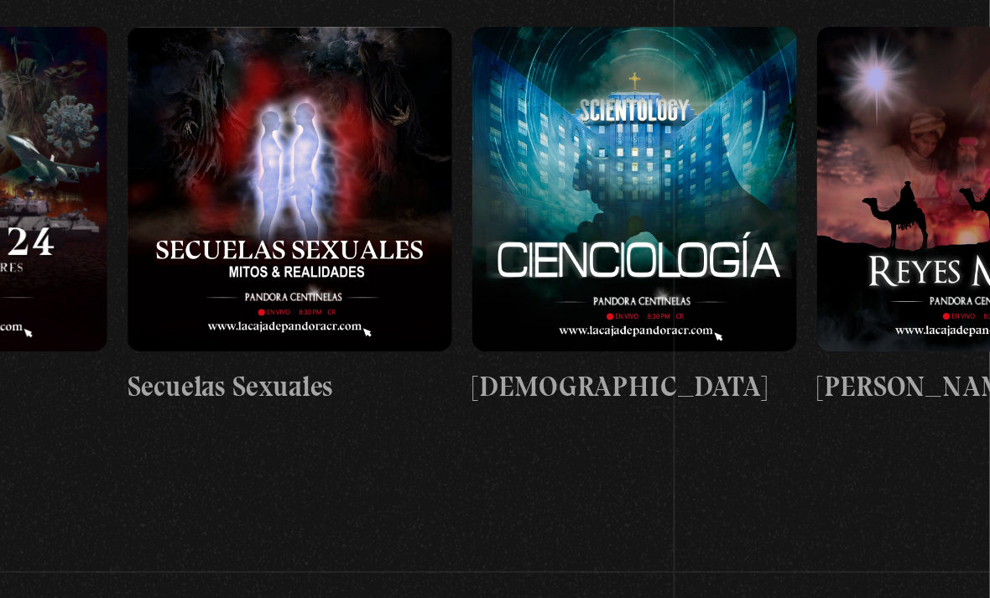
click at [941, 92] on button "»" at bounding box center [955, 89] width 29 height 29
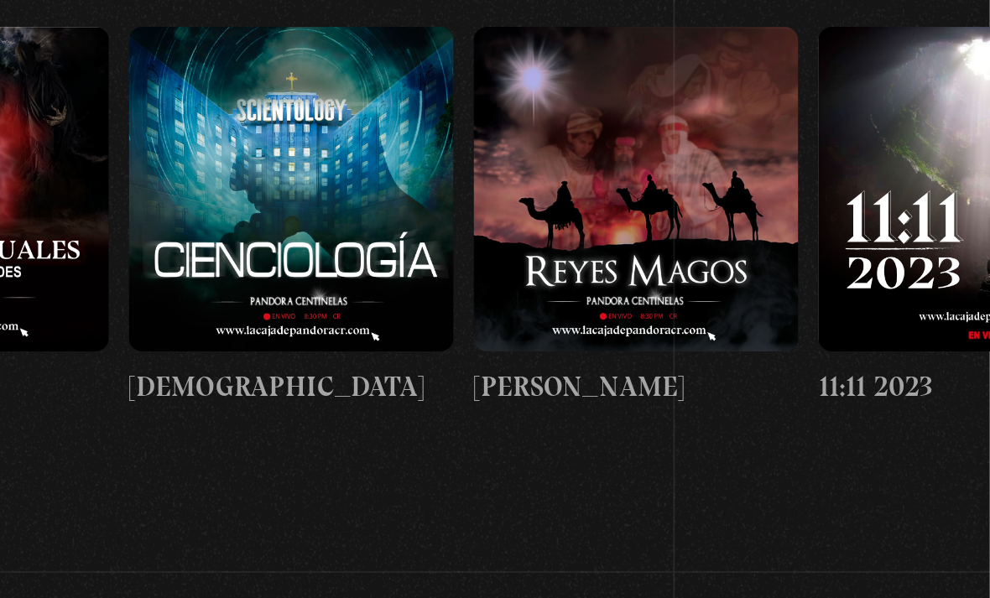
click at [941, 93] on button "»" at bounding box center [955, 89] width 29 height 29
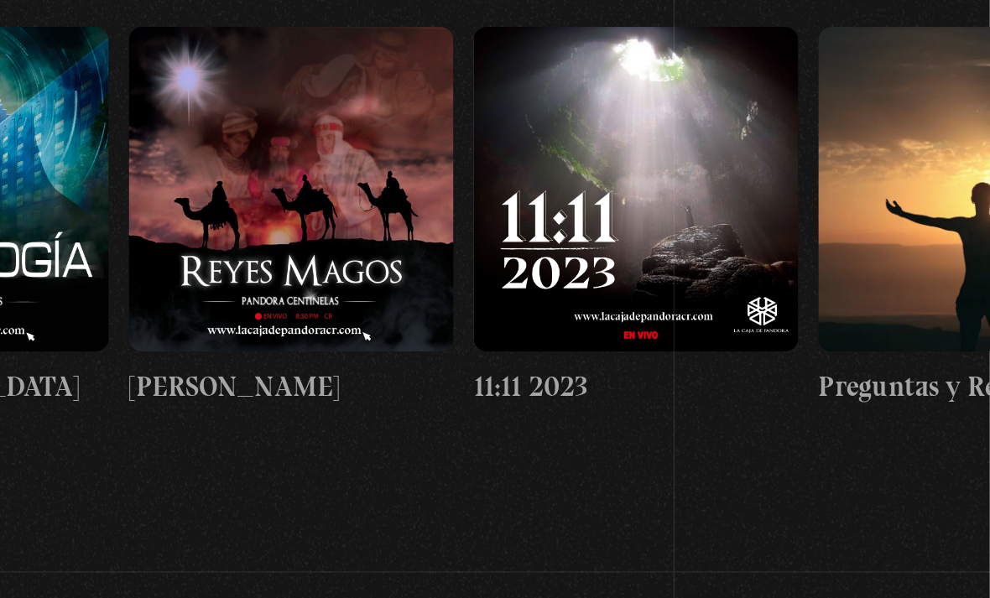
click at [941, 92] on button "»" at bounding box center [955, 89] width 29 height 29
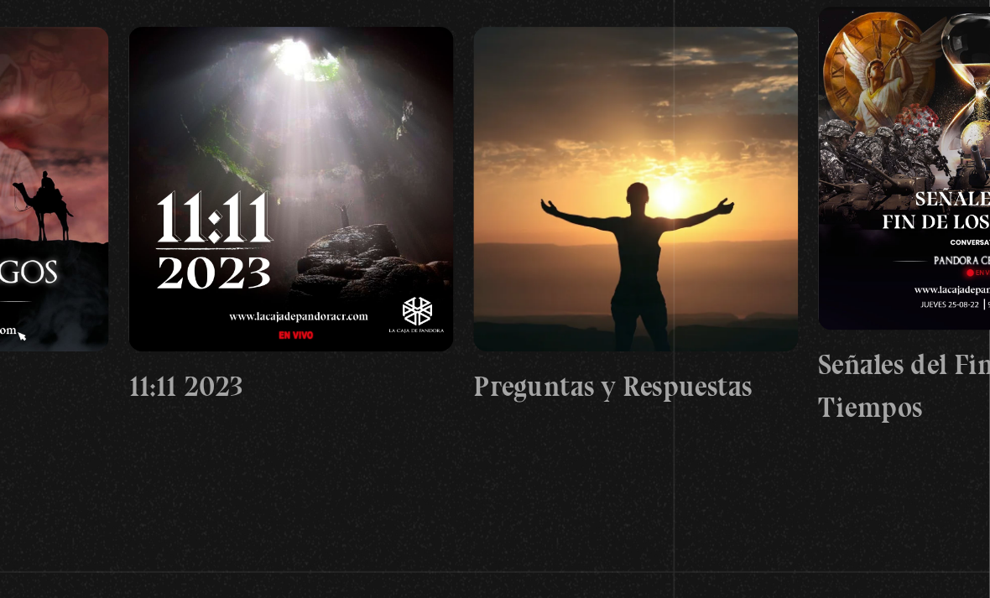
click at [941, 93] on button "»" at bounding box center [955, 89] width 29 height 29
click at [941, 91] on button "»" at bounding box center [955, 89] width 29 height 29
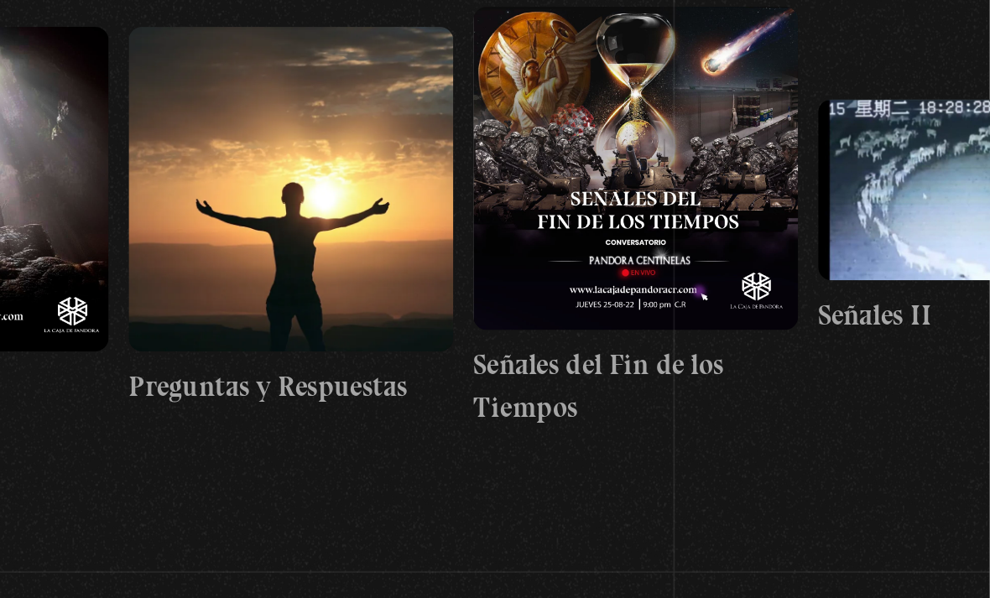
click at [941, 92] on button "»" at bounding box center [955, 89] width 29 height 29
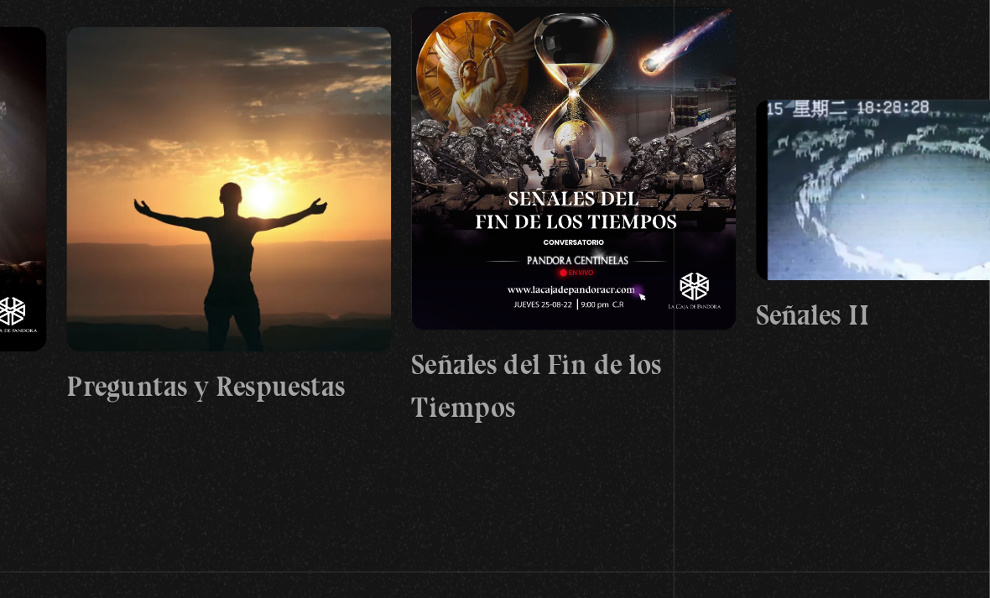
click at [941, 91] on button "»" at bounding box center [955, 89] width 29 height 29
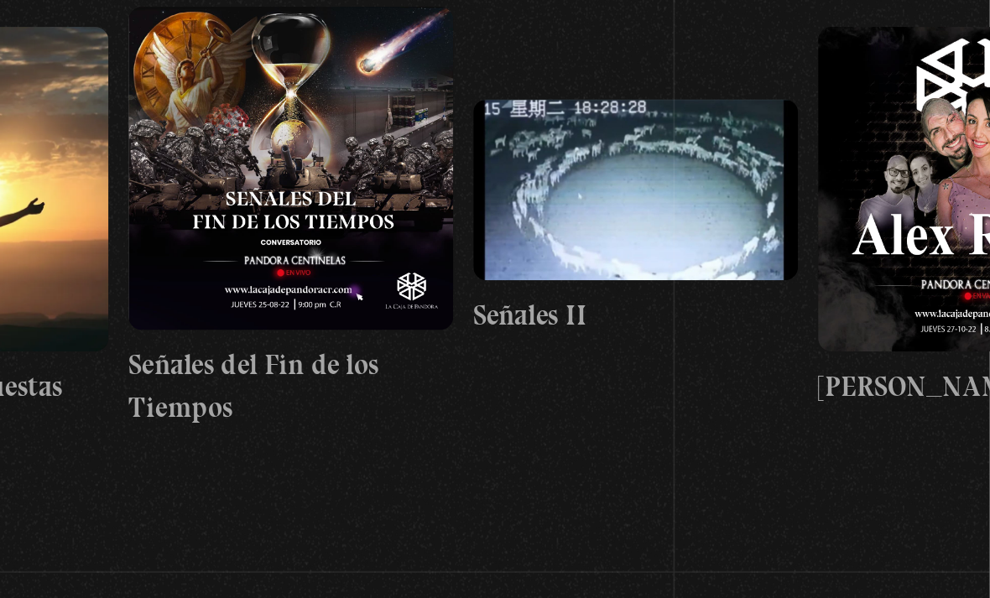
click at [941, 91] on button "»" at bounding box center [955, 89] width 29 height 29
click at [941, 90] on button "»" at bounding box center [955, 89] width 29 height 29
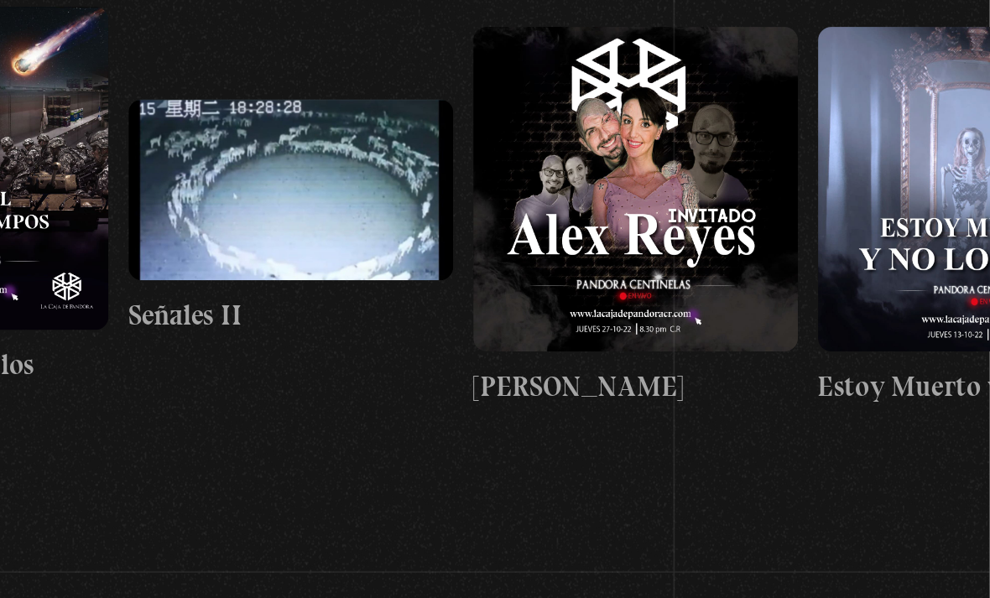
click at [941, 90] on button "»" at bounding box center [955, 89] width 29 height 29
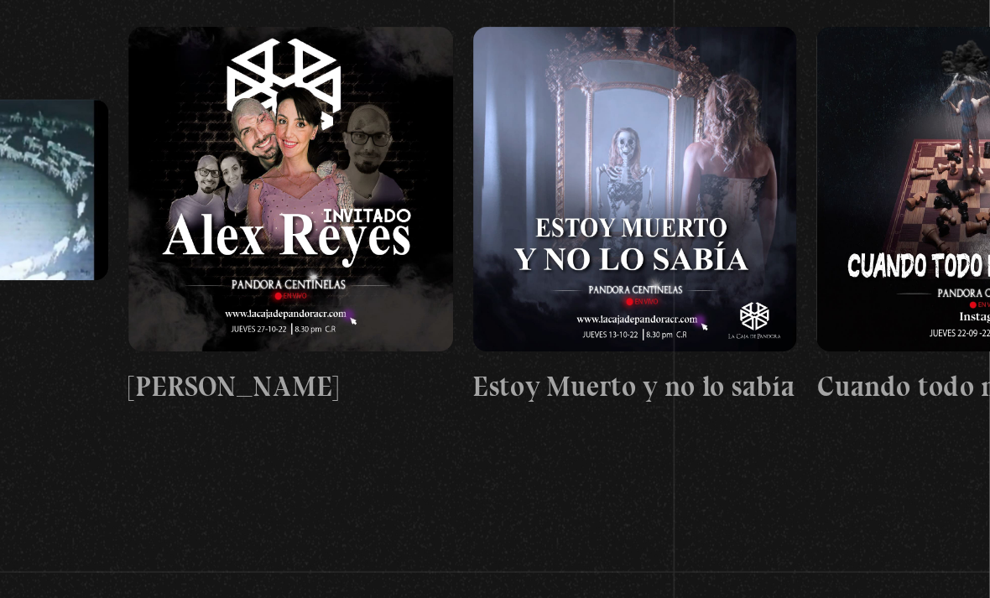
click at [941, 90] on button "»" at bounding box center [955, 89] width 29 height 29
click at [941, 89] on button "»" at bounding box center [955, 89] width 29 height 29
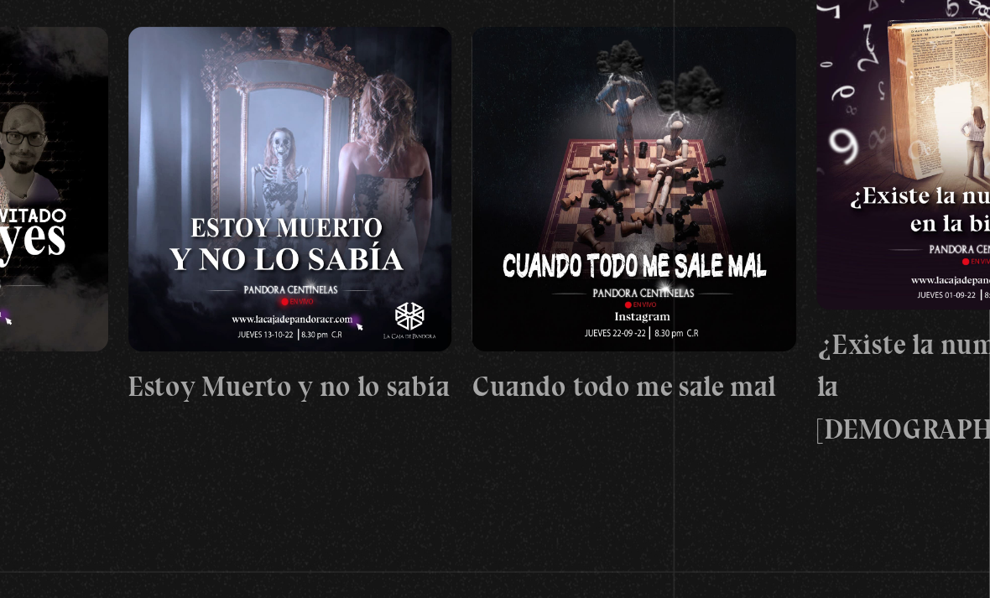
click at [941, 89] on button "»" at bounding box center [955, 89] width 29 height 29
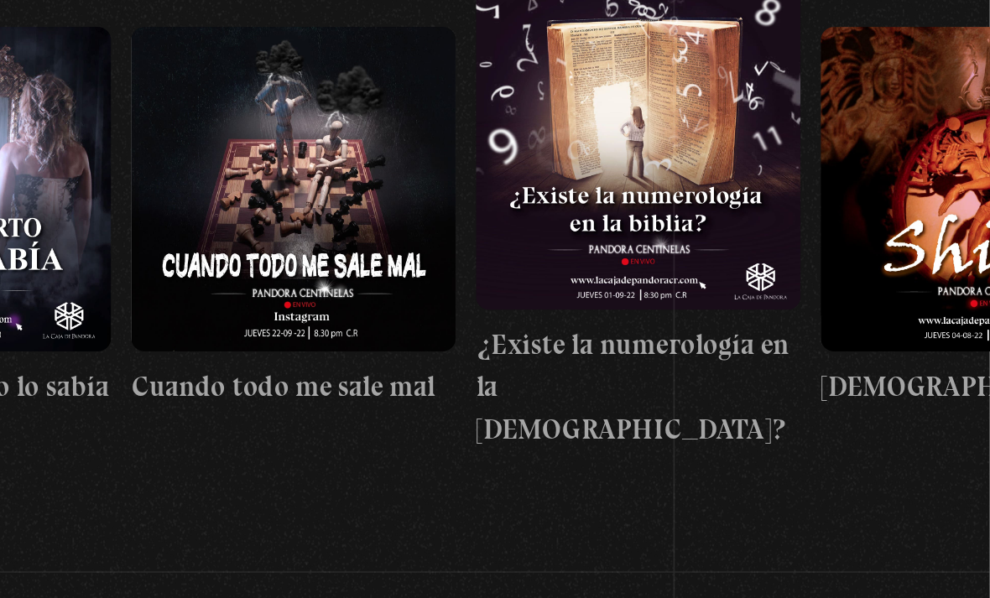
click at [941, 89] on button "»" at bounding box center [955, 89] width 29 height 29
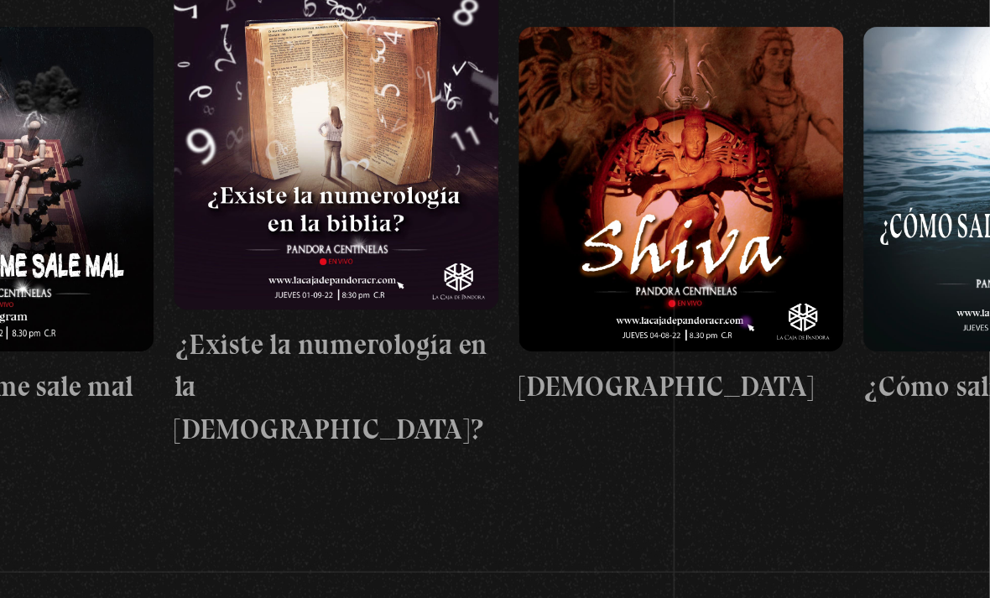
click at [941, 87] on button "»" at bounding box center [955, 89] width 29 height 29
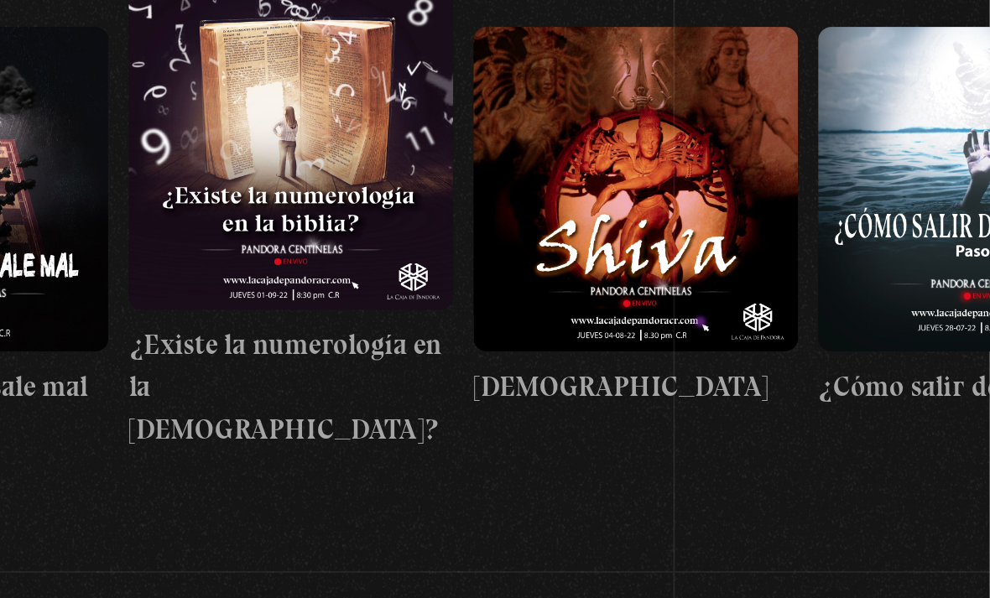
click at [941, 89] on button "»" at bounding box center [955, 89] width 29 height 29
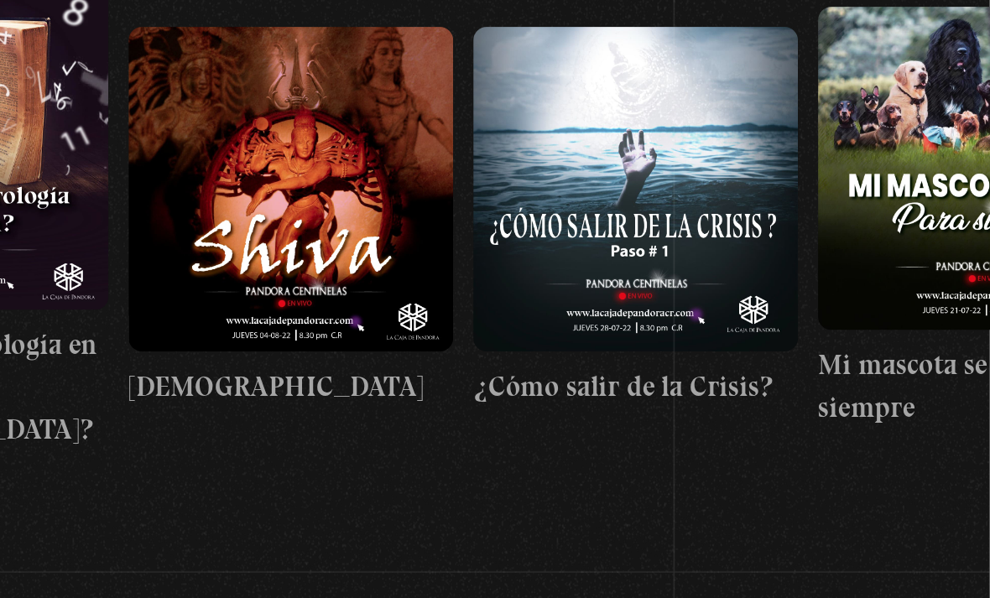
click at [941, 90] on button "»" at bounding box center [955, 89] width 29 height 29
click at [941, 89] on button "»" at bounding box center [955, 89] width 29 height 29
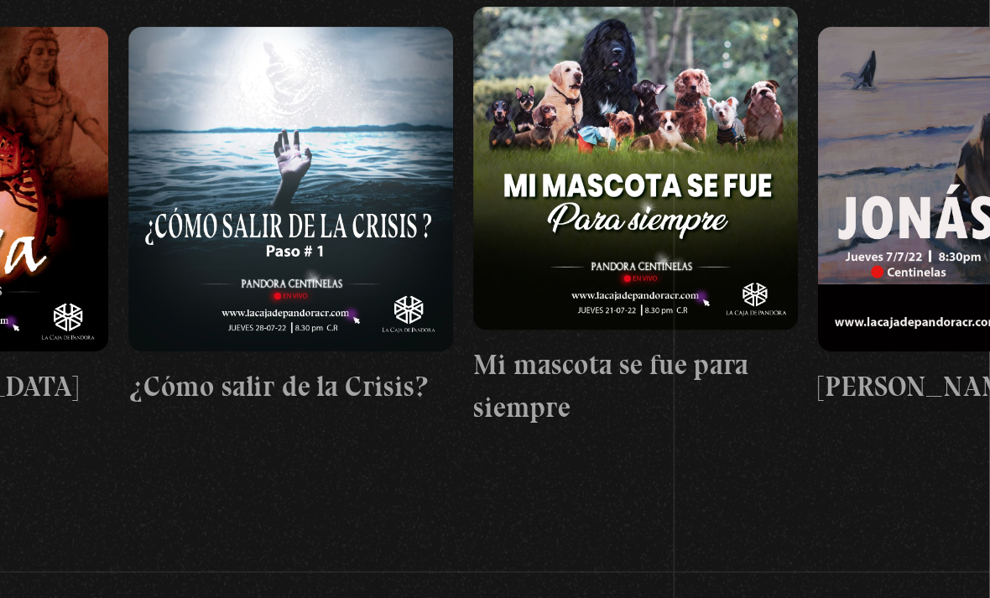
click at [941, 88] on button "»" at bounding box center [955, 89] width 29 height 29
click at [941, 89] on button "»" at bounding box center [955, 89] width 29 height 29
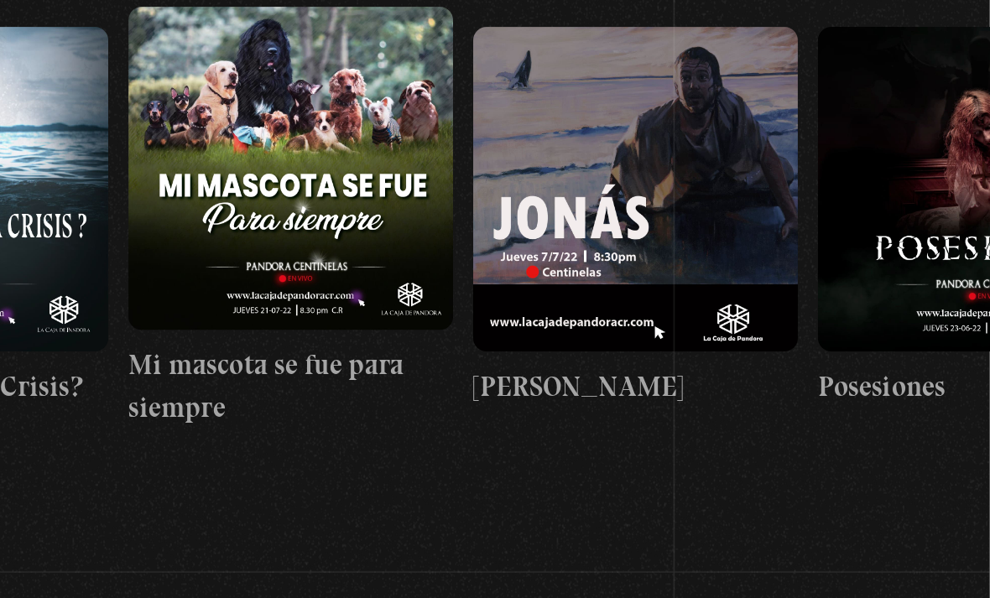
click at [941, 89] on button "»" at bounding box center [955, 89] width 29 height 29
click at [941, 86] on button "»" at bounding box center [955, 89] width 29 height 29
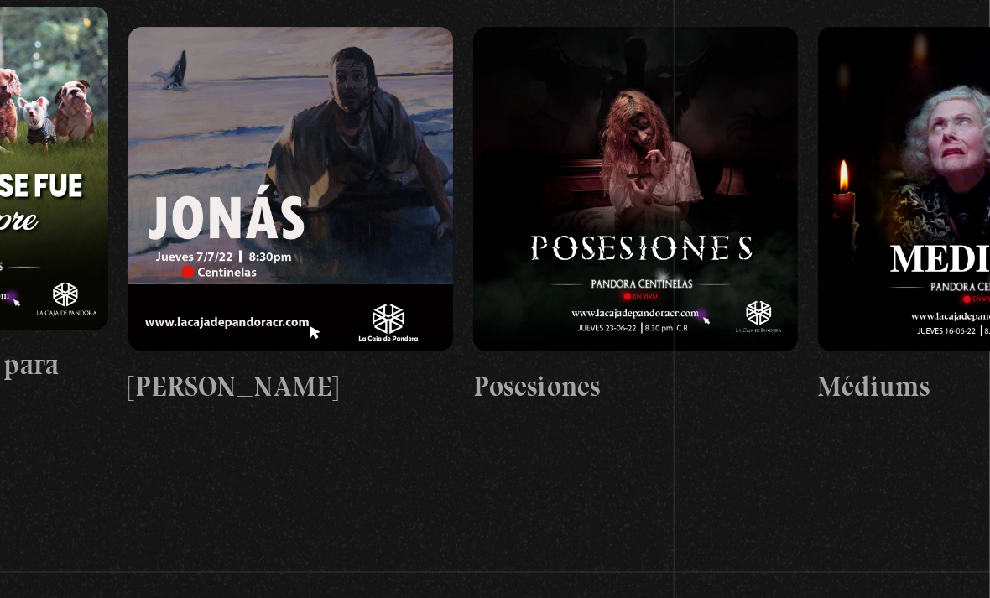
click at [941, 88] on button "»" at bounding box center [955, 89] width 29 height 29
click at [941, 86] on button "»" at bounding box center [955, 89] width 29 height 29
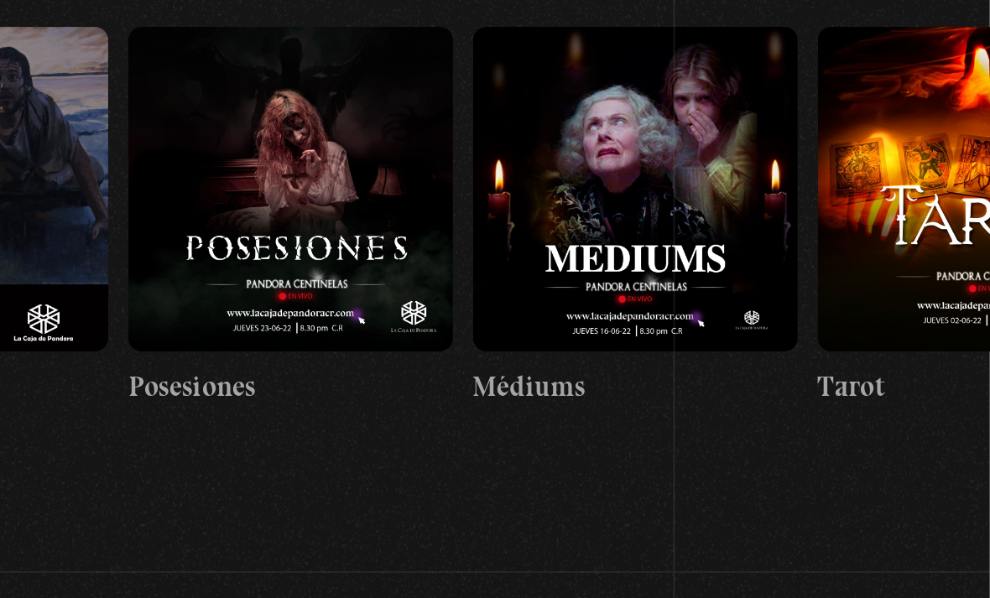
click at [941, 86] on button "»" at bounding box center [955, 89] width 29 height 29
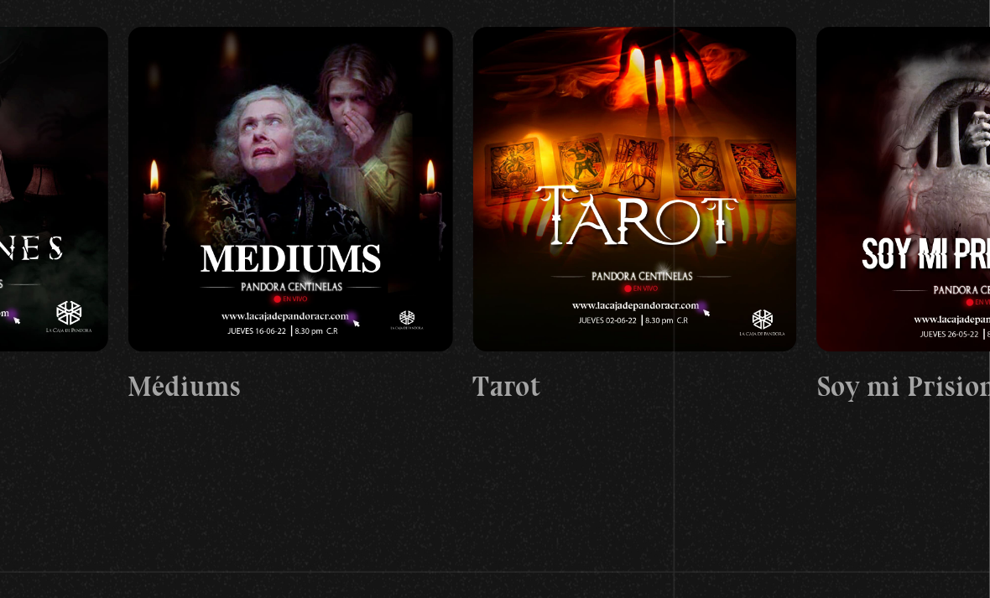
click at [941, 87] on button "»" at bounding box center [955, 89] width 29 height 29
click at [941, 88] on button "»" at bounding box center [955, 89] width 29 height 29
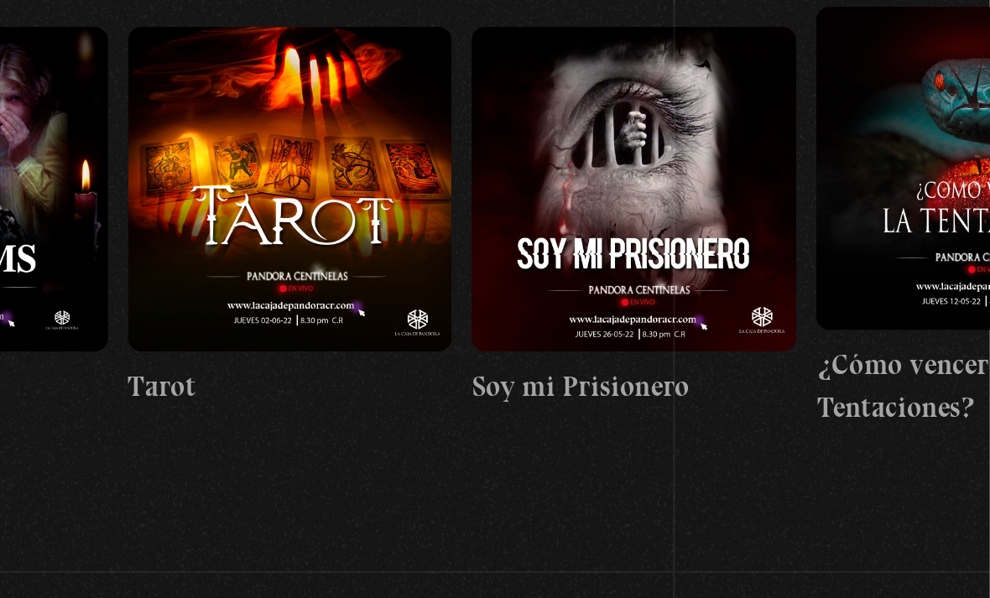
click at [941, 87] on button "»" at bounding box center [955, 89] width 29 height 29
click at [941, 88] on button "»" at bounding box center [955, 89] width 29 height 29
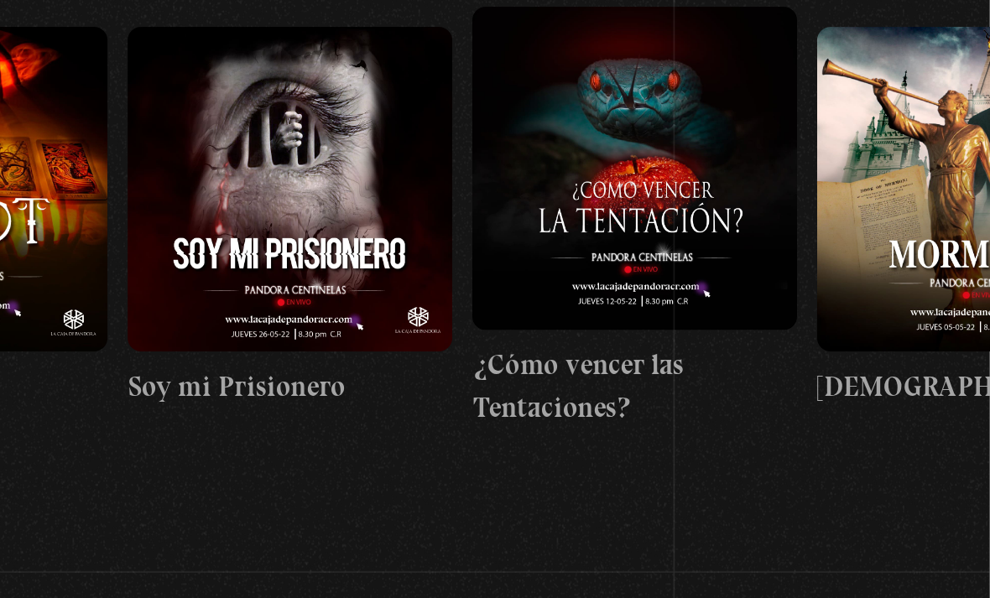
click at [941, 86] on button "»" at bounding box center [955, 89] width 29 height 29
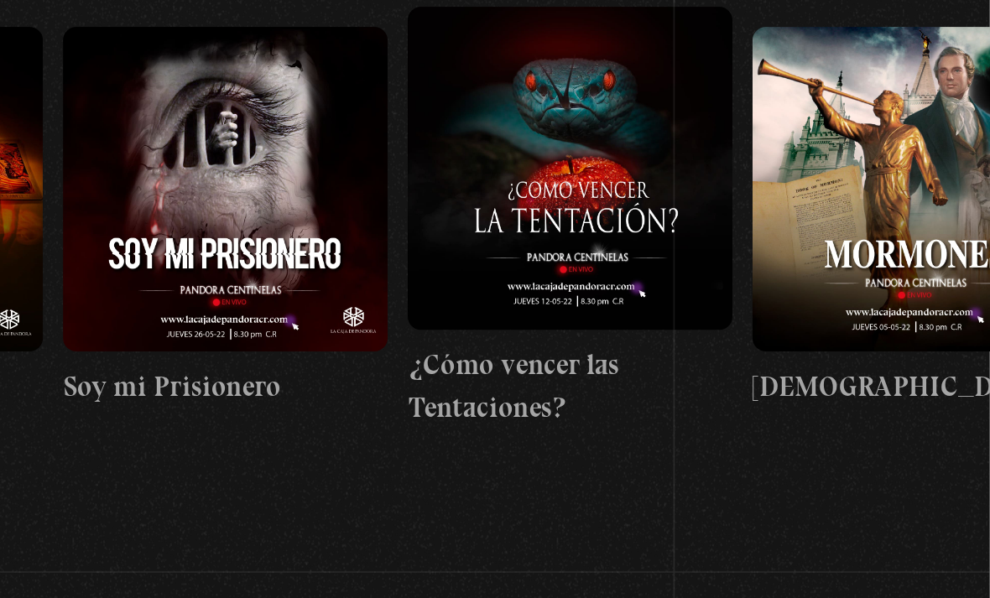
click at [941, 85] on button "»" at bounding box center [955, 89] width 29 height 29
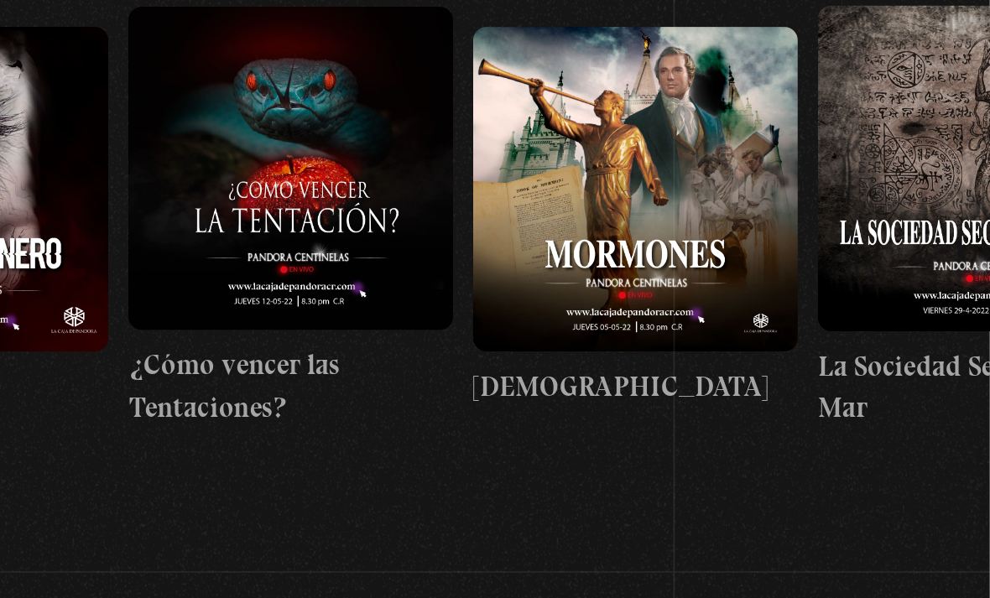
click at [941, 84] on button "»" at bounding box center [955, 89] width 29 height 29
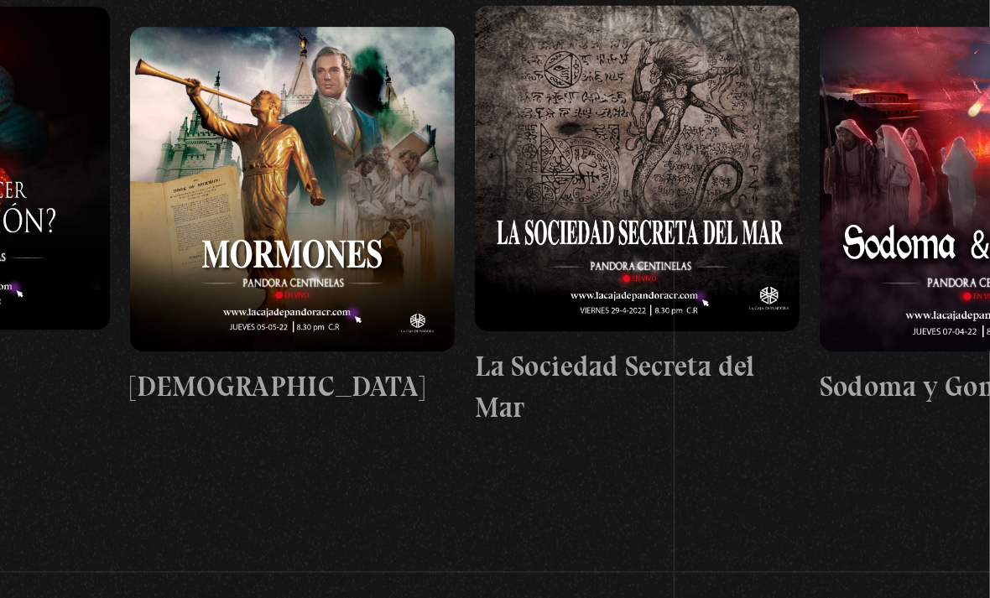
scroll to position [0, 14007]
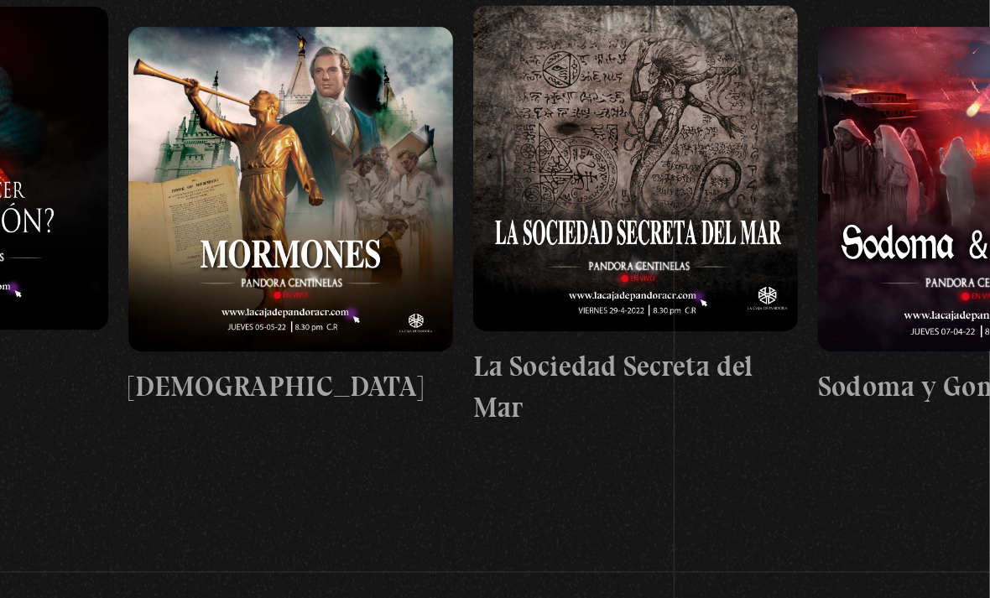
click at [941, 85] on button "»" at bounding box center [955, 89] width 29 height 29
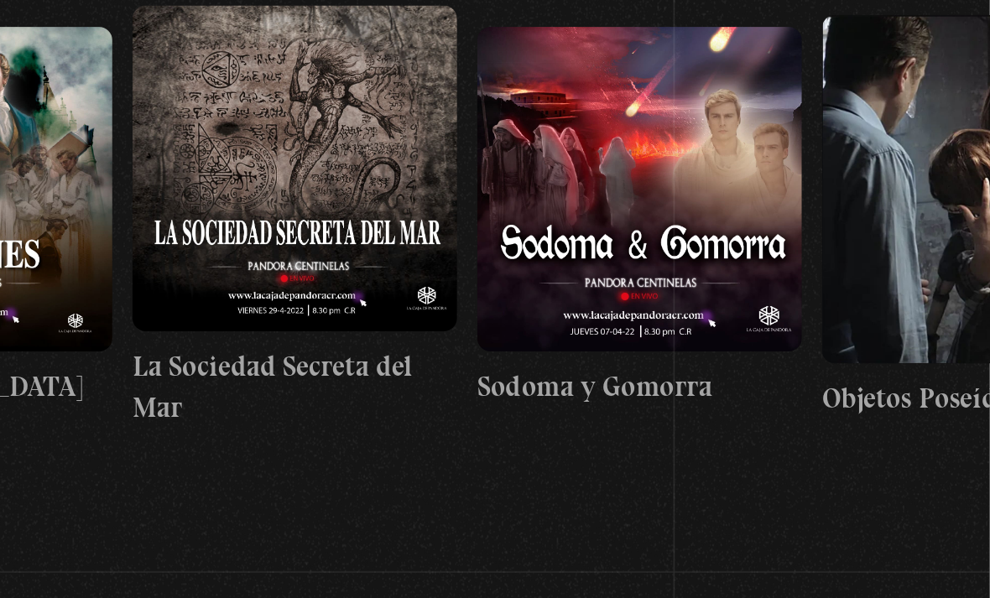
click at [941, 84] on button "»" at bounding box center [955, 89] width 29 height 29
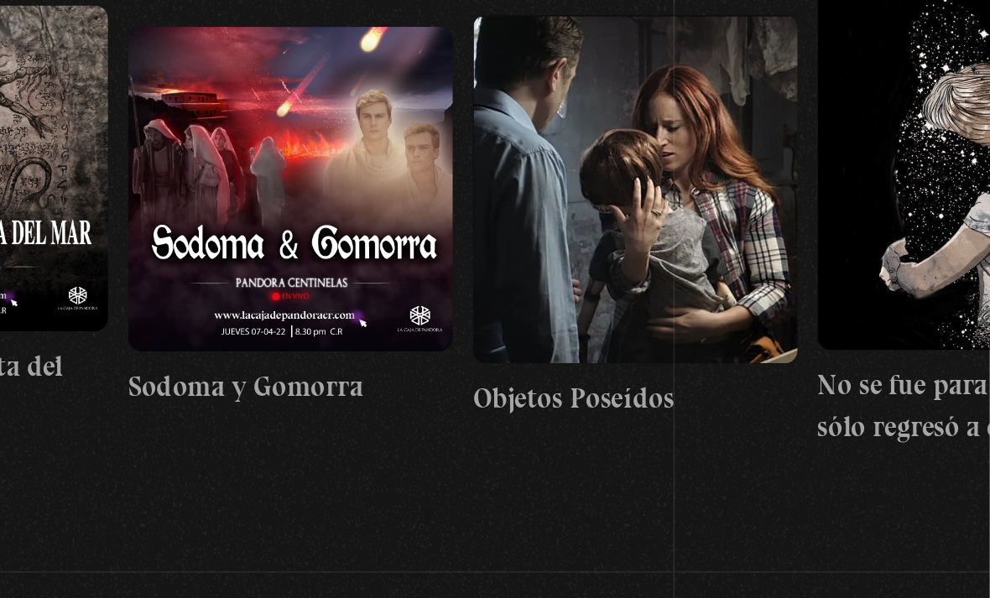
click at [941, 86] on button "»" at bounding box center [955, 89] width 29 height 29
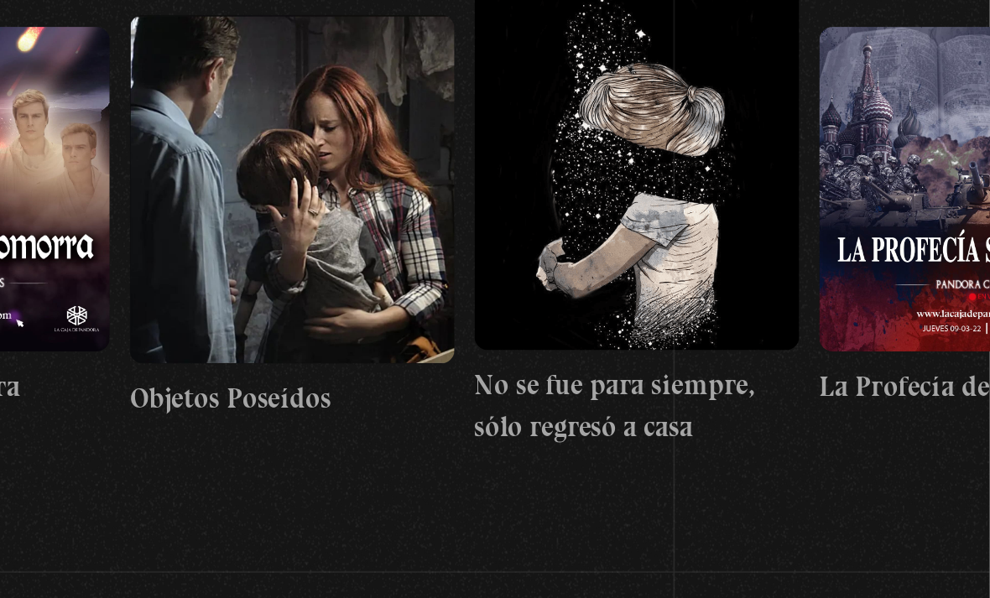
click at [941, 86] on button "»" at bounding box center [955, 89] width 29 height 29
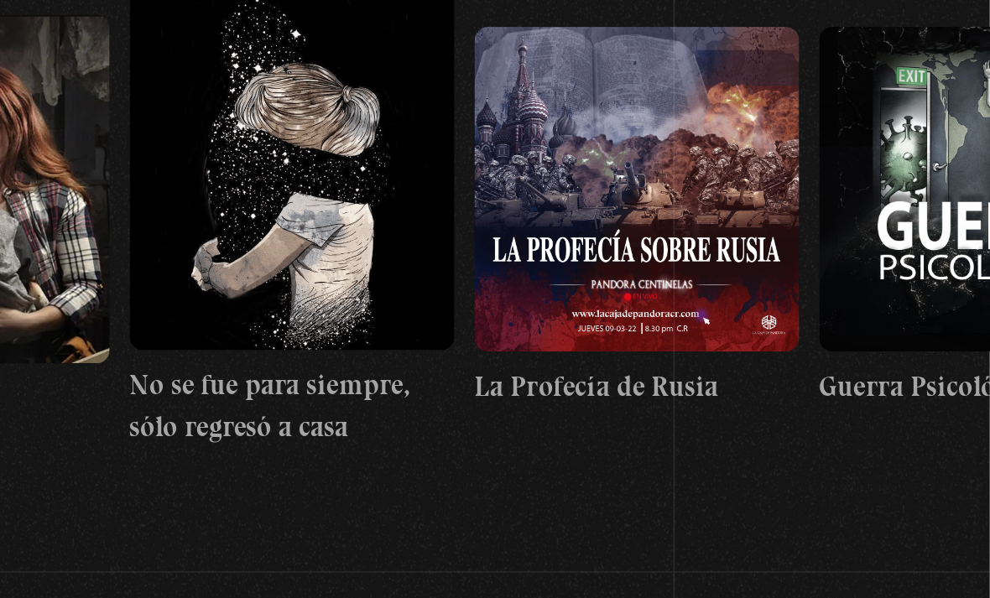
click at [941, 88] on button "»" at bounding box center [955, 89] width 29 height 29
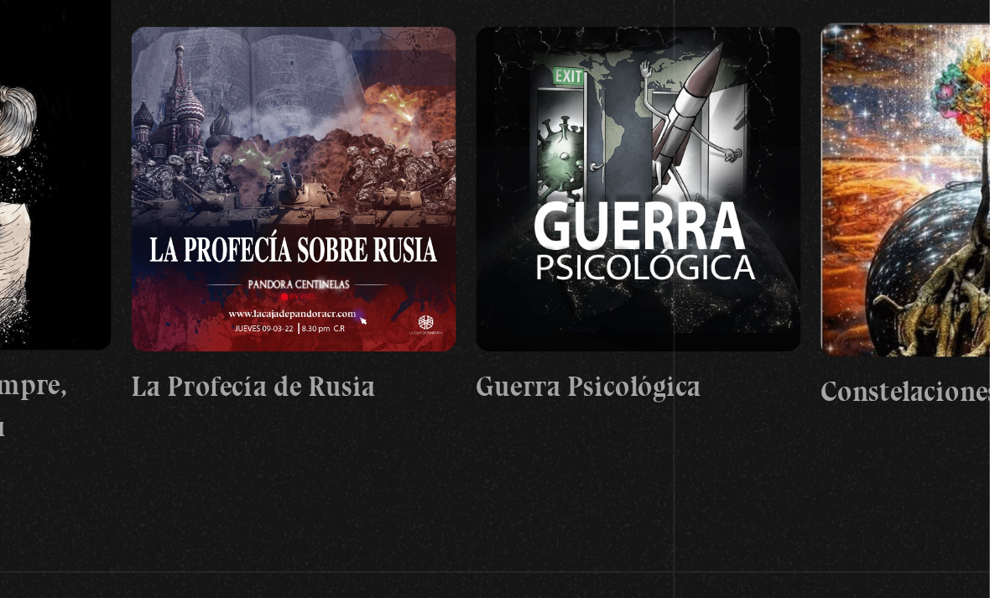
click at [941, 93] on button "»" at bounding box center [955, 89] width 29 height 29
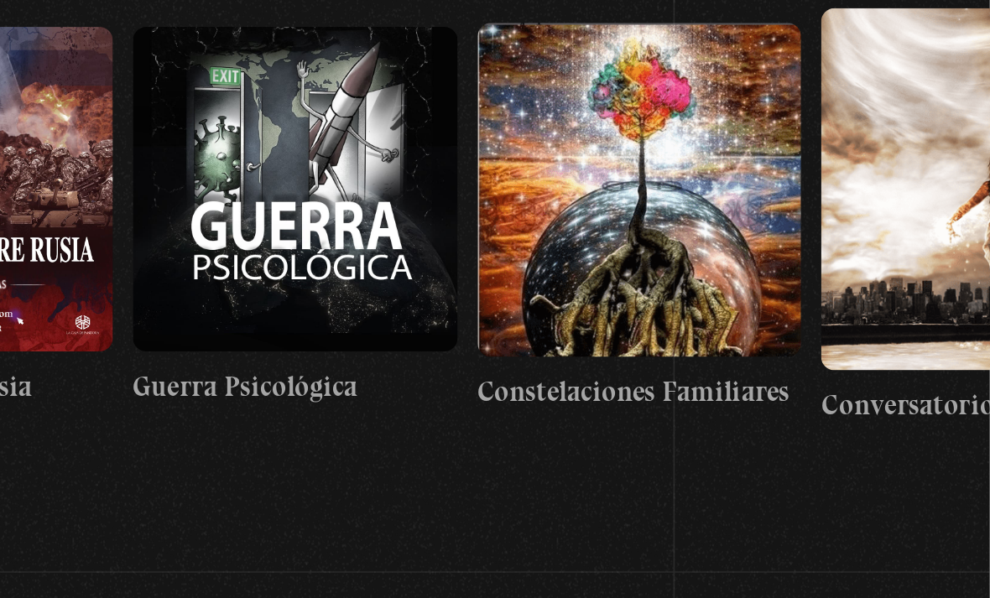
click at [941, 91] on button "»" at bounding box center [955, 89] width 29 height 29
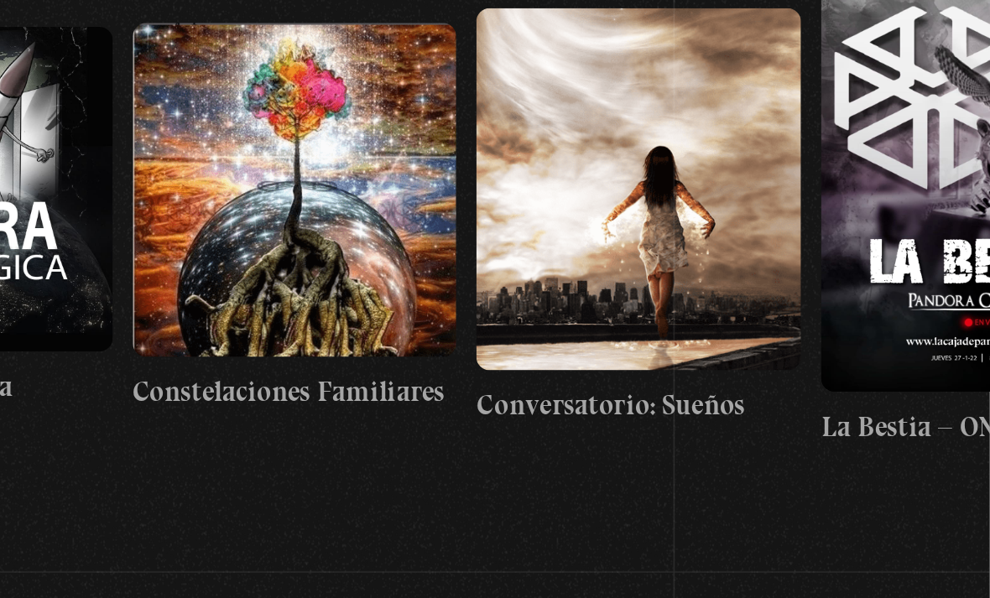
click at [941, 93] on button "»" at bounding box center [955, 89] width 29 height 29
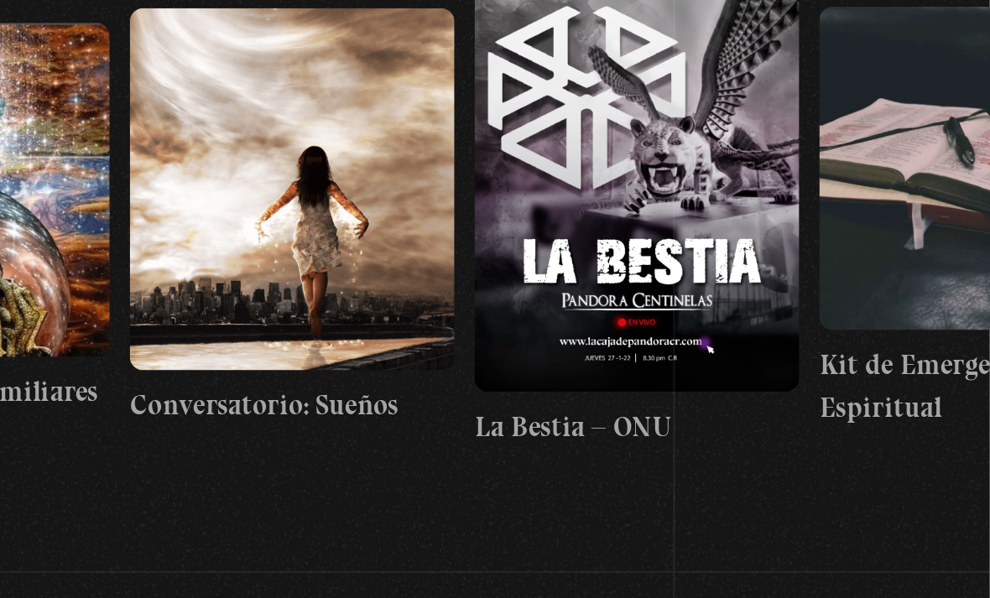
click at [941, 89] on button "»" at bounding box center [955, 89] width 29 height 29
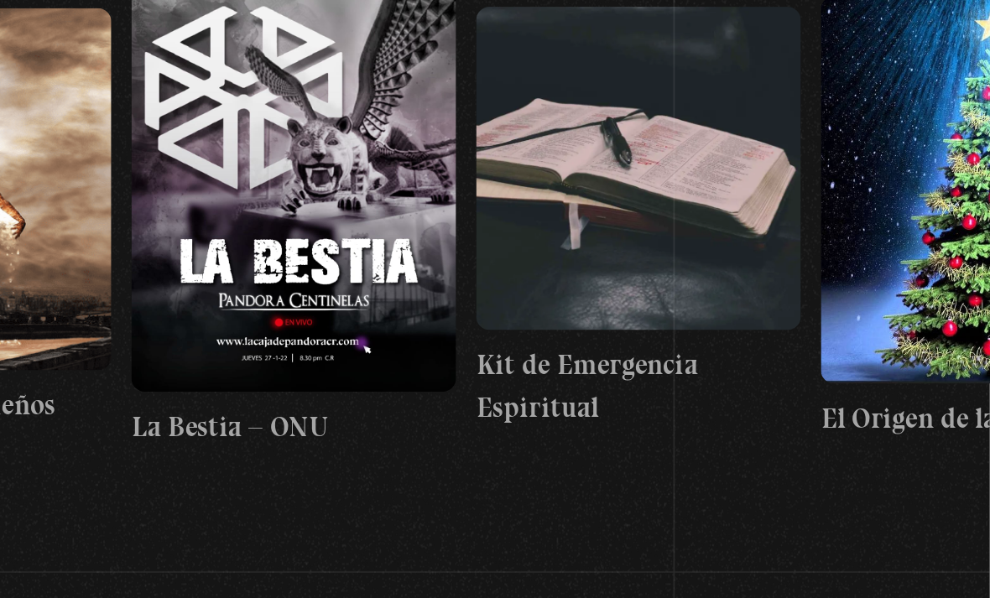
click at [941, 89] on button "»" at bounding box center [955, 89] width 29 height 29
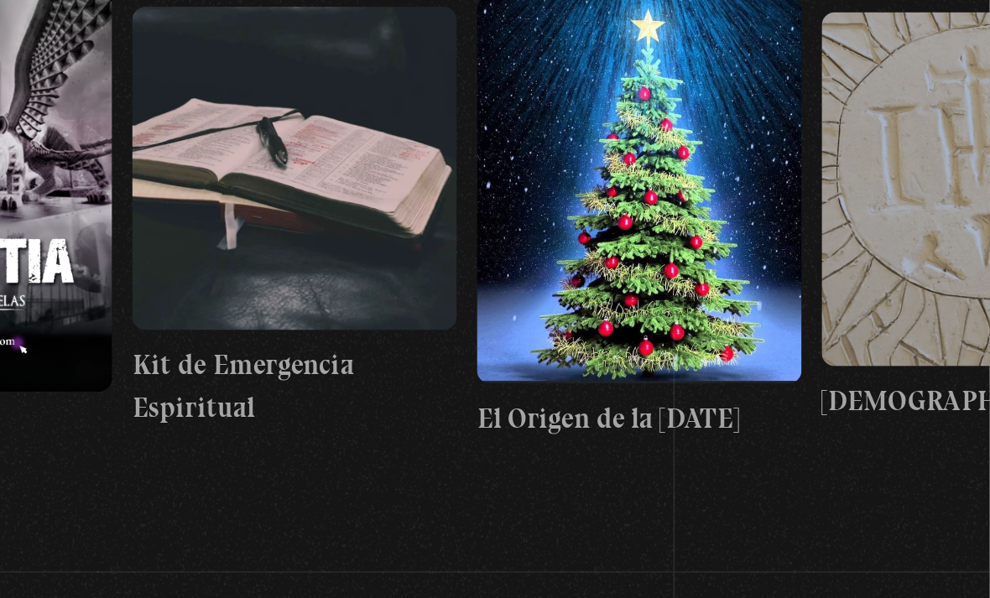
click at [941, 81] on button "»" at bounding box center [955, 89] width 29 height 29
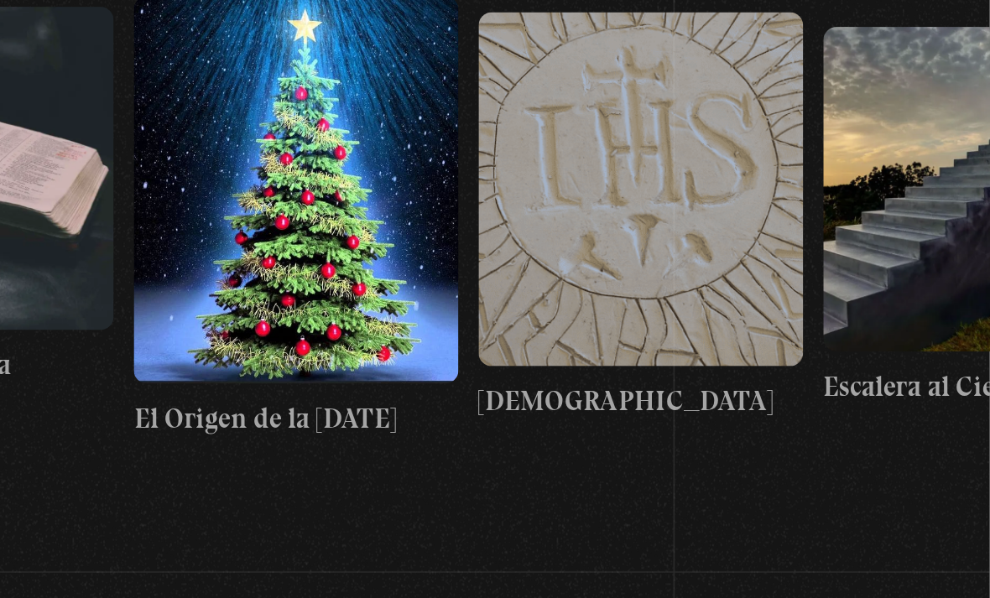
click at [941, 87] on button "»" at bounding box center [955, 89] width 29 height 29
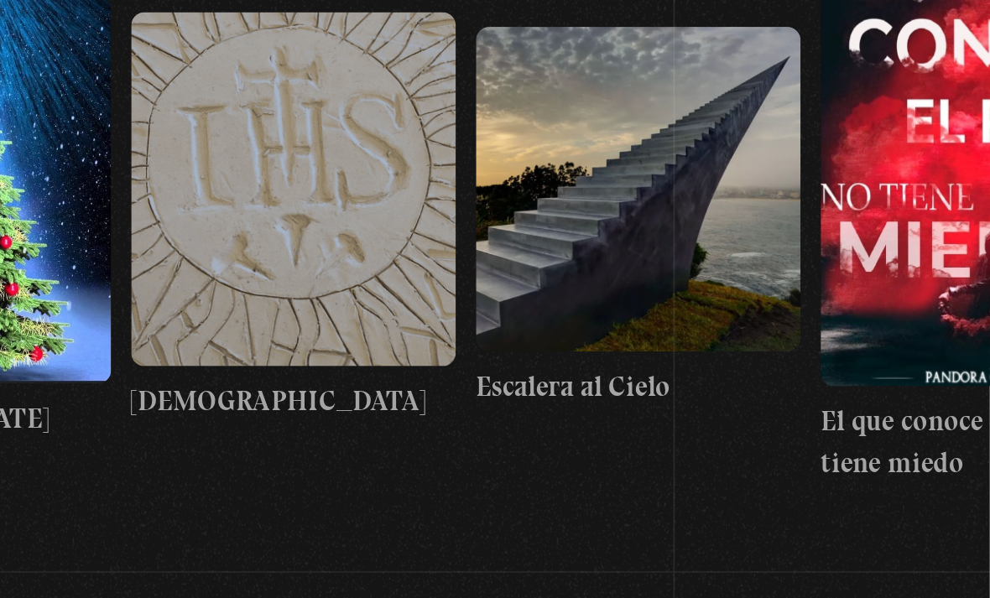
click at [941, 86] on button "»" at bounding box center [955, 89] width 29 height 29
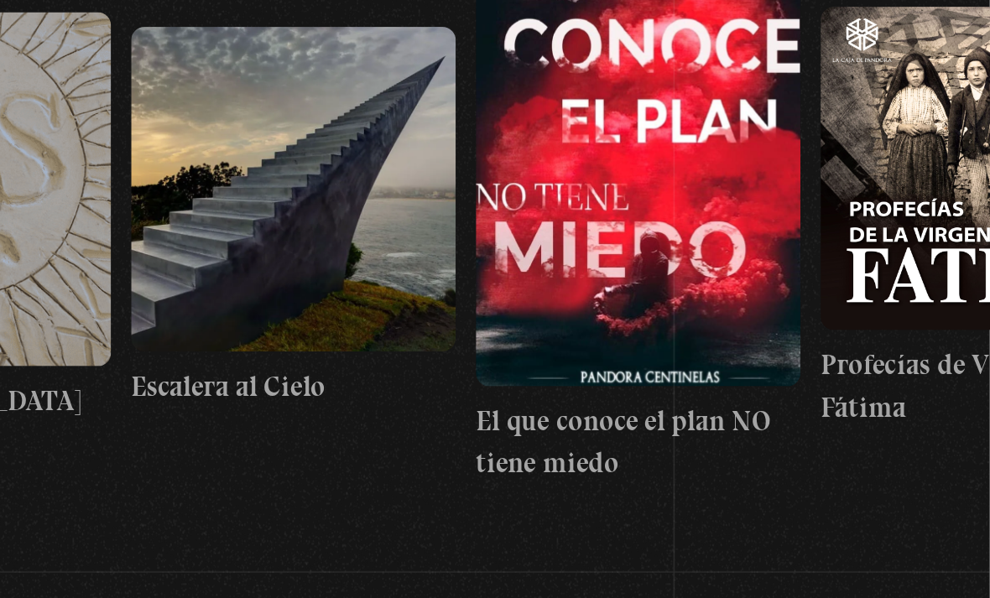
click at [941, 86] on button "»" at bounding box center [955, 89] width 29 height 29
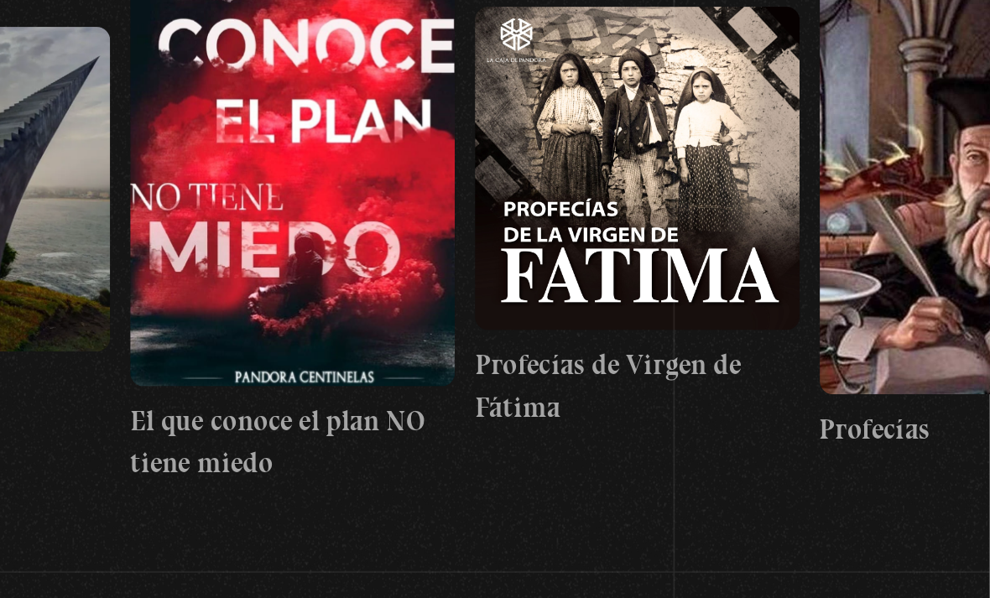
scroll to position [0, 17025]
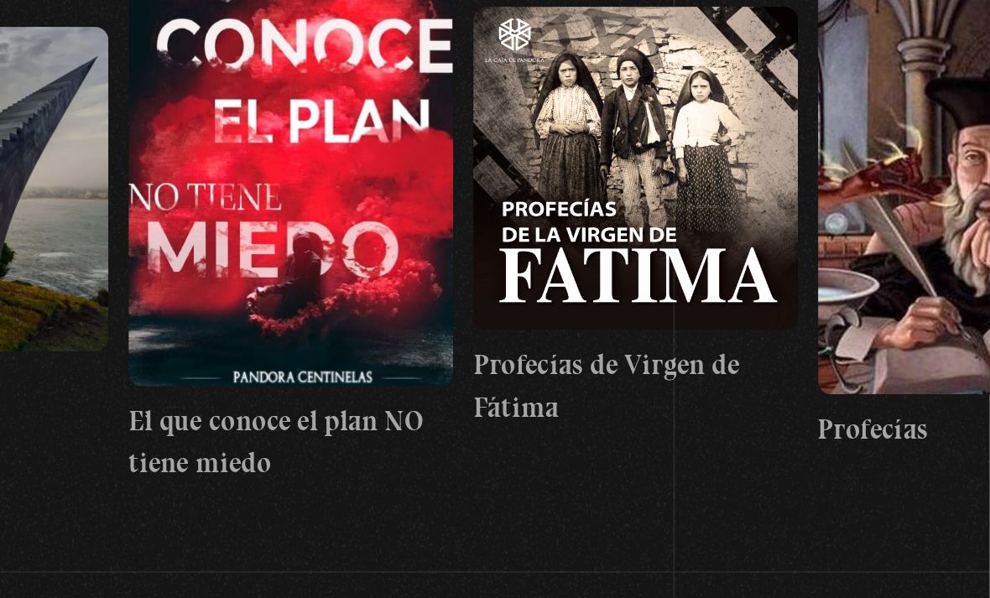
click at [941, 90] on button "»" at bounding box center [955, 89] width 29 height 29
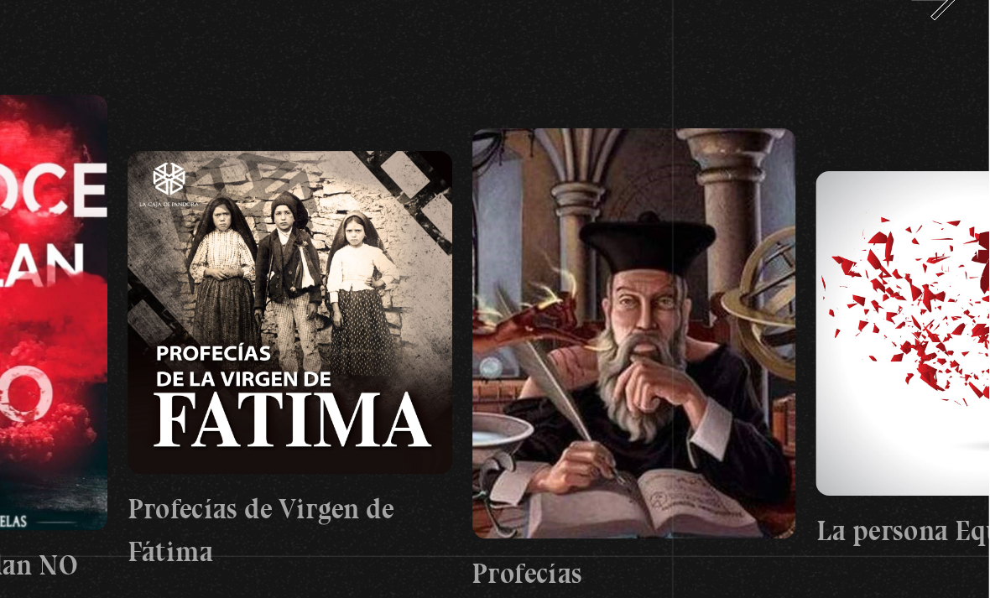
scroll to position [81, 0]
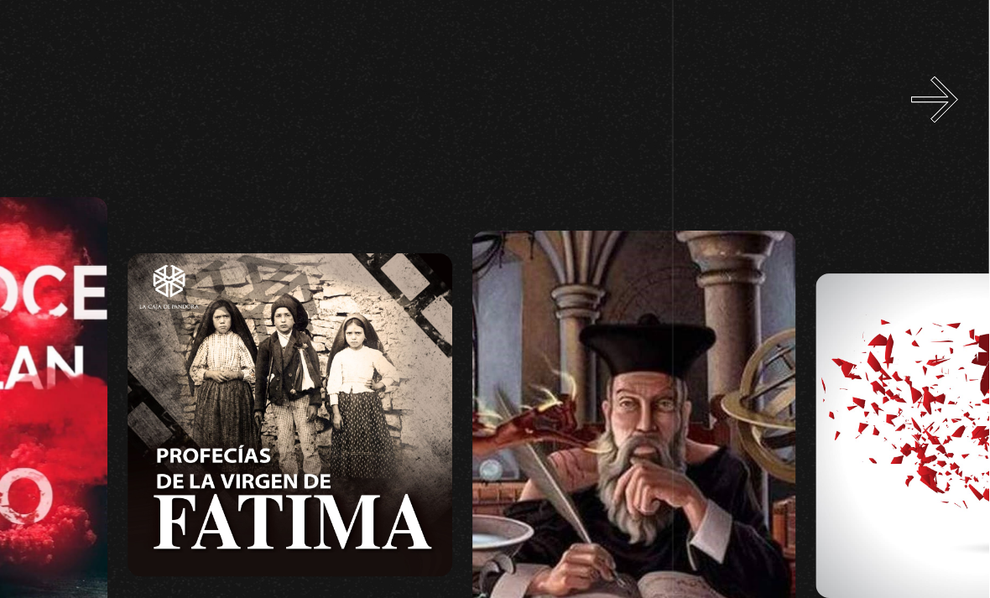
click at [941, 174] on button "»" at bounding box center [955, 188] width 29 height 29
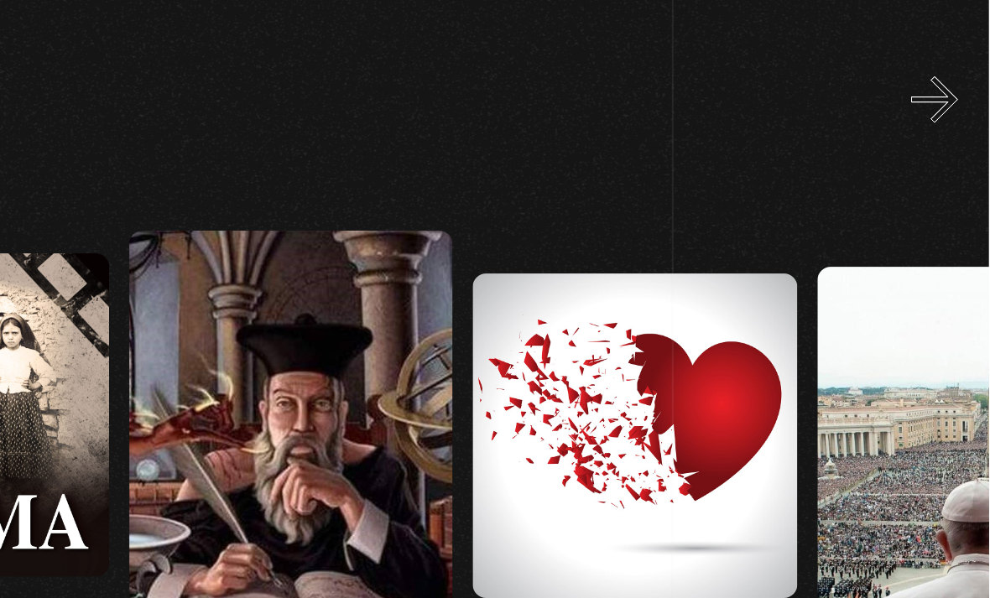
click at [941, 174] on button "»" at bounding box center [955, 188] width 29 height 29
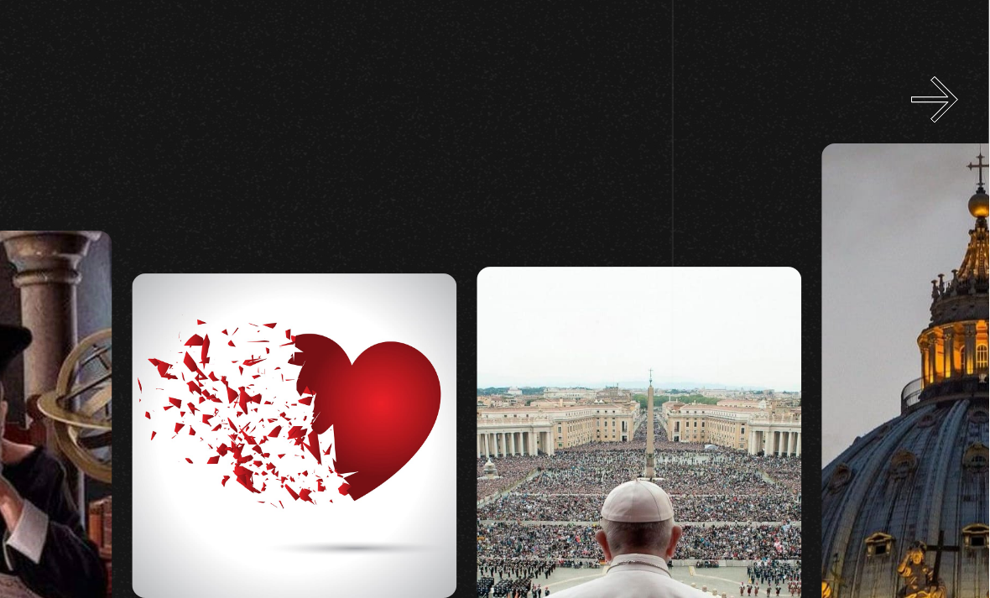
click at [941, 174] on button "»" at bounding box center [955, 188] width 29 height 29
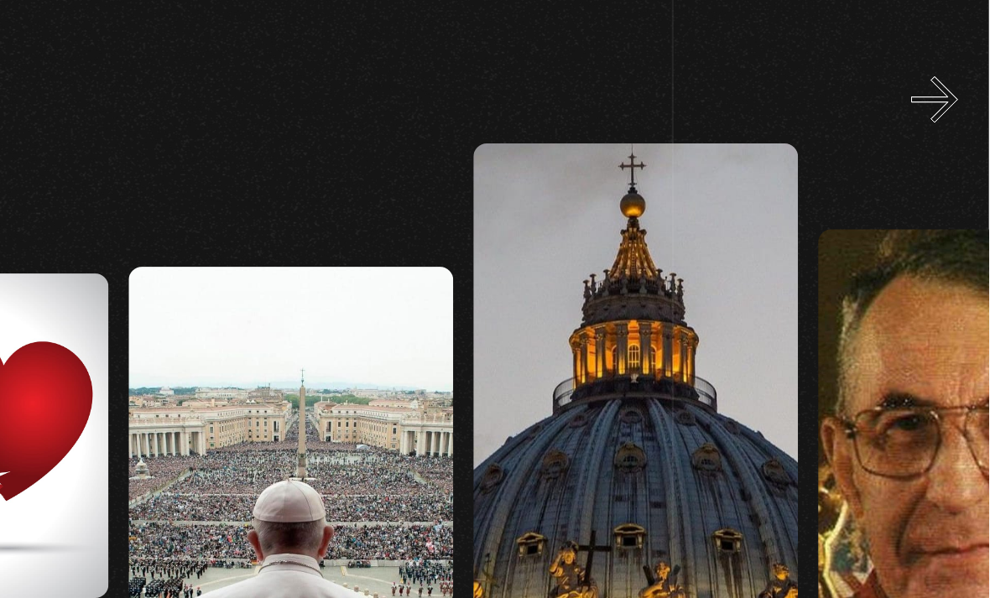
click at [941, 174] on button "»" at bounding box center [955, 188] width 29 height 29
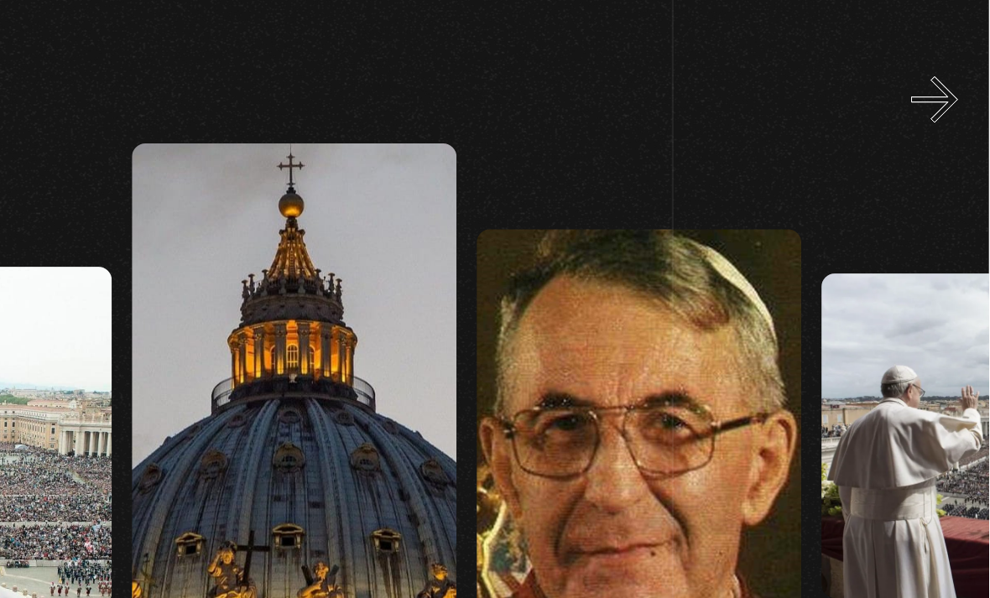
click at [941, 174] on button "»" at bounding box center [955, 188] width 29 height 29
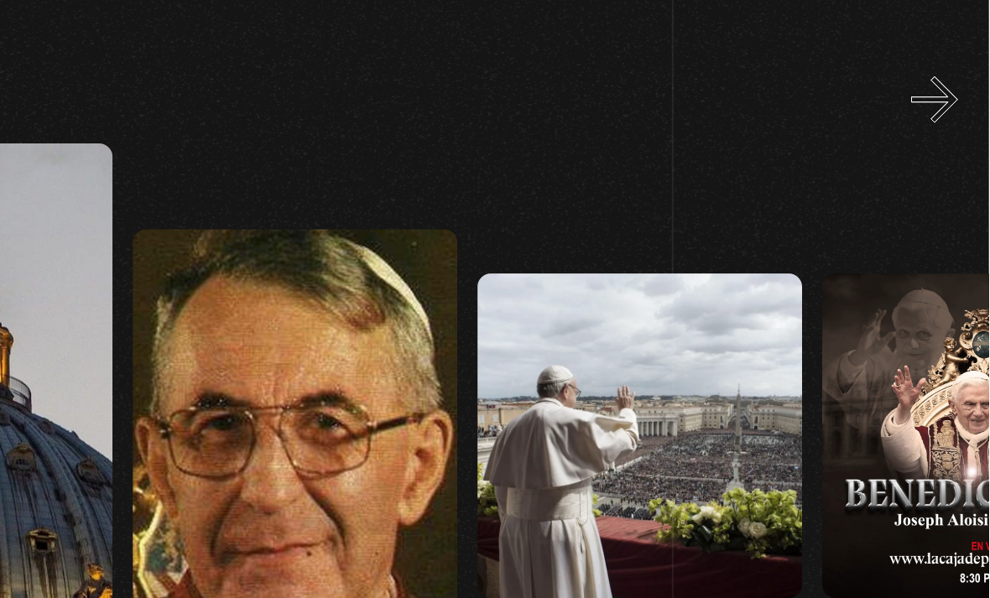
click at [941, 174] on button "»" at bounding box center [955, 188] width 29 height 29
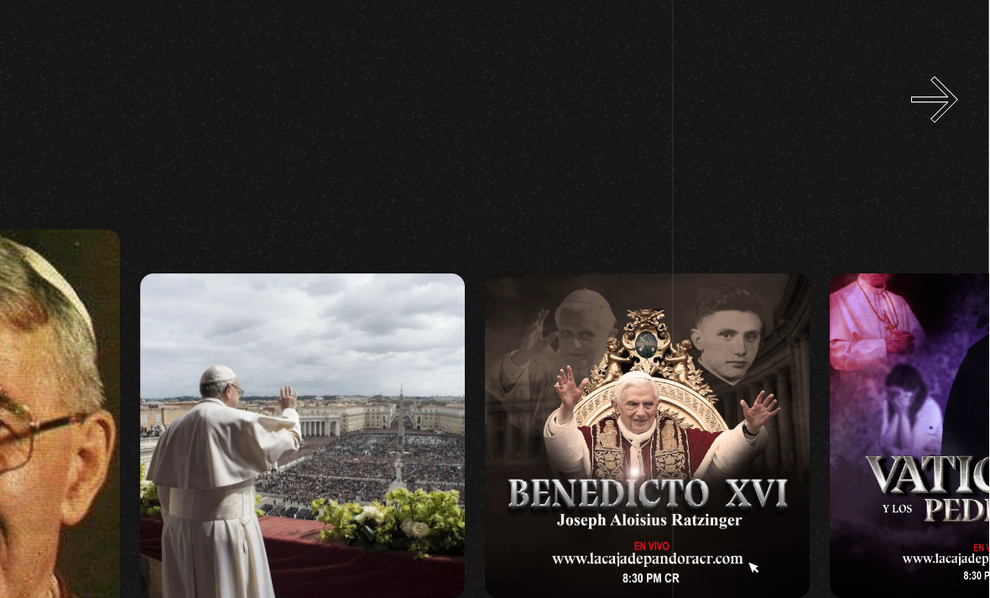
click at [941, 174] on button "»" at bounding box center [955, 188] width 29 height 29
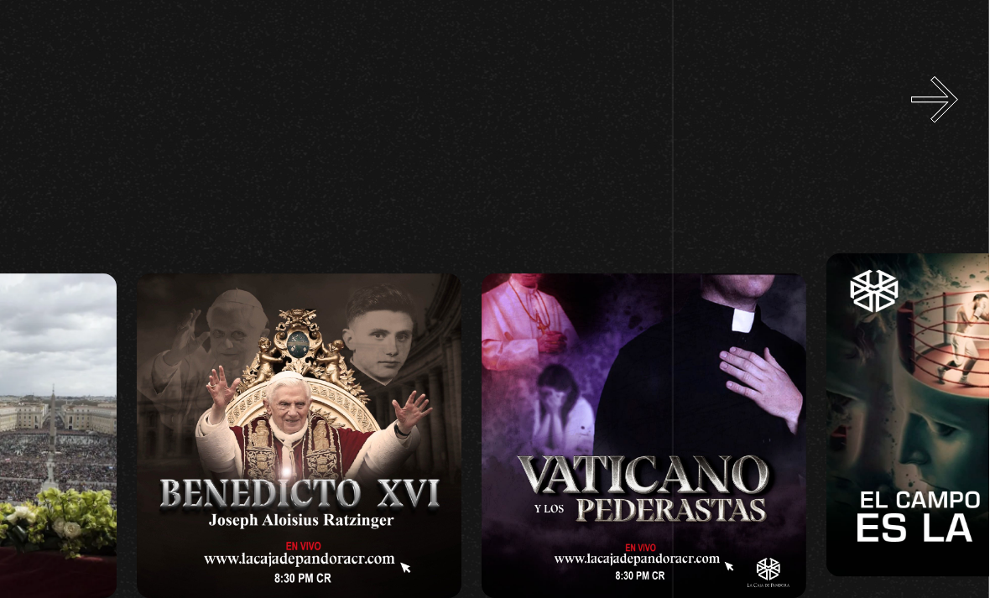
click at [941, 174] on button "»" at bounding box center [955, 188] width 29 height 29
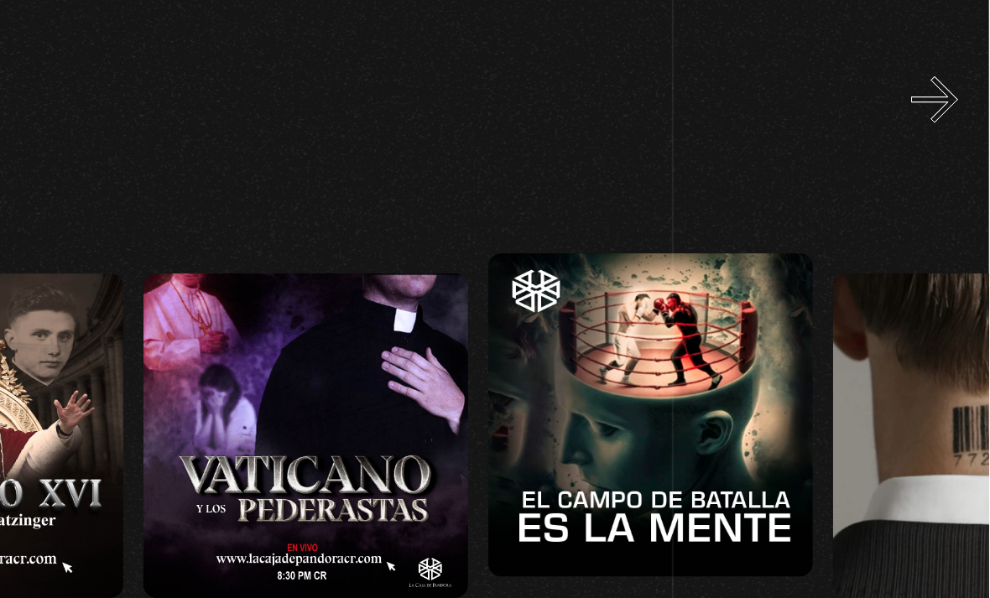
click at [941, 174] on button "»" at bounding box center [955, 188] width 29 height 29
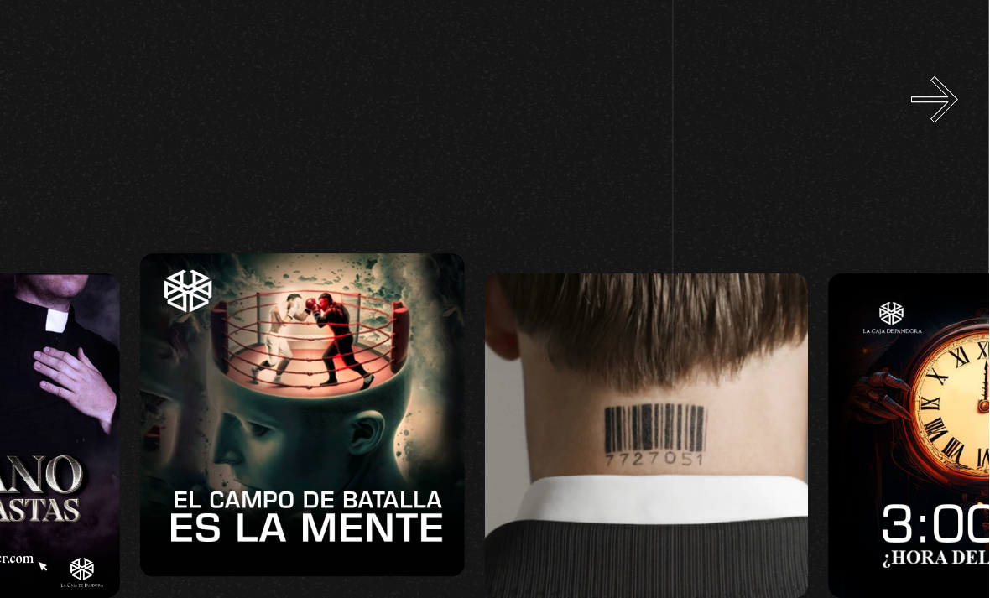
click at [941, 174] on button "»" at bounding box center [955, 188] width 29 height 29
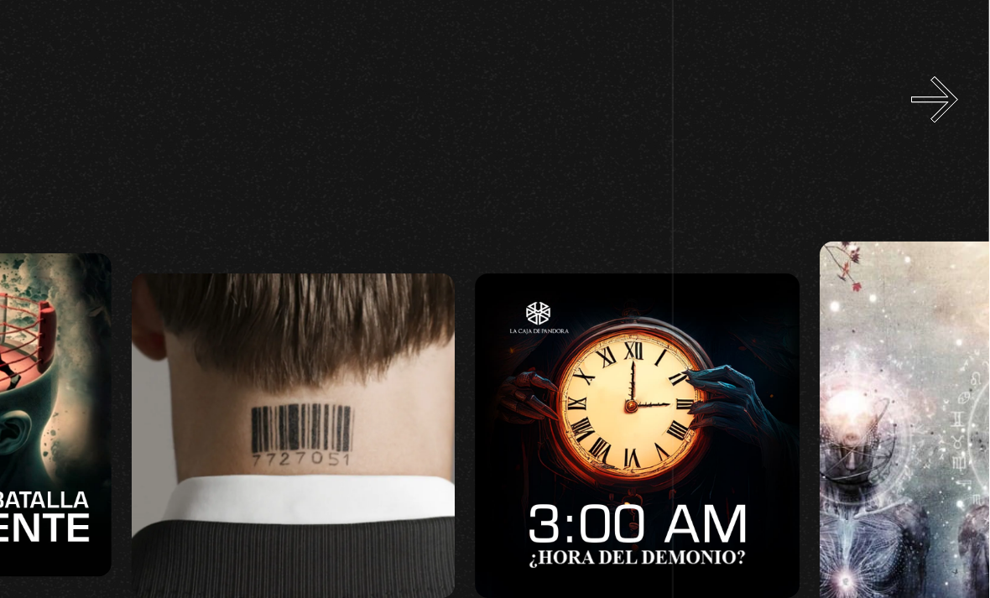
click at [941, 174] on button "»" at bounding box center [955, 188] width 29 height 29
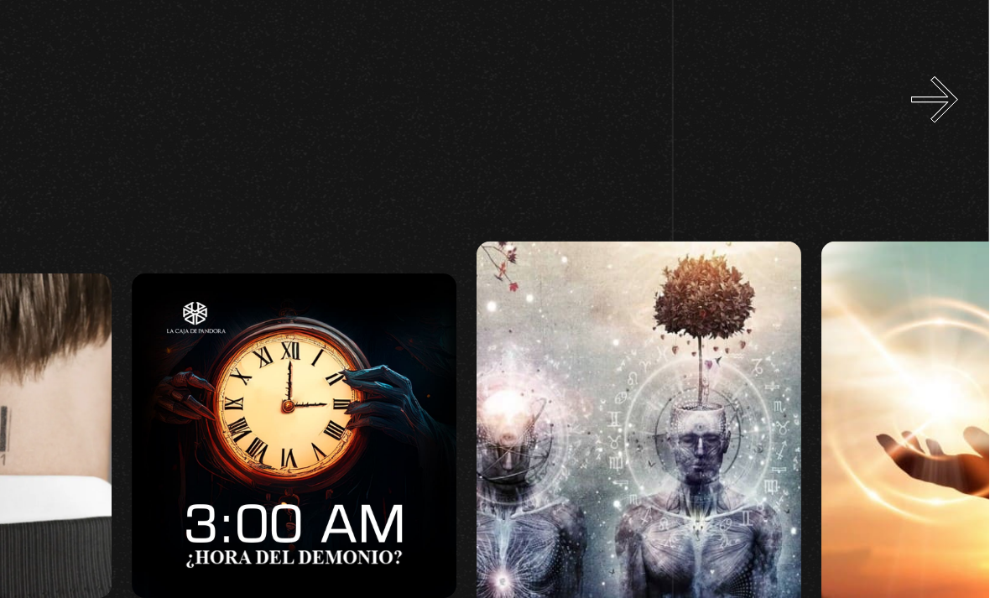
click at [941, 174] on button "»" at bounding box center [955, 188] width 29 height 29
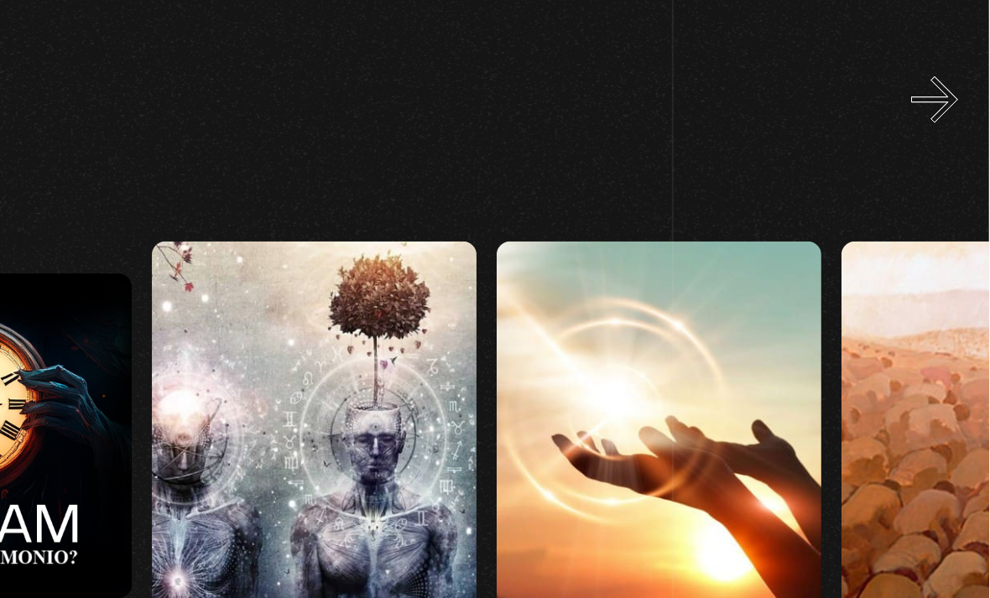
click at [941, 174] on button "»" at bounding box center [955, 188] width 29 height 29
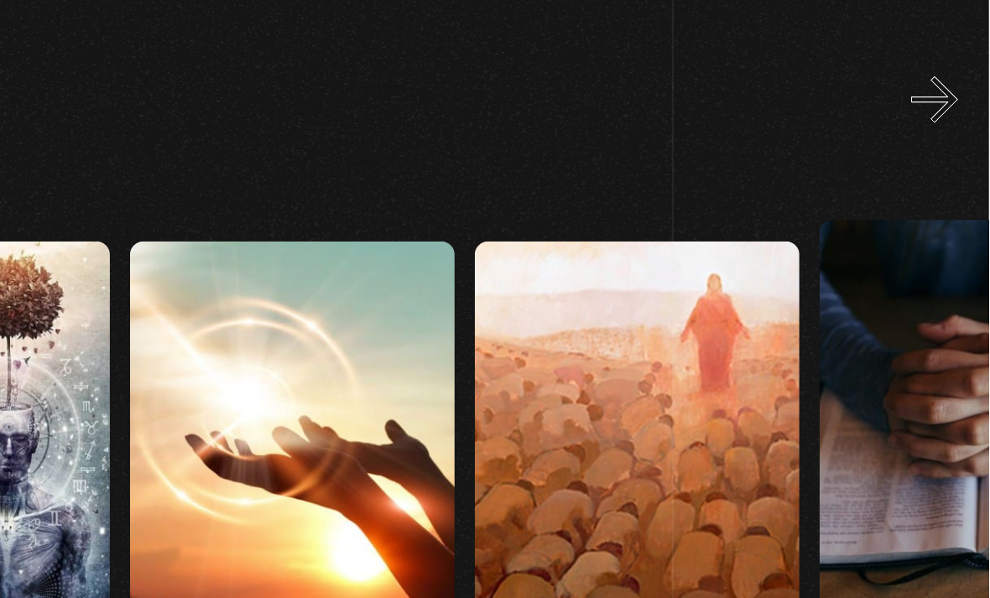
click at [941, 174] on button "»" at bounding box center [955, 188] width 29 height 29
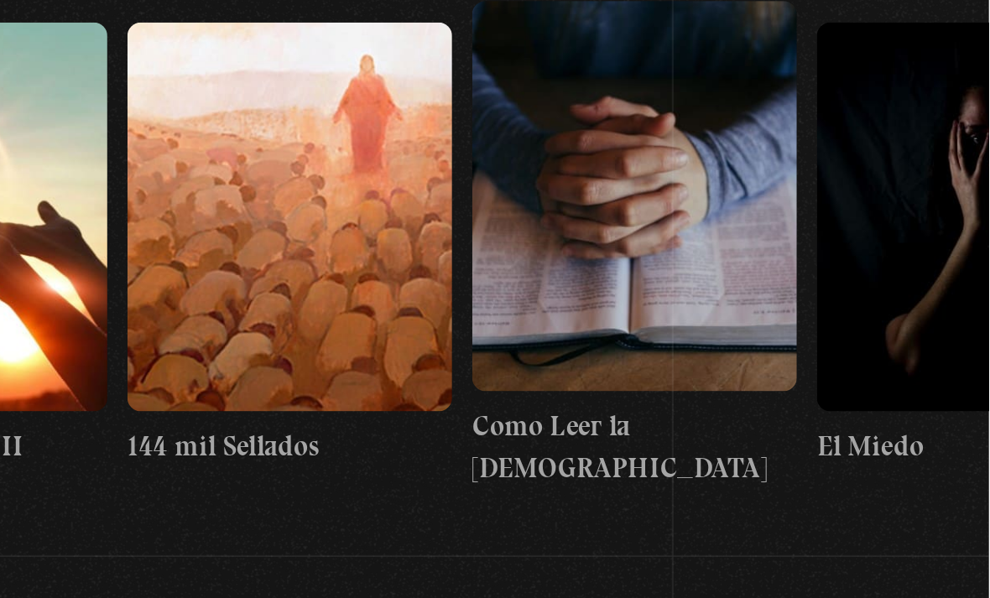
scroll to position [154, 0]
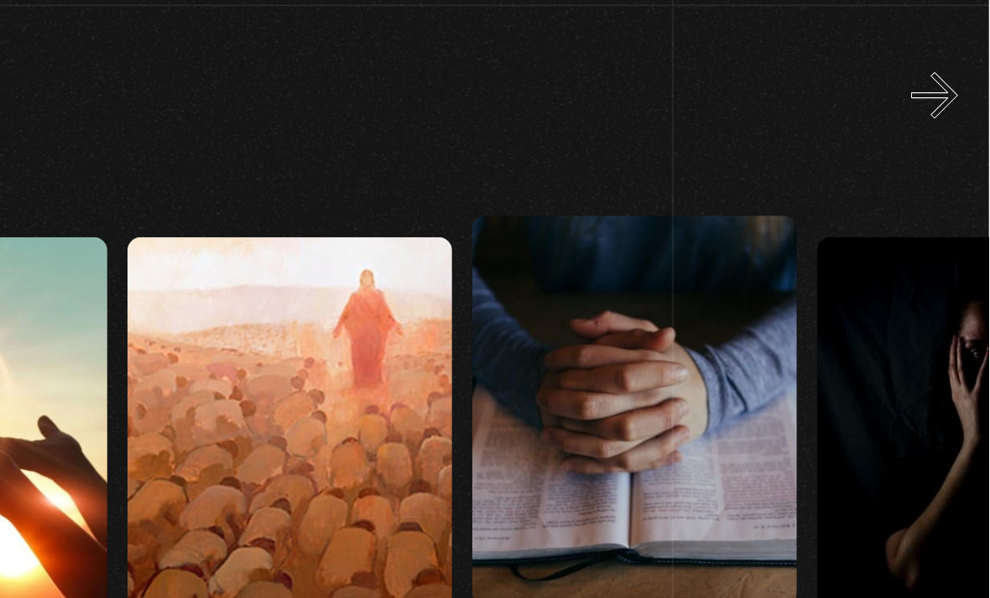
click at [941, 102] on button "»" at bounding box center [955, 116] width 29 height 29
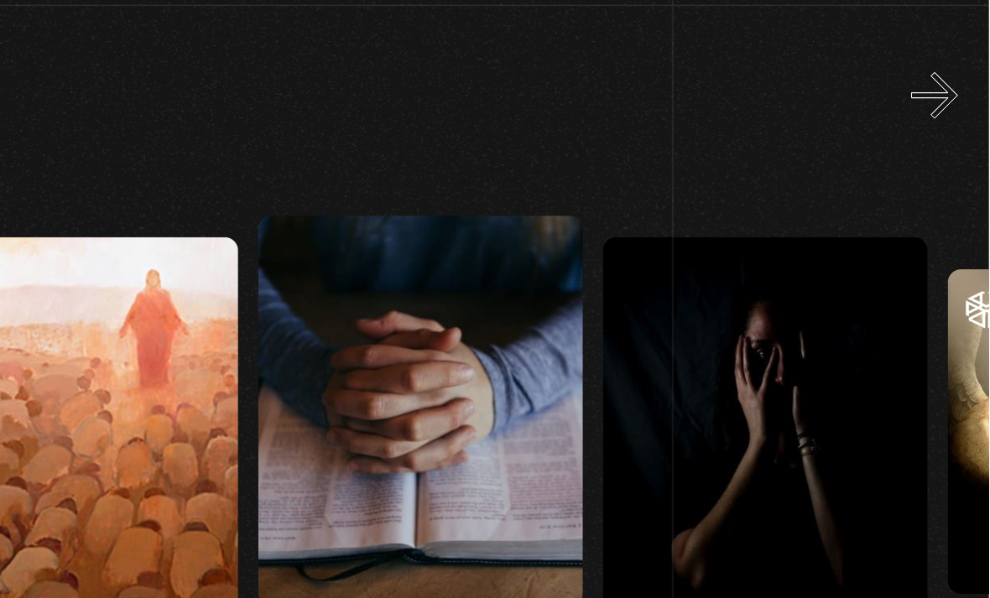
click at [941, 102] on button "»" at bounding box center [955, 116] width 29 height 29
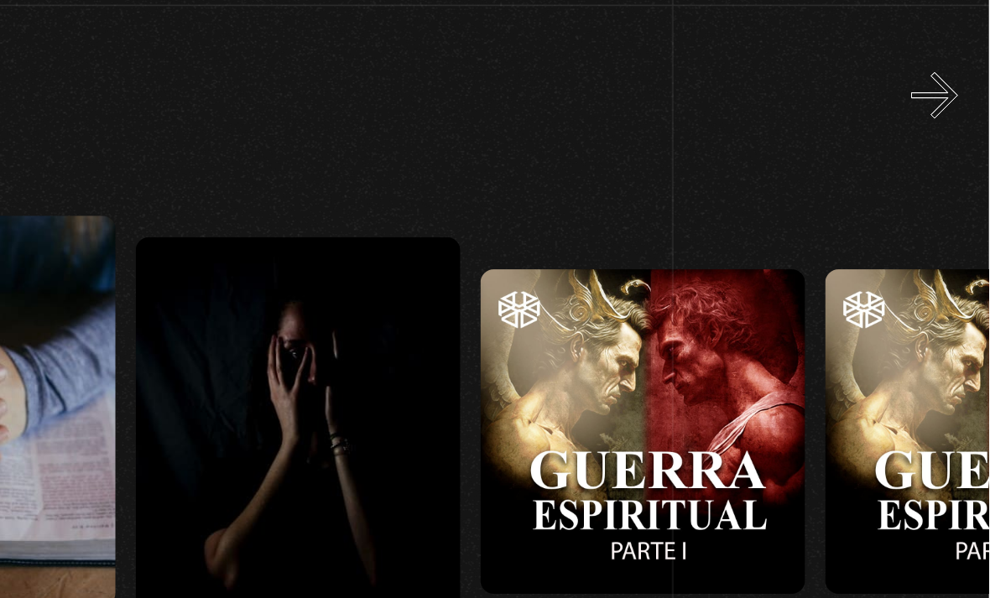
click at [941, 102] on button "»" at bounding box center [955, 116] width 29 height 29
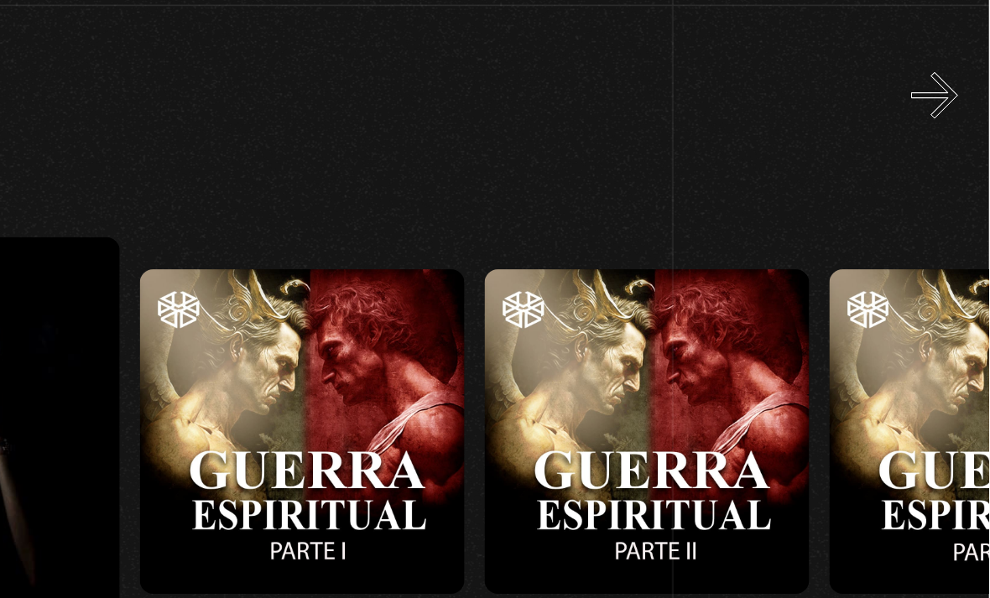
click at [941, 102] on button "»" at bounding box center [955, 116] width 29 height 29
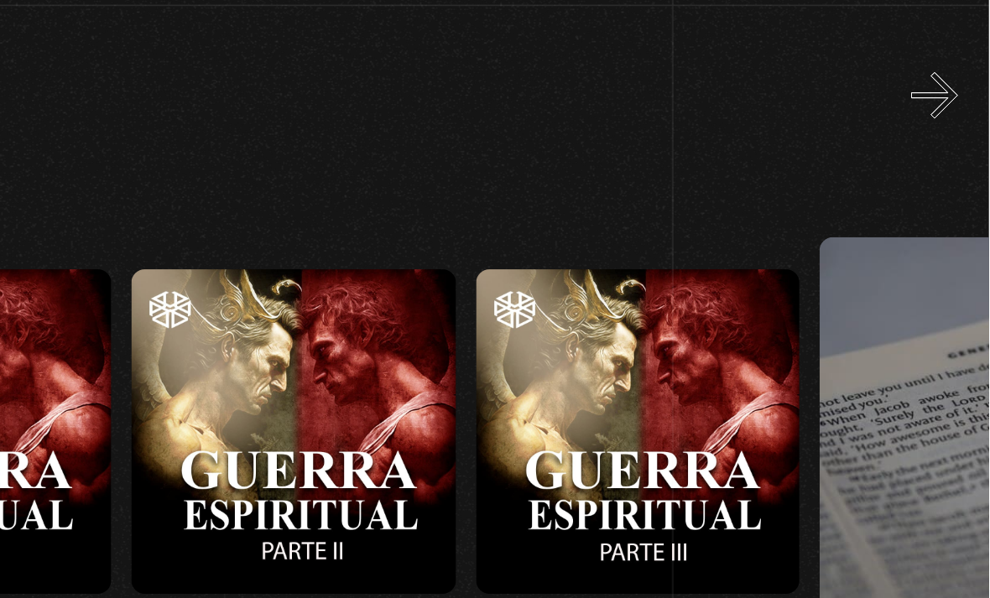
click at [941, 102] on button "»" at bounding box center [955, 116] width 29 height 29
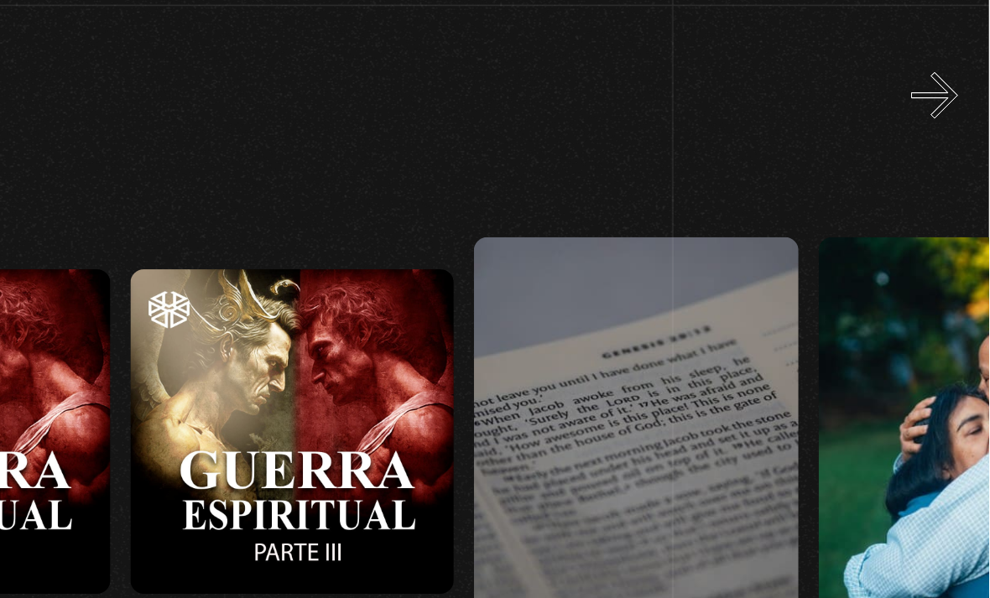
click at [941, 102] on button "»" at bounding box center [955, 116] width 29 height 29
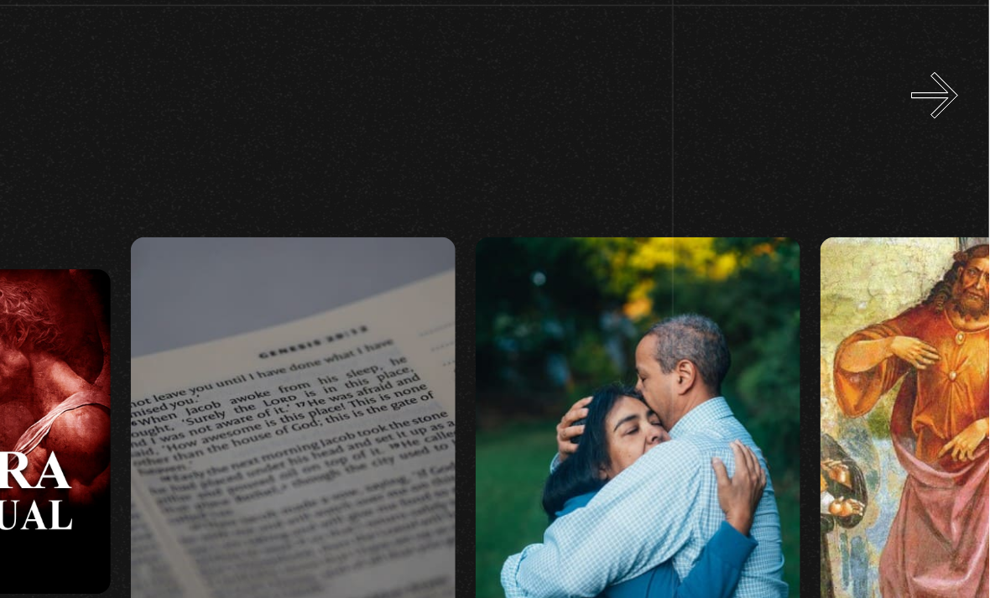
click at [941, 102] on button "»" at bounding box center [955, 116] width 29 height 29
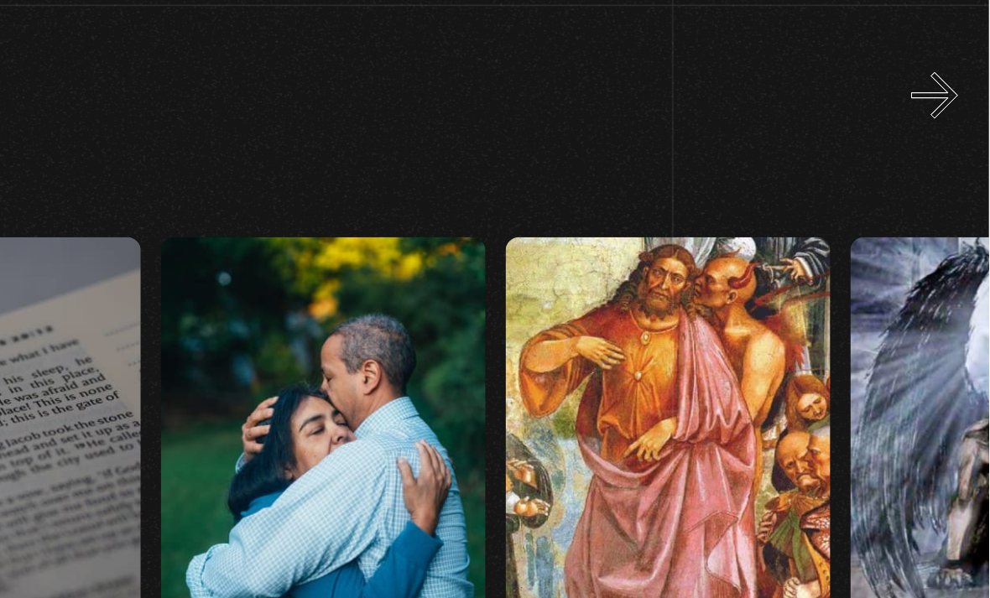
click at [941, 102] on button "»" at bounding box center [955, 116] width 29 height 29
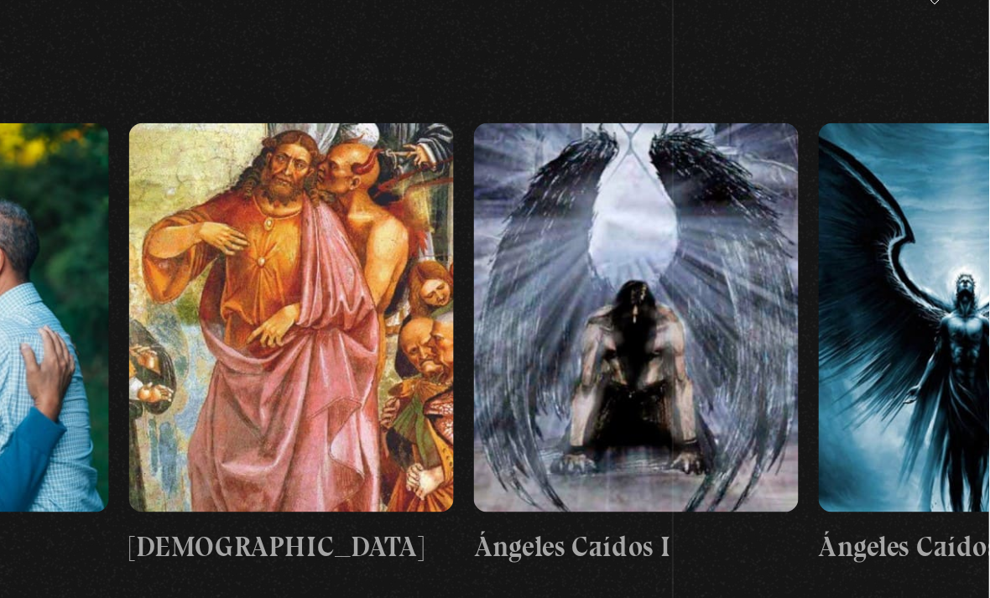
scroll to position [0, 21981]
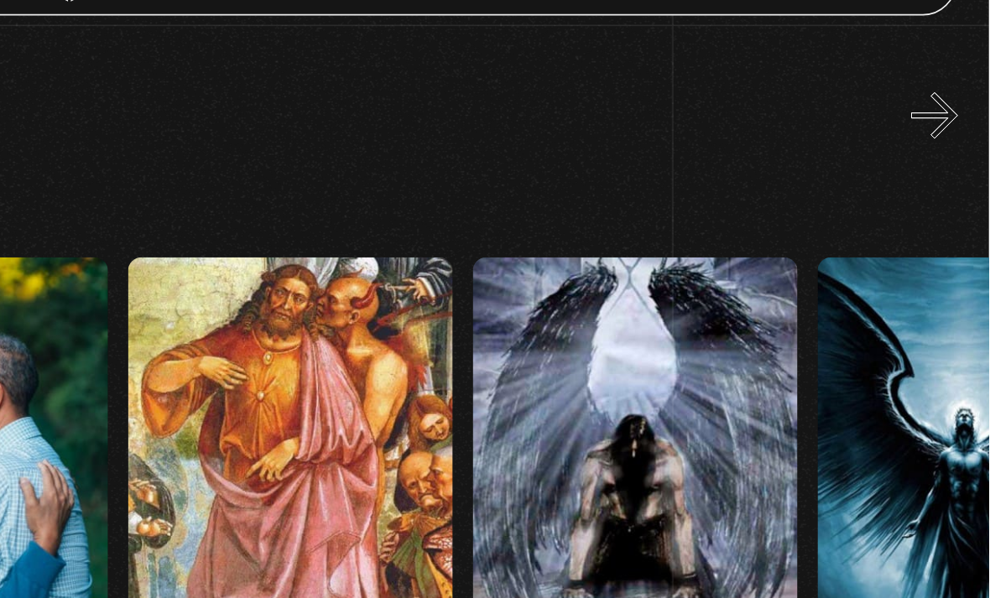
click at [941, 102] on button "»" at bounding box center [955, 116] width 29 height 29
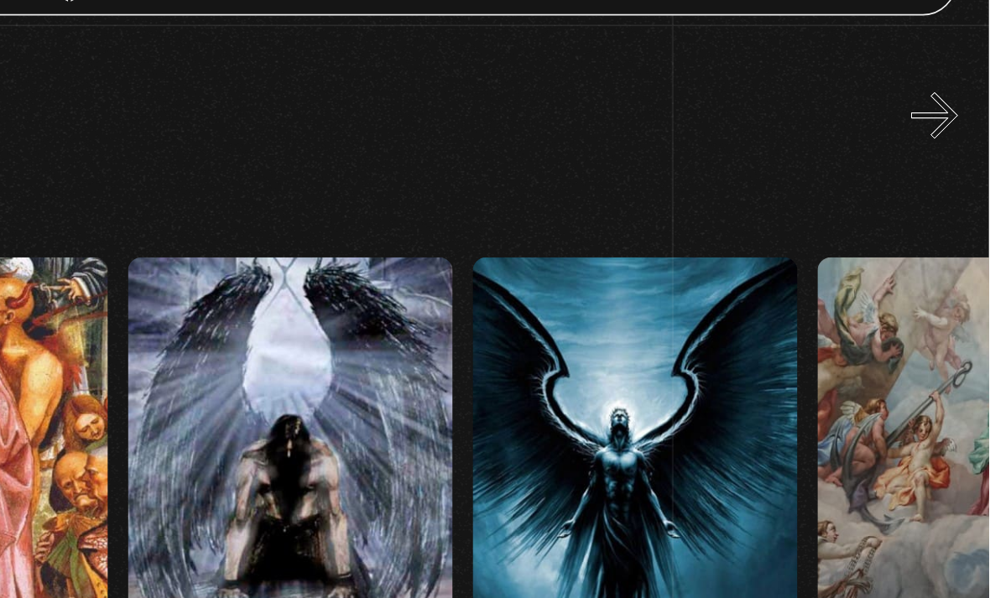
click at [941, 102] on button "»" at bounding box center [955, 116] width 29 height 29
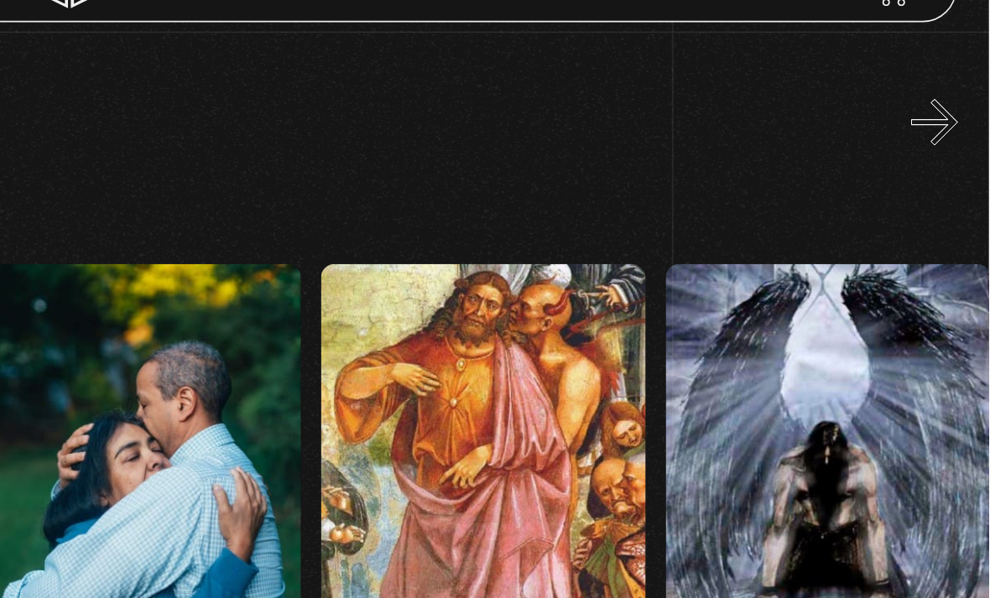
scroll to position [0, 21860]
click at [573, 316] on figure at bounding box center [674, 326] width 203 height 243
